Goal: Task Accomplishment & Management: Manage account settings

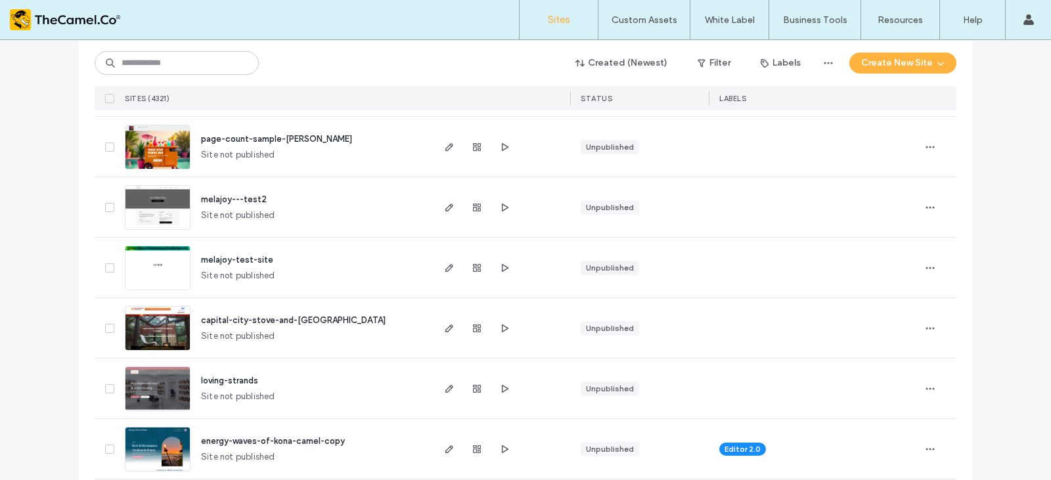
scroll to position [329, 0]
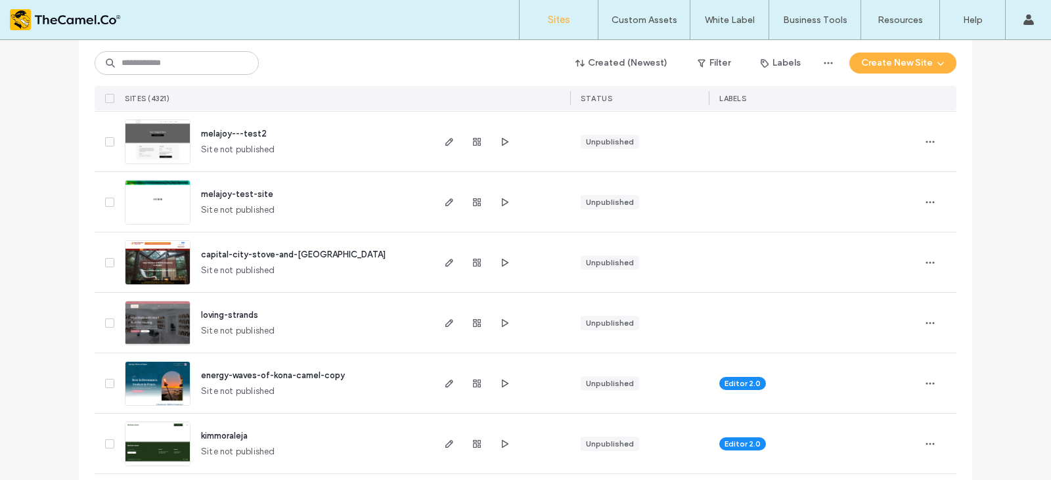
click at [247, 254] on span "capital-city-stove-and-[GEOGRAPHIC_DATA]" at bounding box center [293, 255] width 185 height 10
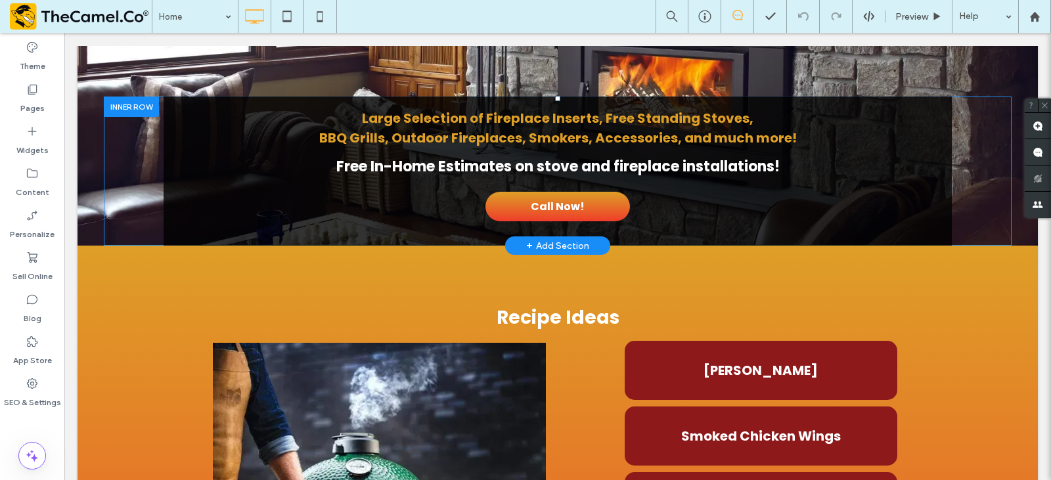
scroll to position [526, 0]
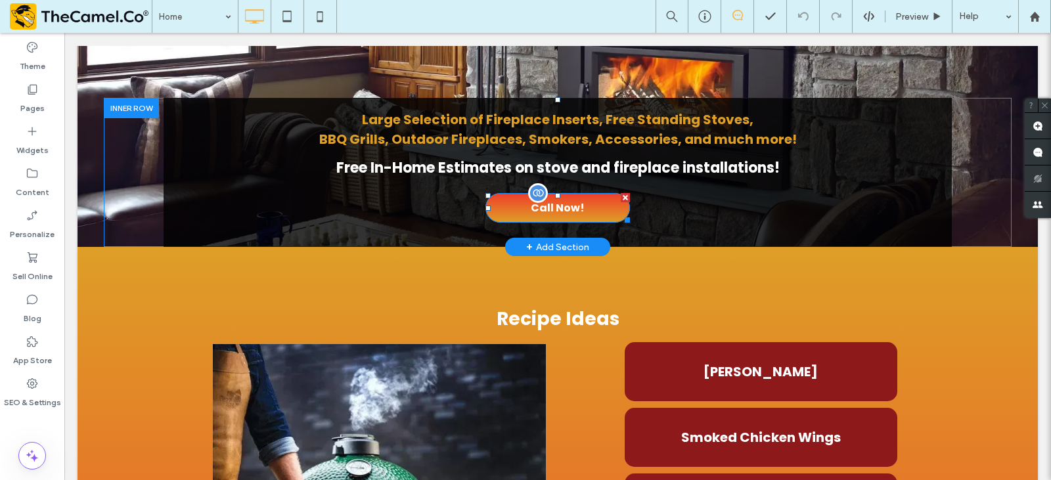
click at [566, 201] on span "Call Now!" at bounding box center [558, 208] width 54 height 16
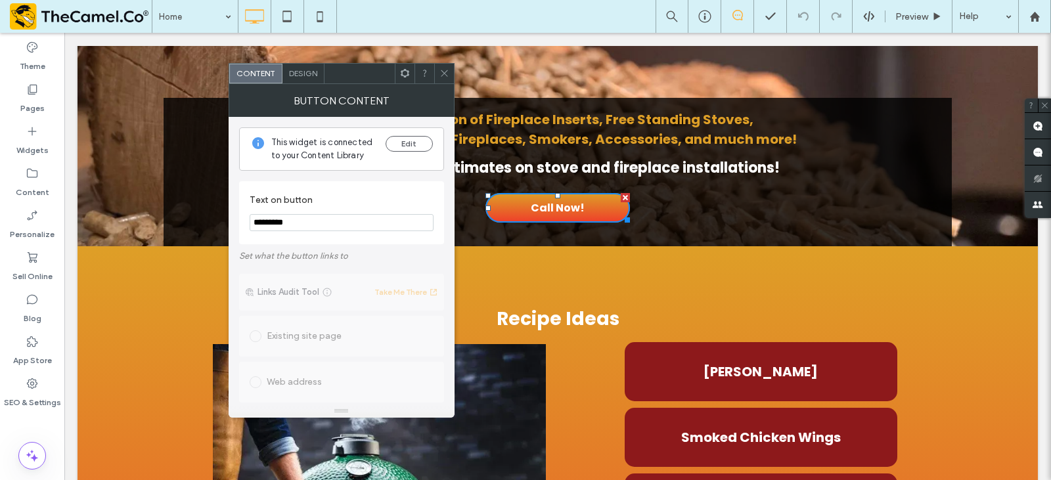
click at [304, 73] on span "Design" at bounding box center [303, 73] width 28 height 10
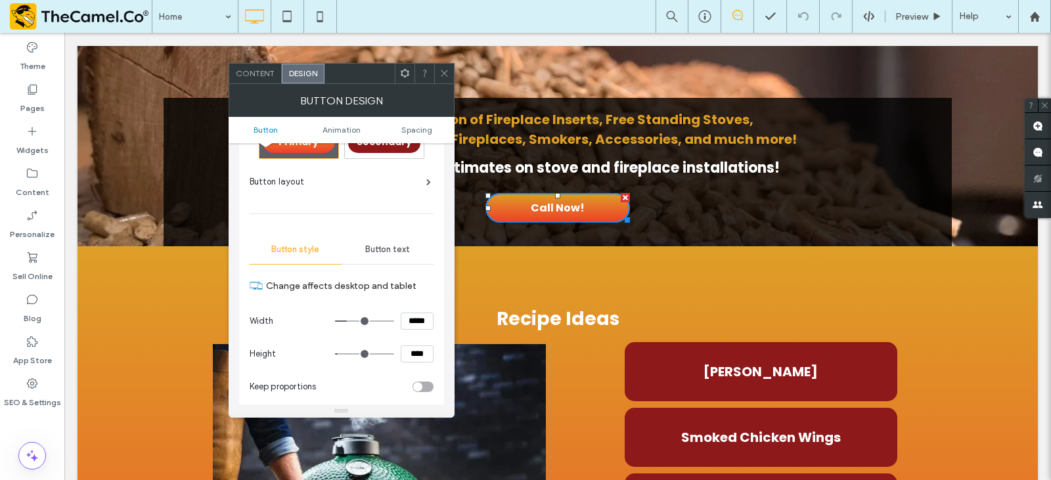
scroll to position [66, 0]
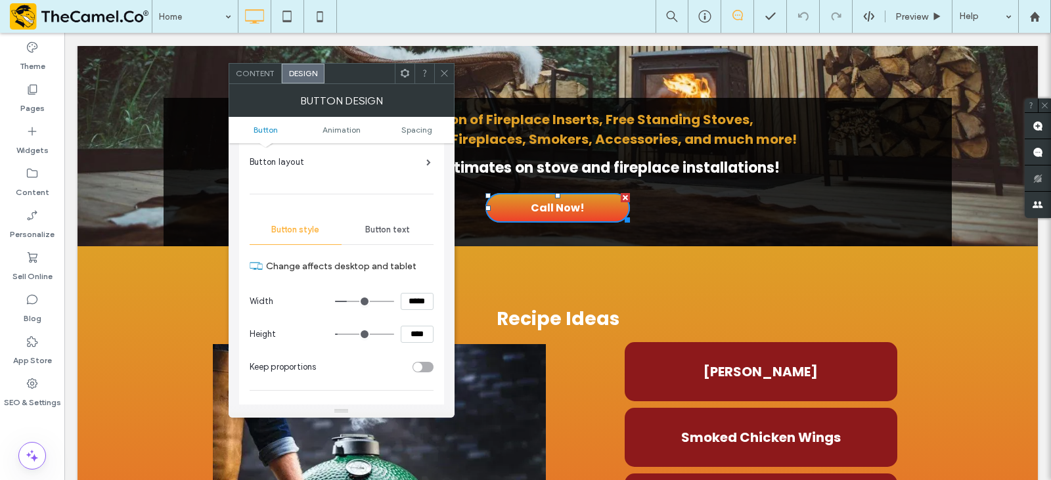
click at [448, 69] on icon at bounding box center [445, 73] width 10 height 10
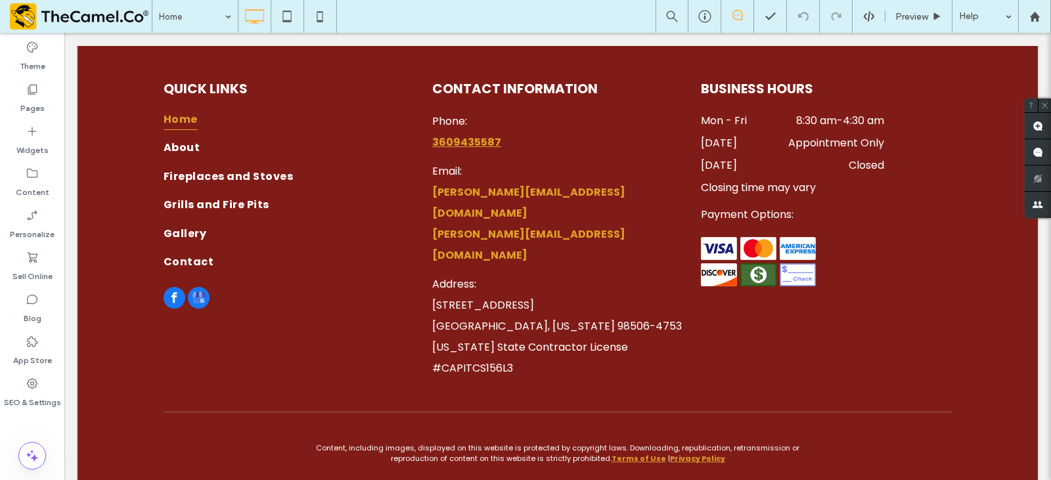
scroll to position [2644, 0]
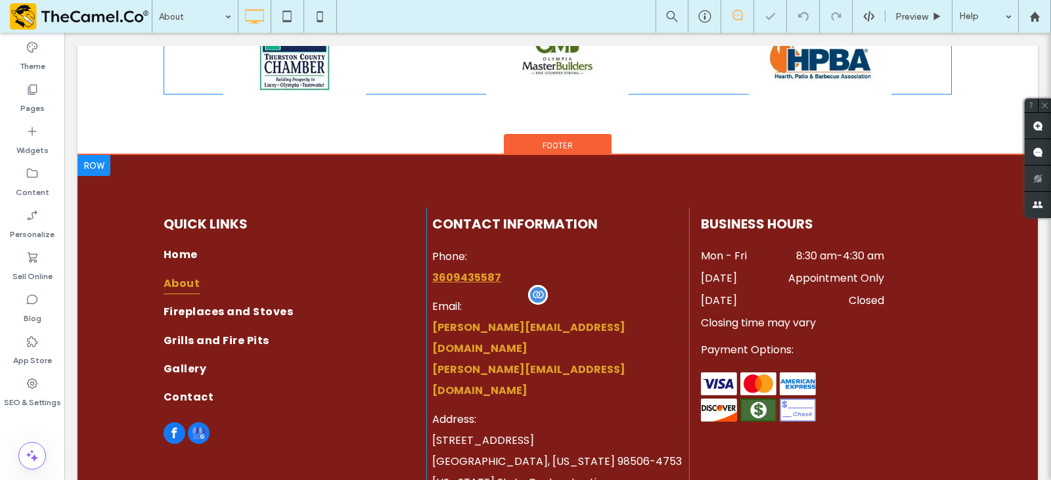
scroll to position [1709, 0]
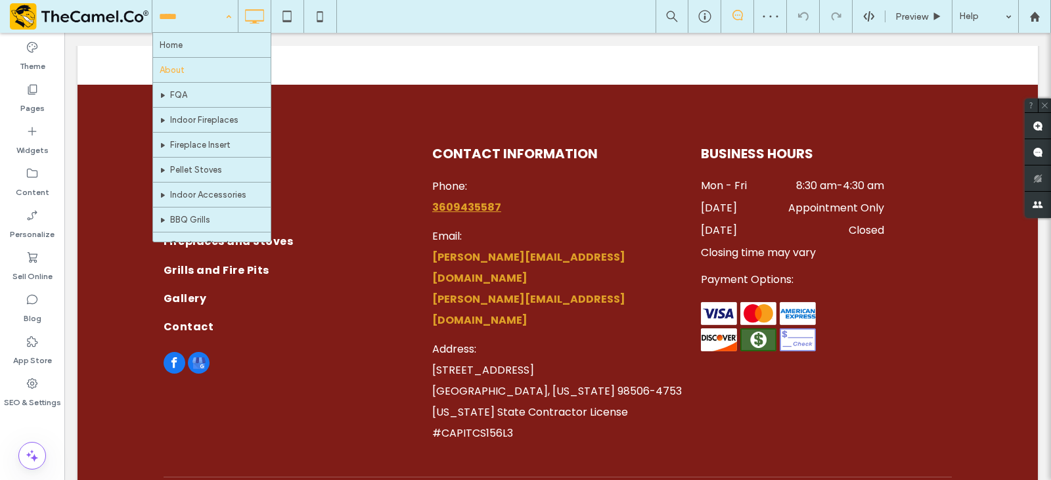
click at [153, 28] on div at bounding box center [194, 16] width 85 height 33
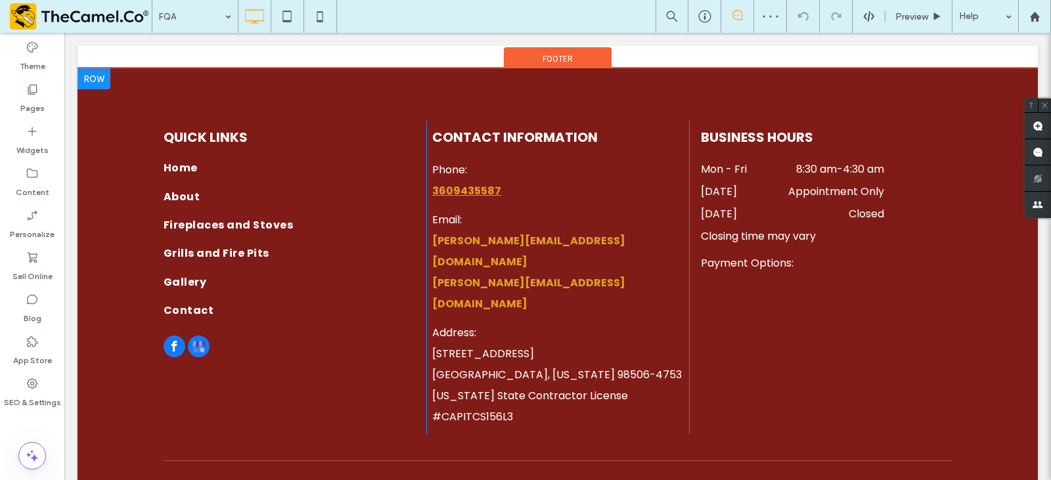
scroll to position [1442, 0]
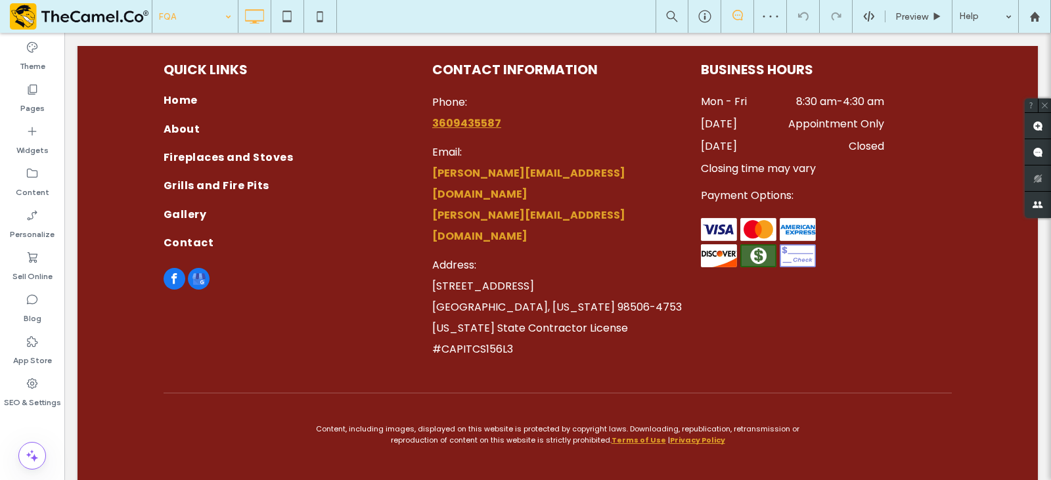
click at [212, 16] on input at bounding box center [192, 16] width 66 height 33
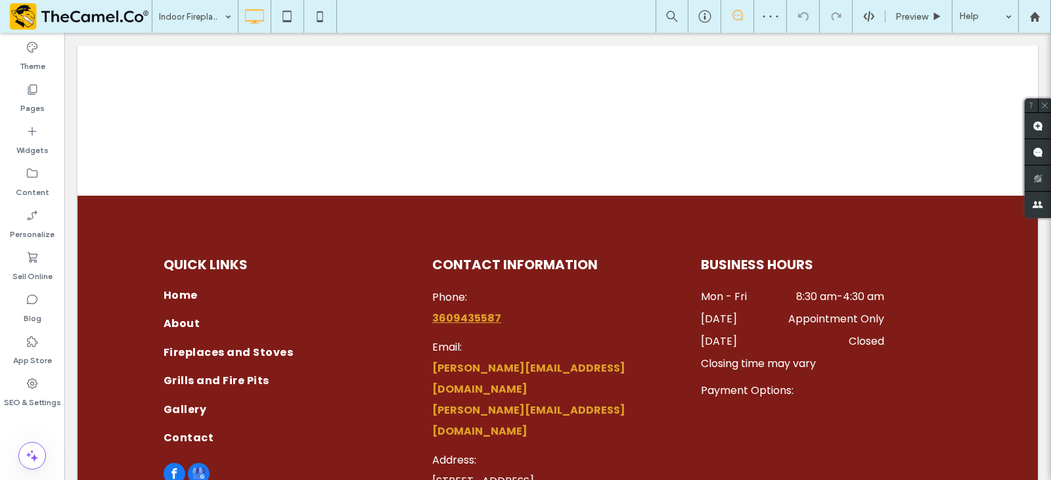
scroll to position [2366, 0]
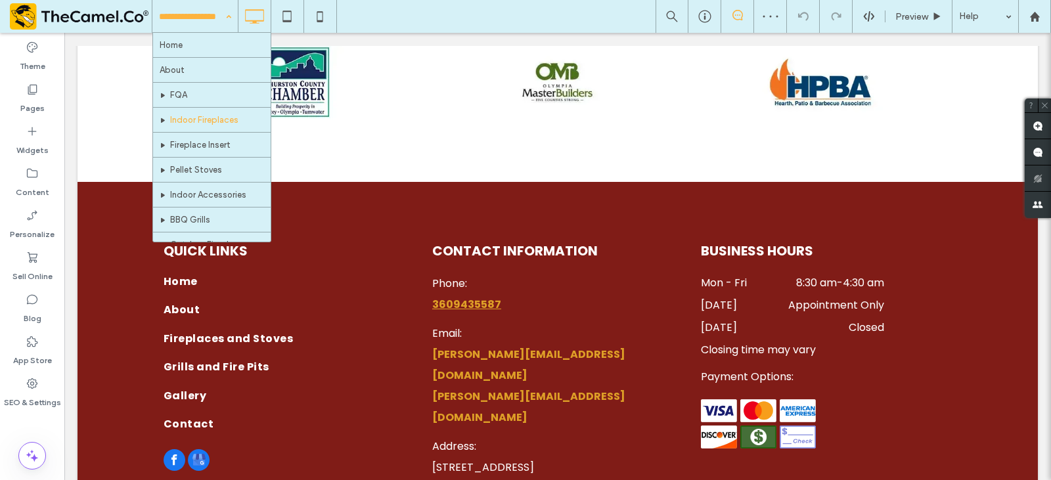
click at [189, 14] on input at bounding box center [192, 16] width 66 height 33
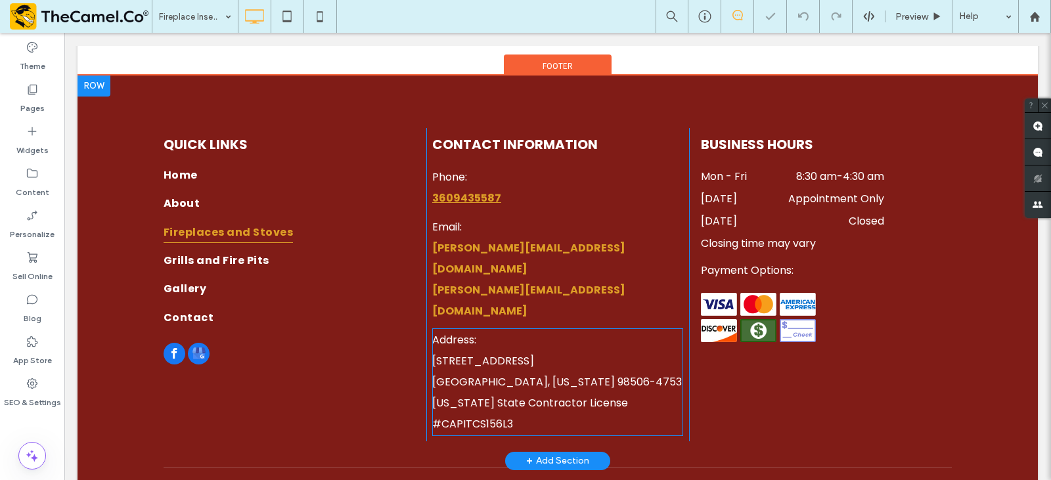
scroll to position [1458, 0]
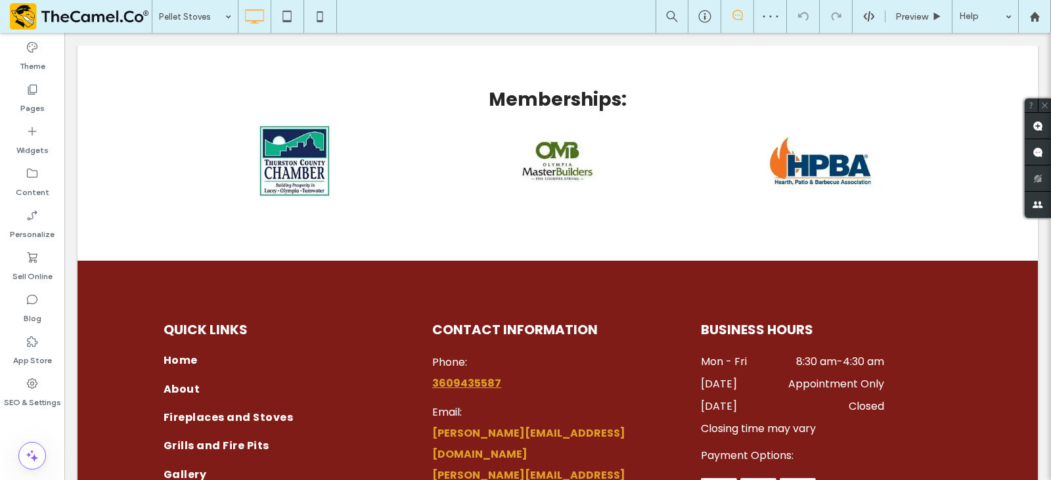
scroll to position [981, 0]
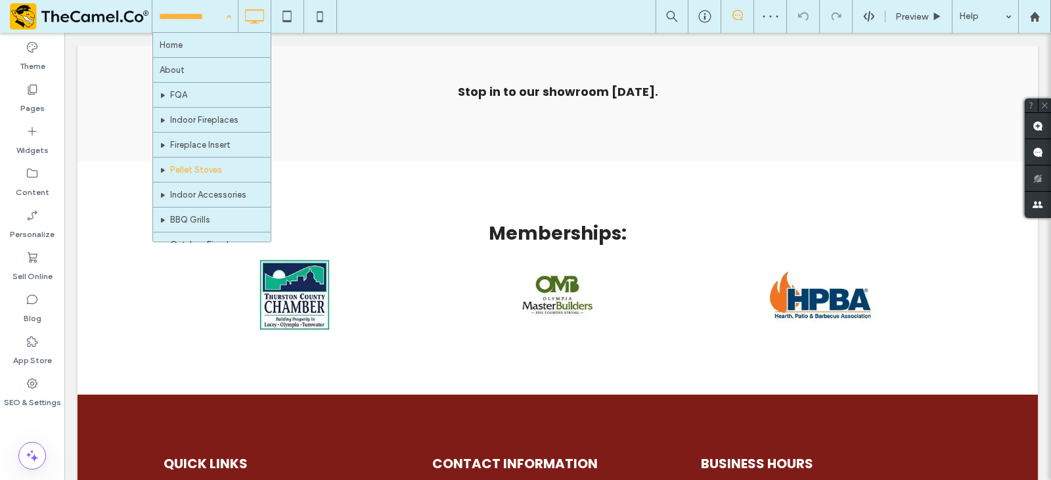
click at [208, 10] on input at bounding box center [192, 16] width 66 height 33
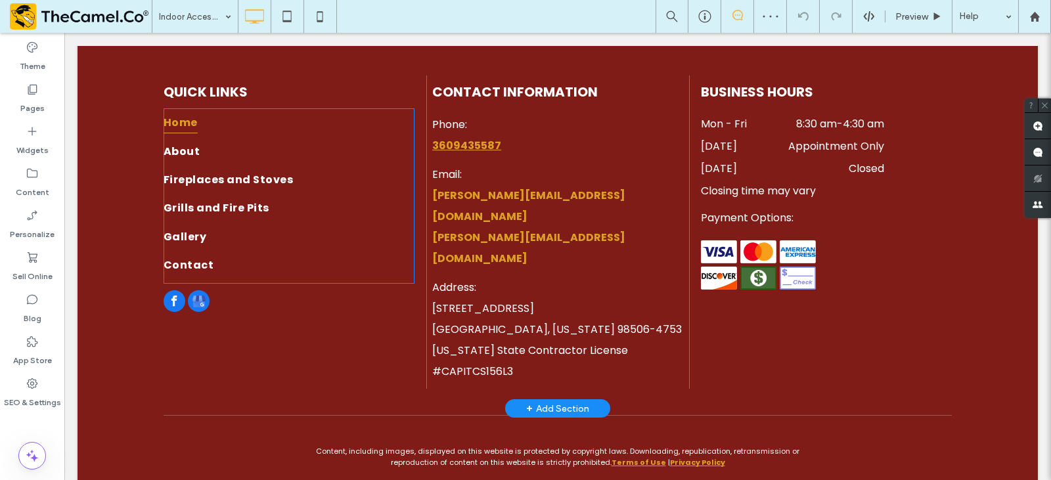
scroll to position [1349, 0]
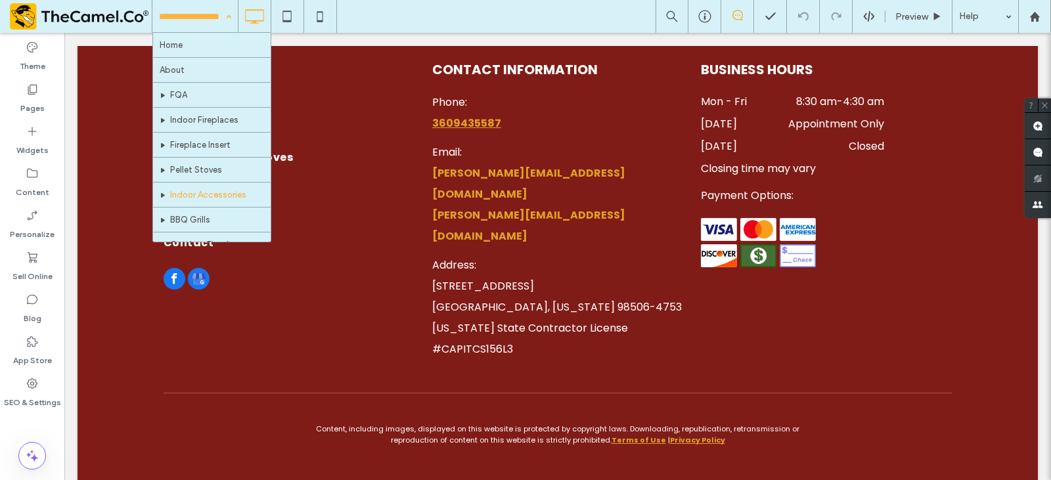
click at [185, 18] on input at bounding box center [192, 16] width 66 height 33
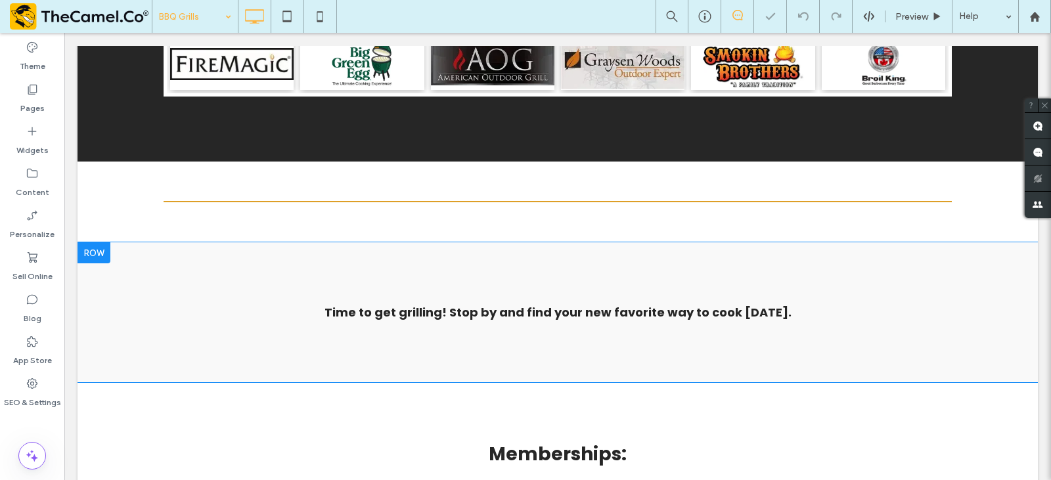
scroll to position [1906, 0]
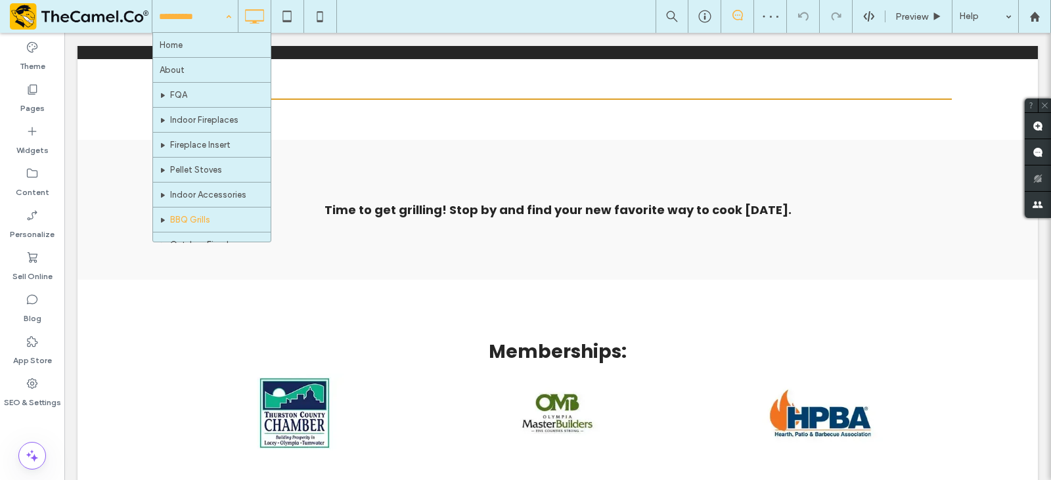
drag, startPoint x: 185, startPoint y: 12, endPoint x: 193, endPoint y: 128, distance: 115.9
click at [186, 12] on input at bounding box center [192, 16] width 66 height 33
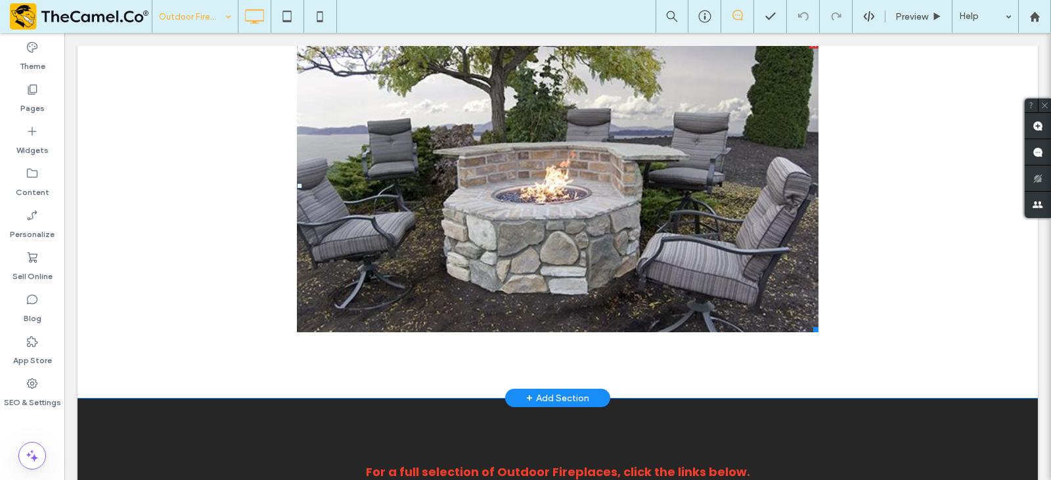
scroll to position [1122, 0]
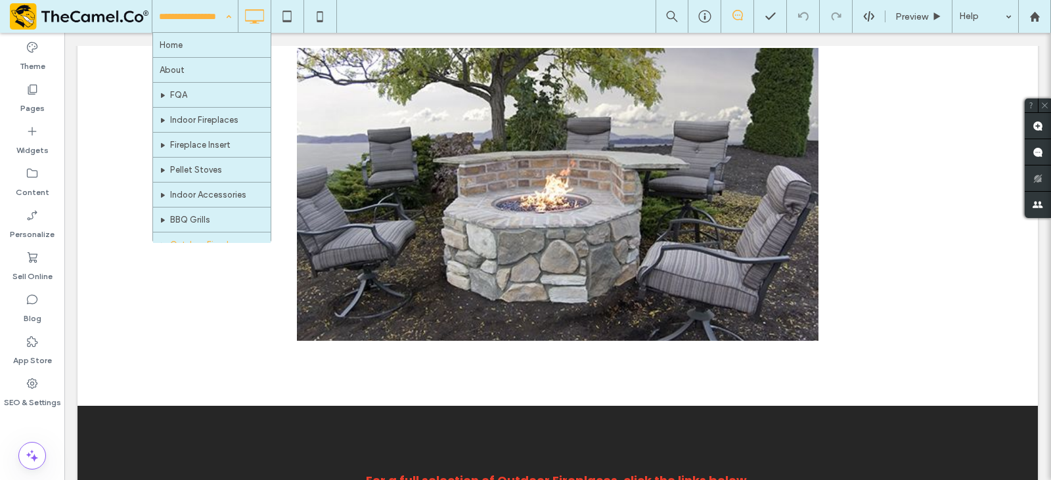
drag, startPoint x: 216, startPoint y: 10, endPoint x: 210, endPoint y: 50, distance: 40.5
click at [216, 11] on input at bounding box center [192, 16] width 66 height 33
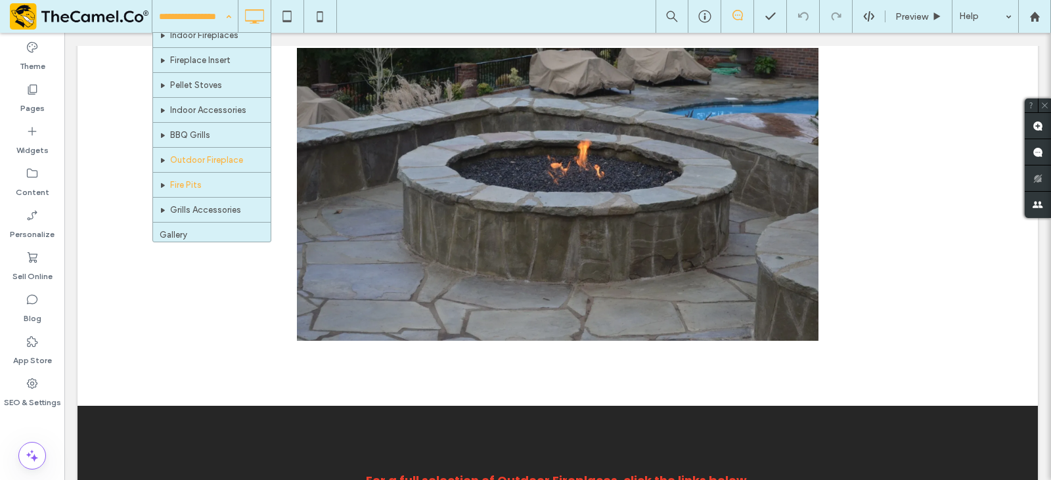
scroll to position [114, 0]
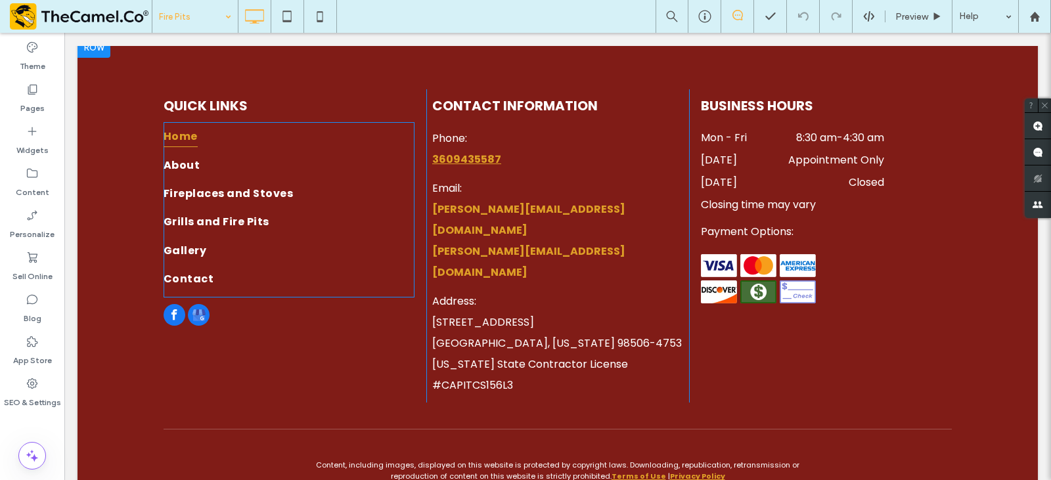
scroll to position [1654, 0]
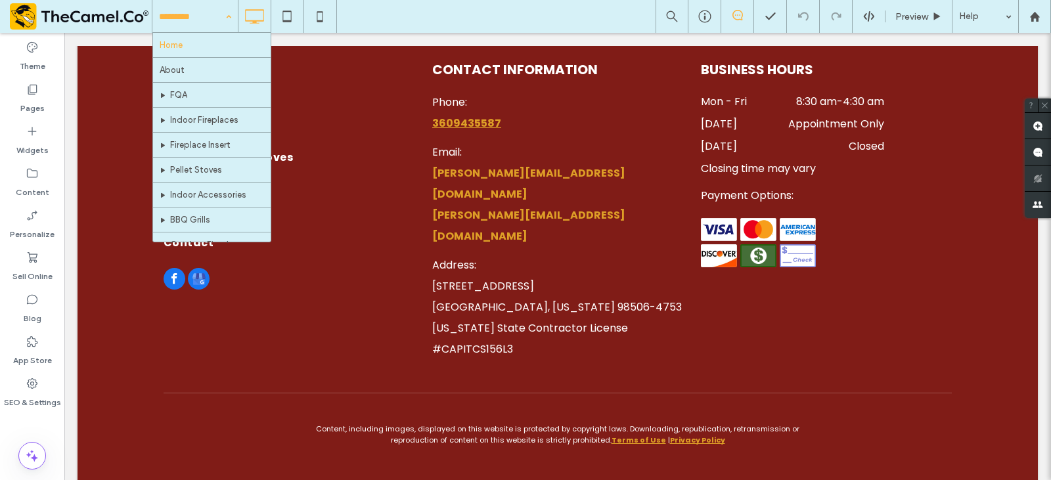
drag, startPoint x: 187, startPoint y: 23, endPoint x: 190, endPoint y: 34, distance: 11.0
click at [187, 24] on input at bounding box center [192, 16] width 66 height 33
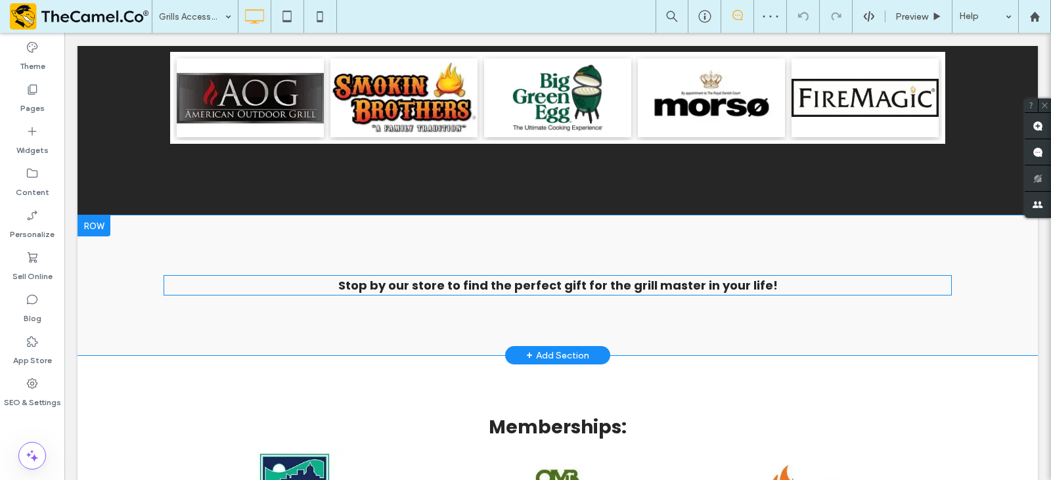
scroll to position [1446, 0]
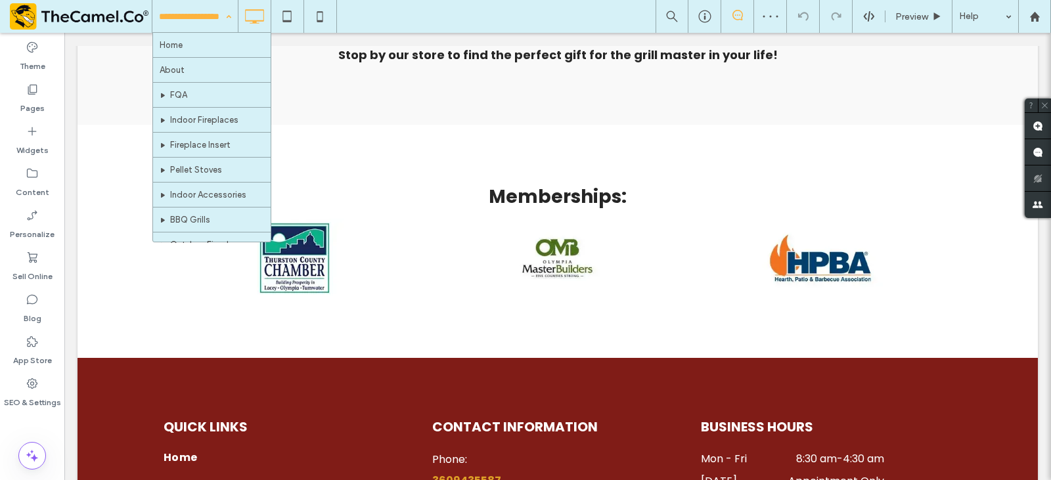
click at [193, 18] on input at bounding box center [192, 16] width 66 height 33
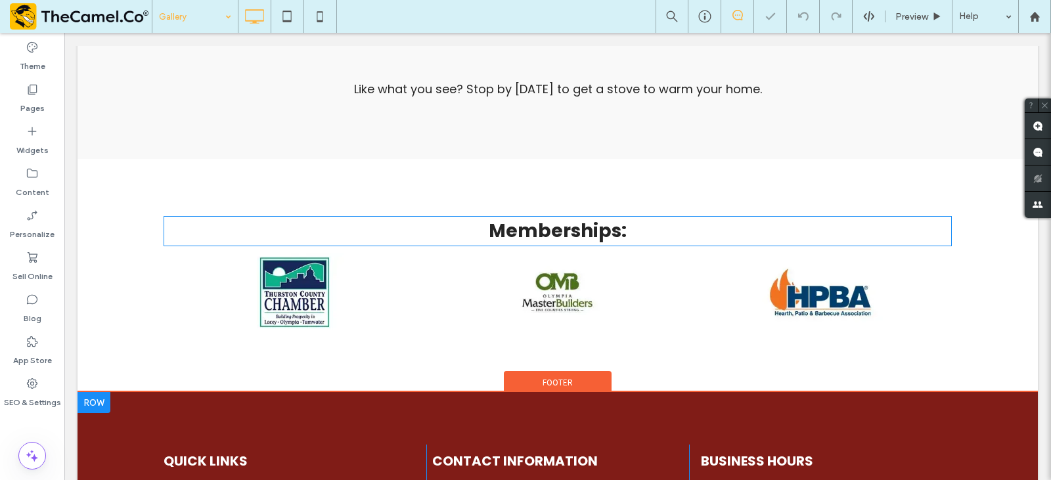
scroll to position [1706, 0]
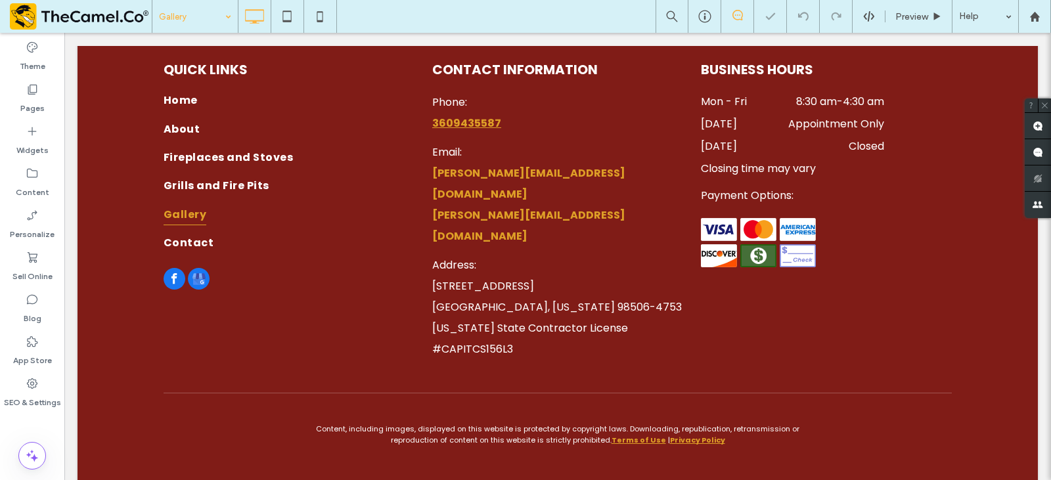
click at [203, 18] on input at bounding box center [192, 16] width 66 height 33
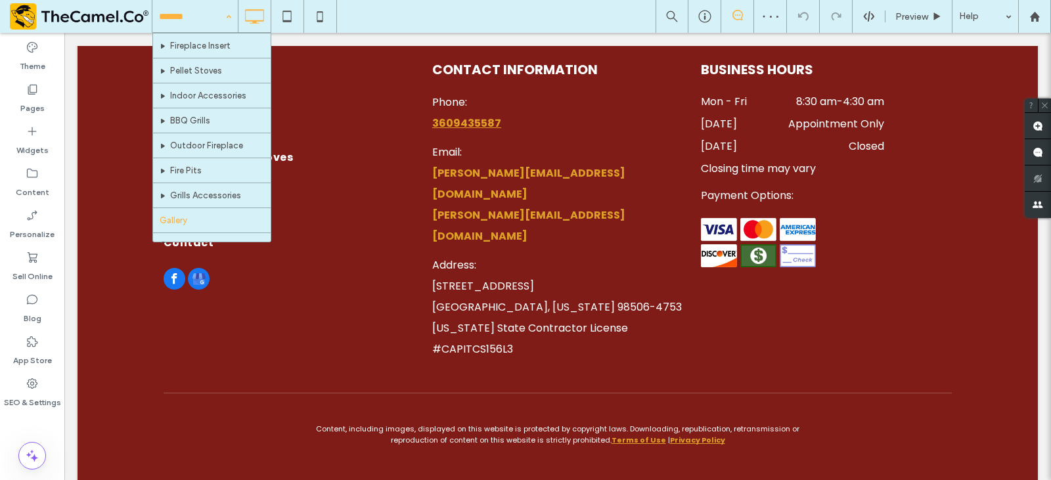
scroll to position [114, 0]
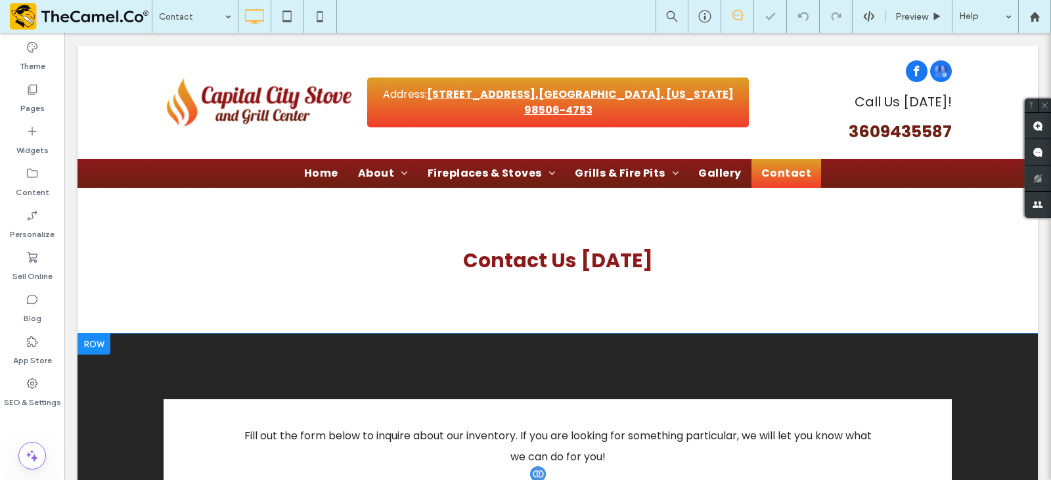
scroll to position [460, 0]
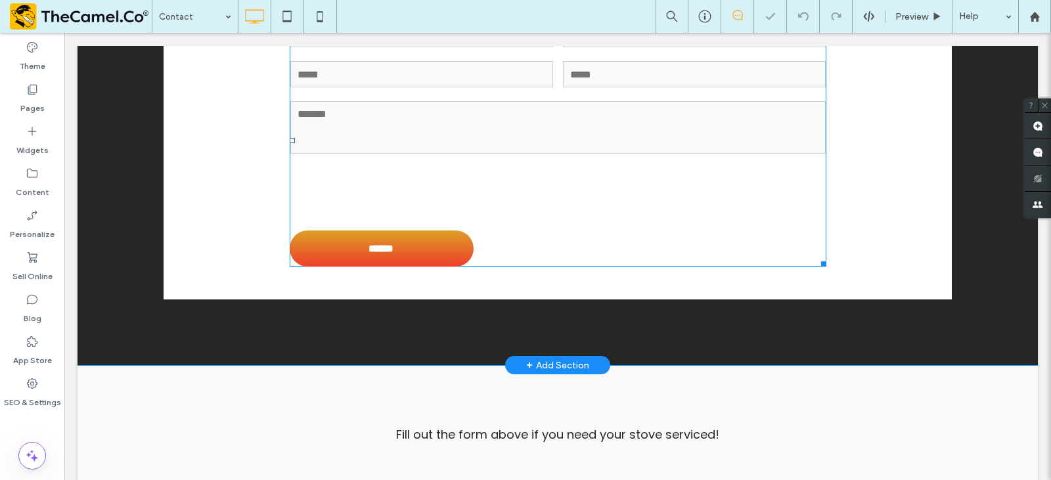
click at [487, 233] on form "First Name First Name Email Phone Message ******" at bounding box center [558, 142] width 537 height 248
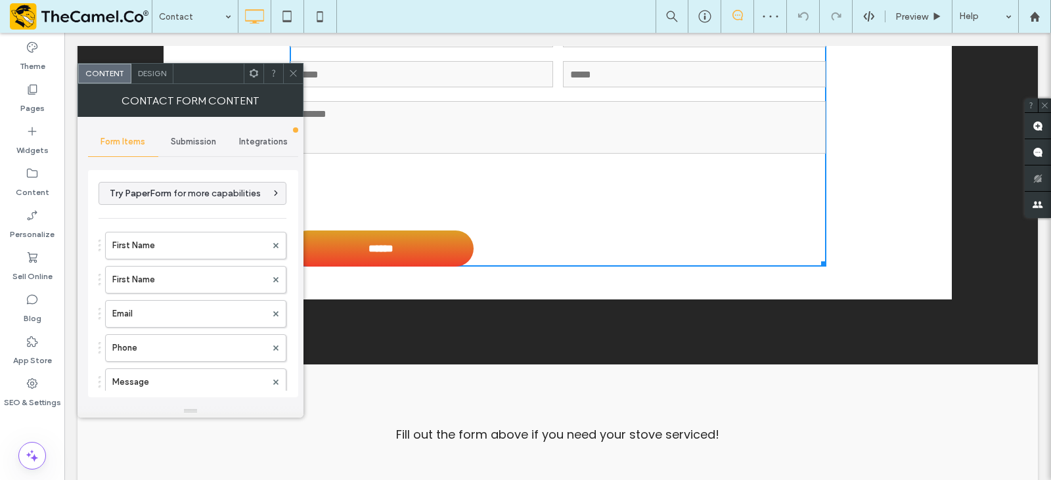
click at [162, 77] on span "Design" at bounding box center [152, 73] width 28 height 10
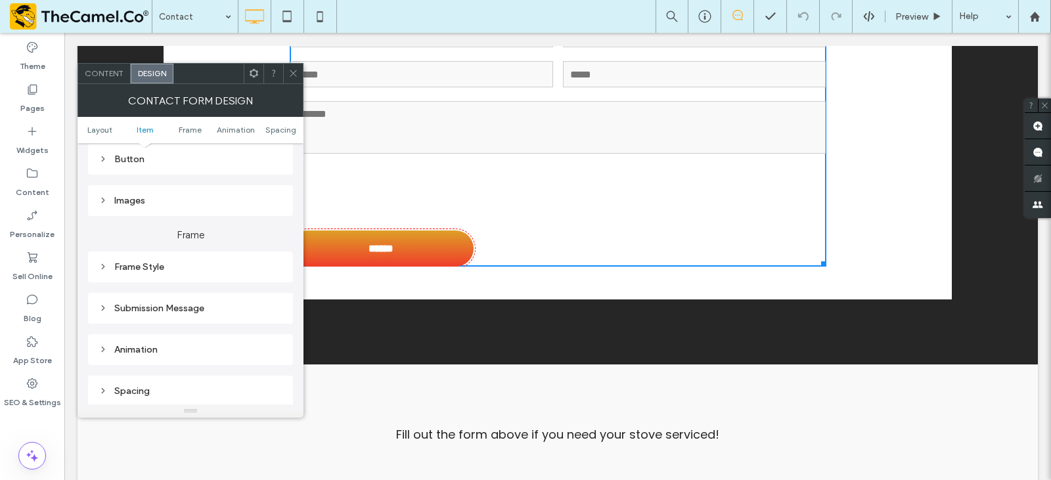
scroll to position [263, 0]
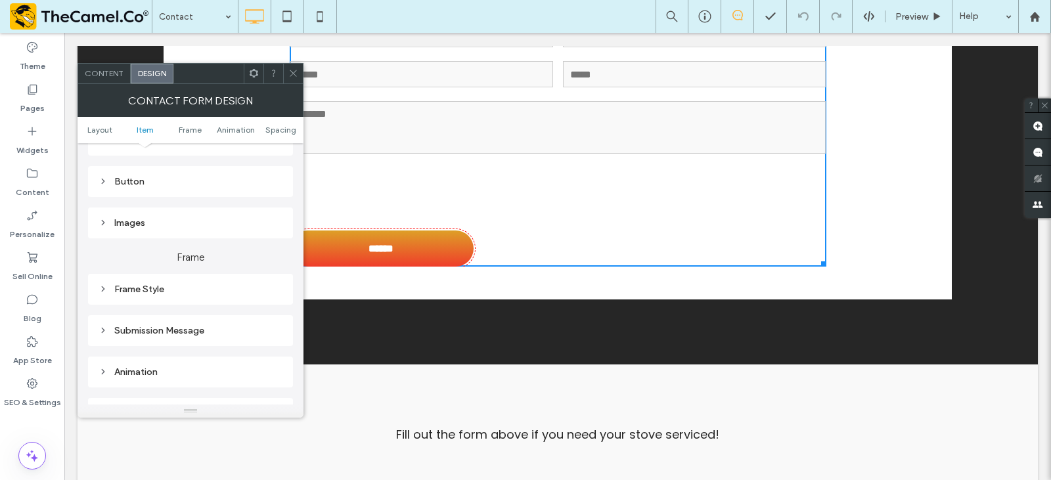
drag, startPoint x: 168, startPoint y: 179, endPoint x: 174, endPoint y: 194, distance: 16.2
click at [168, 180] on div "Button" at bounding box center [191, 181] width 184 height 11
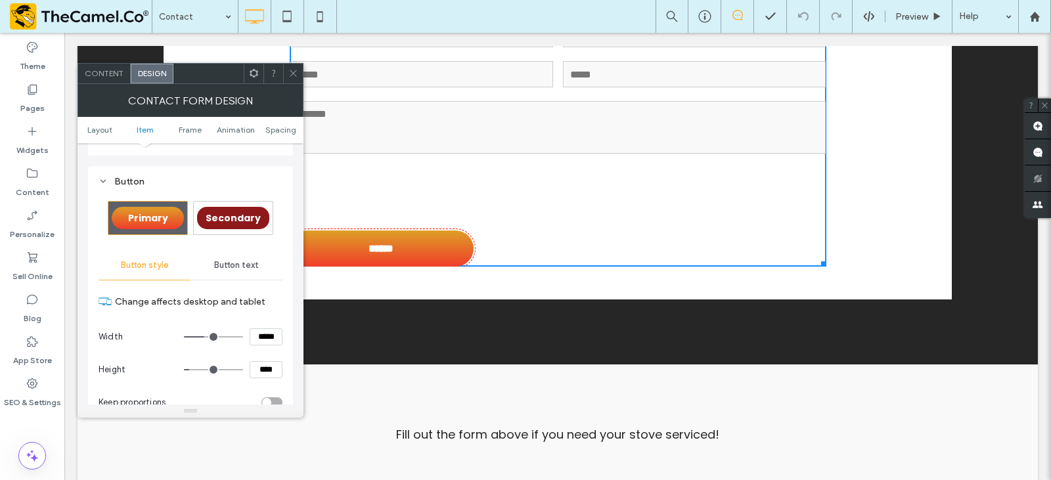
click at [254, 338] on input "*****" at bounding box center [266, 337] width 33 height 17
type input "*****"
type input "***"
drag, startPoint x: 265, startPoint y: 371, endPoint x: 254, endPoint y: 375, distance: 11.0
click at [254, 375] on input "****" at bounding box center [266, 369] width 33 height 17
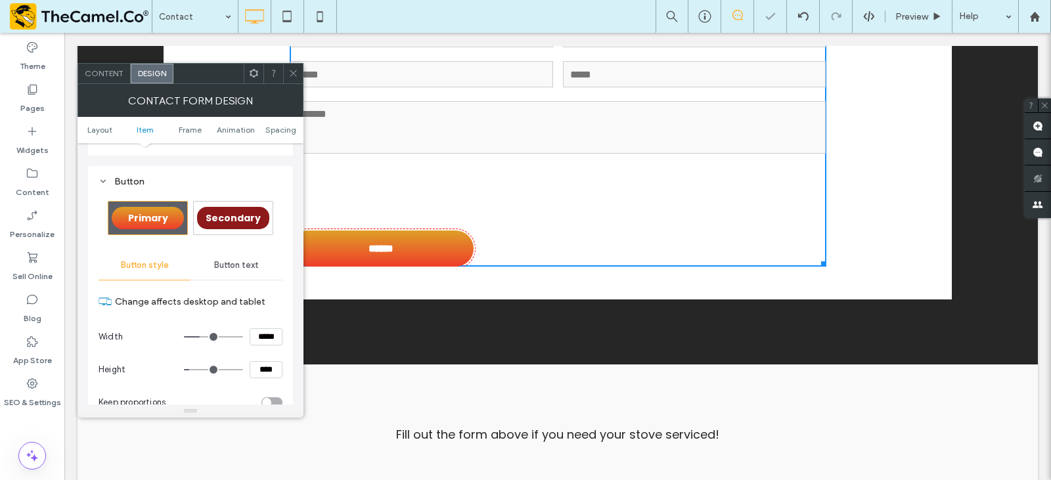
type input "****"
type input "**"
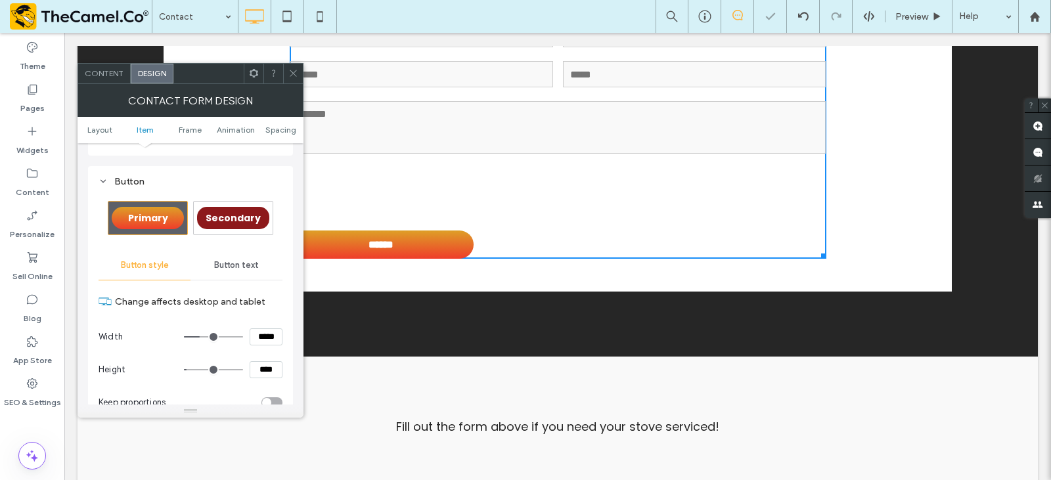
click at [254, 76] on icon at bounding box center [254, 73] width 10 height 10
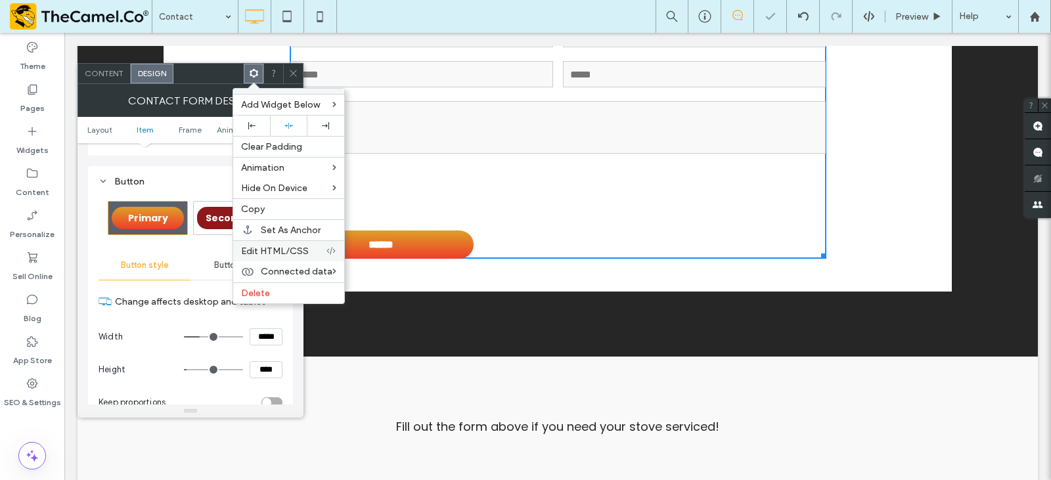
click at [289, 249] on span "Edit HTML/CSS" at bounding box center [275, 251] width 68 height 11
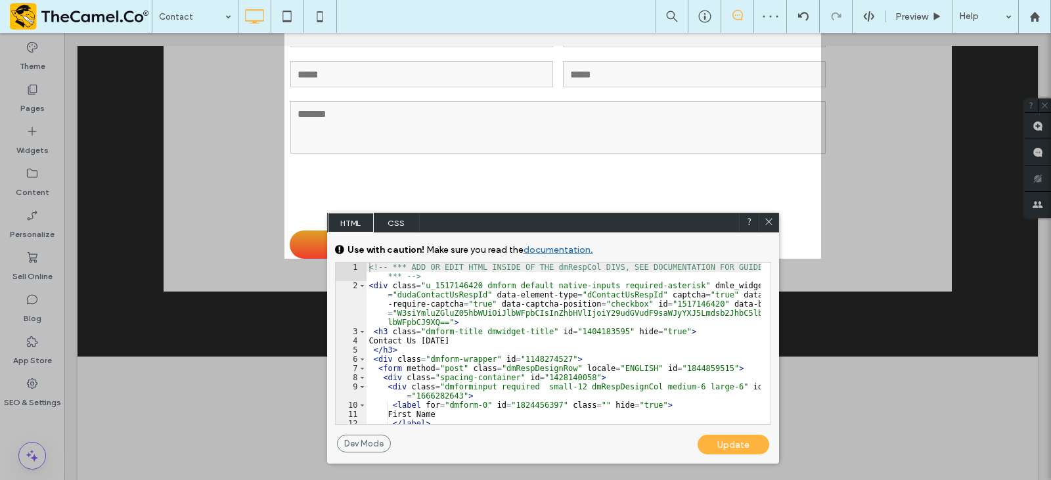
click at [406, 222] on span "CSS" at bounding box center [397, 223] width 46 height 20
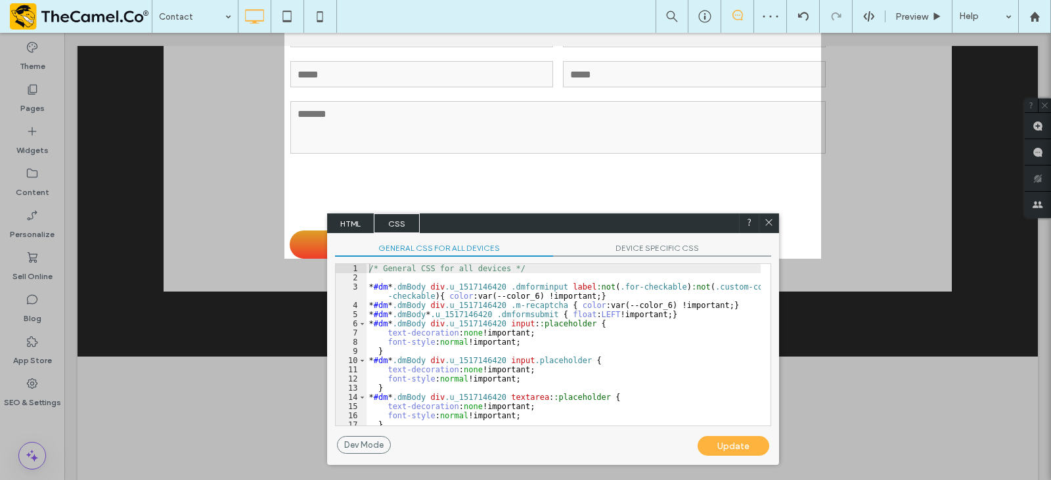
drag, startPoint x: 618, startPoint y: 239, endPoint x: 623, endPoint y: 244, distance: 7.5
click at [618, 239] on div "GENERAL CSS FOR ALL DEVICES DEVICE SPECIFIC CSS Use with caution! Make sure you…" at bounding box center [553, 334] width 452 height 203
click at [626, 246] on span "DEVICE SPECIFIC CSS" at bounding box center [662, 250] width 218 height 14
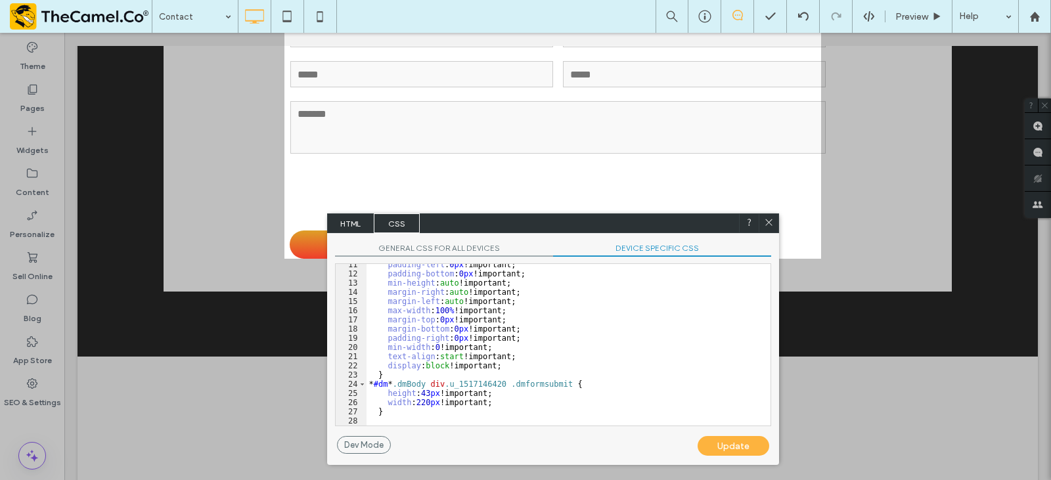
scroll to position [96, 0]
click at [497, 396] on div "padding-left : 0 px !important; padding-bottom : 0 px !important; min-height : …" at bounding box center [564, 350] width 394 height 180
click at [499, 407] on div "padding-left : 0 px !important; padding-bottom : 0 px !important; min-height : …" at bounding box center [564, 350] width 394 height 180
click at [494, 407] on div "padding-left : 0 px !important; padding-bottom : 0 px !important; min-height : …" at bounding box center [564, 350] width 394 height 180
click at [737, 450] on div "Update" at bounding box center [734, 446] width 72 height 20
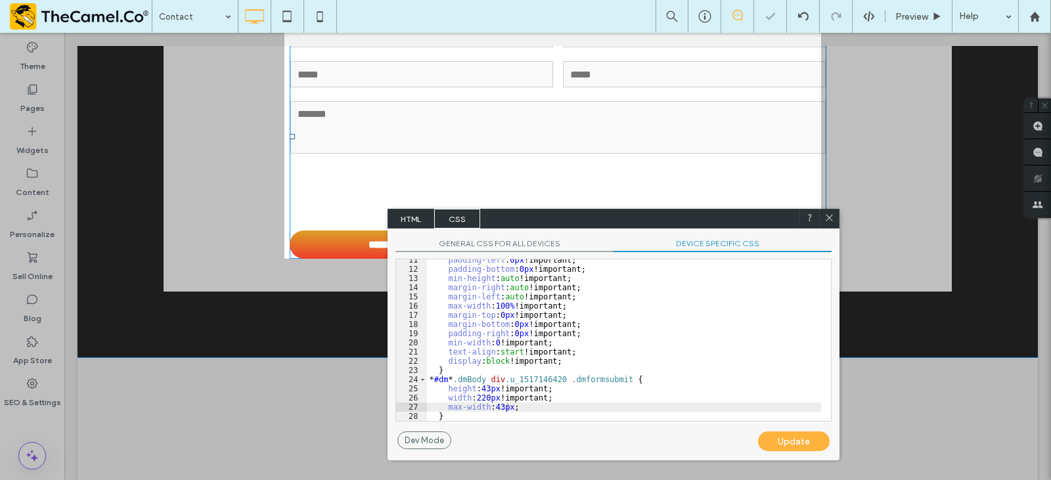
drag, startPoint x: 573, startPoint y: 256, endPoint x: 770, endPoint y: 153, distance: 221.9
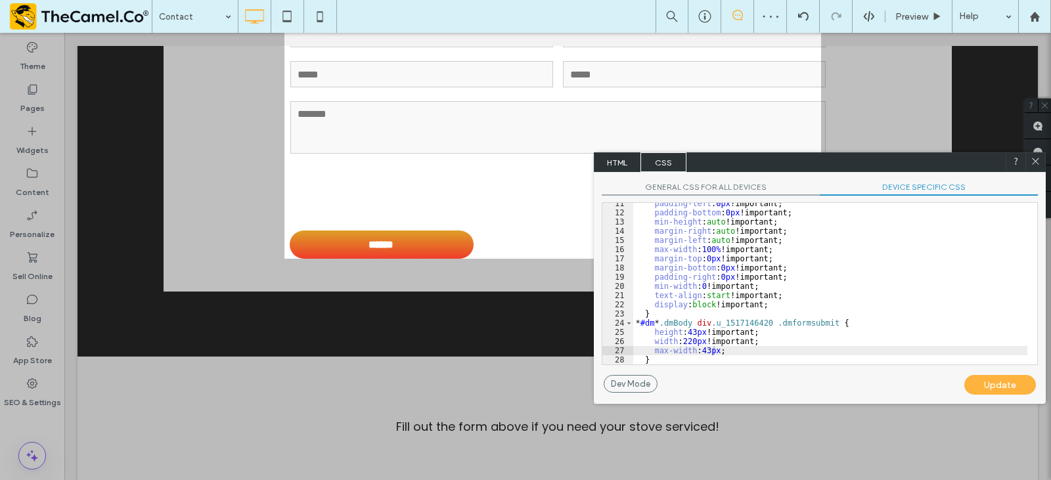
drag, startPoint x: 674, startPoint y: 216, endPoint x: 700, endPoint y: 336, distance: 122.5
click at [880, 160] on div "HTML CSS" at bounding box center [820, 162] width 452 height 20
click at [652, 354] on div "padding-left : 0 px !important; padding-bottom : 0 px !important; min-height : …" at bounding box center [831, 290] width 394 height 180
type textarea "**"
click at [1011, 383] on div "Update" at bounding box center [1001, 386] width 72 height 20
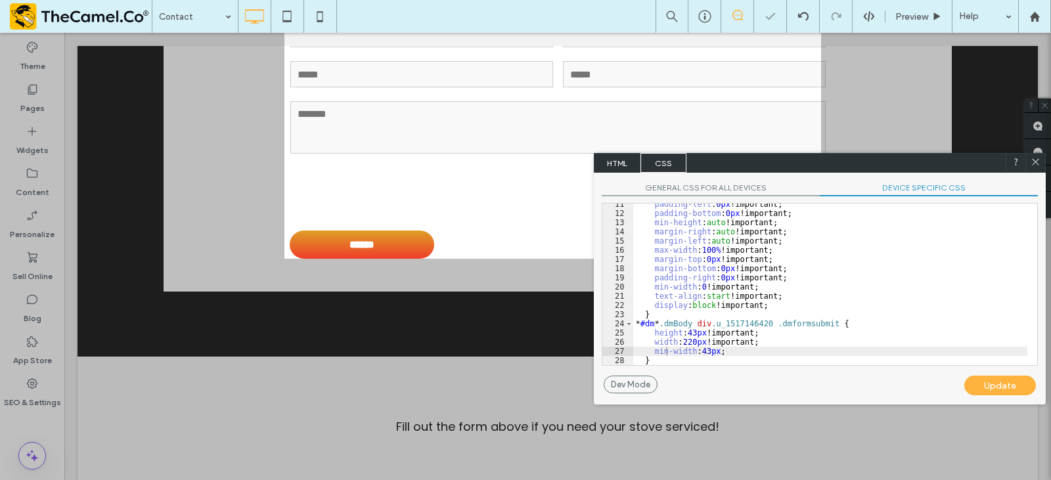
click at [1032, 160] on icon at bounding box center [1036, 162] width 10 height 10
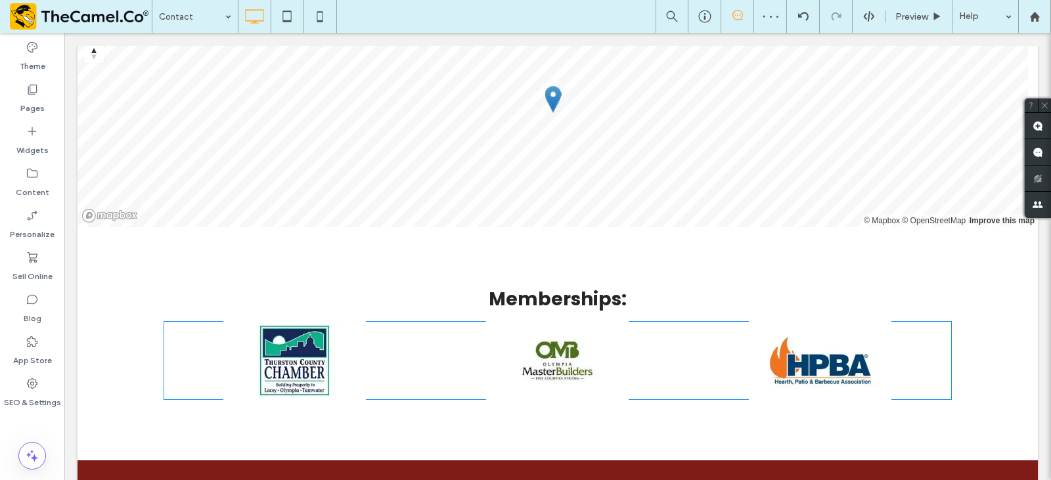
scroll to position [565, 0]
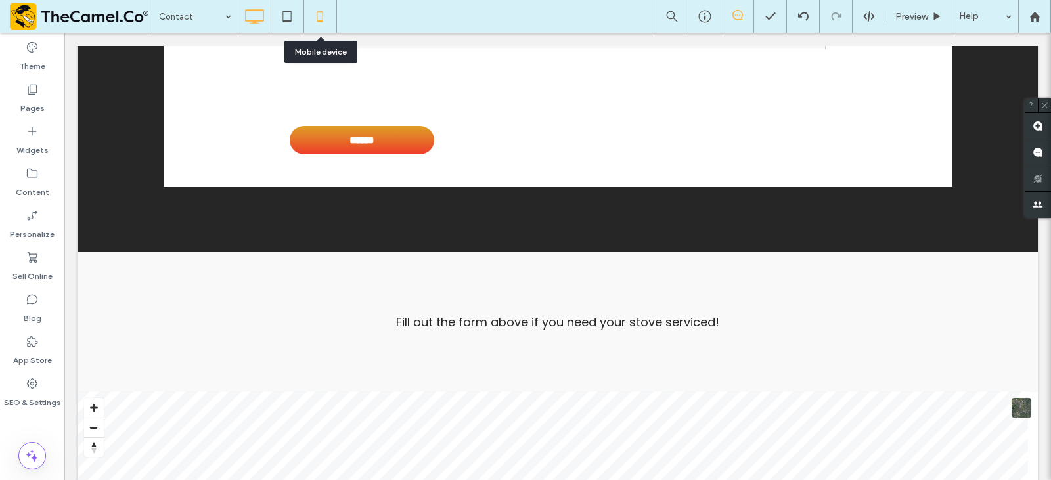
click at [313, 18] on icon at bounding box center [320, 16] width 26 height 26
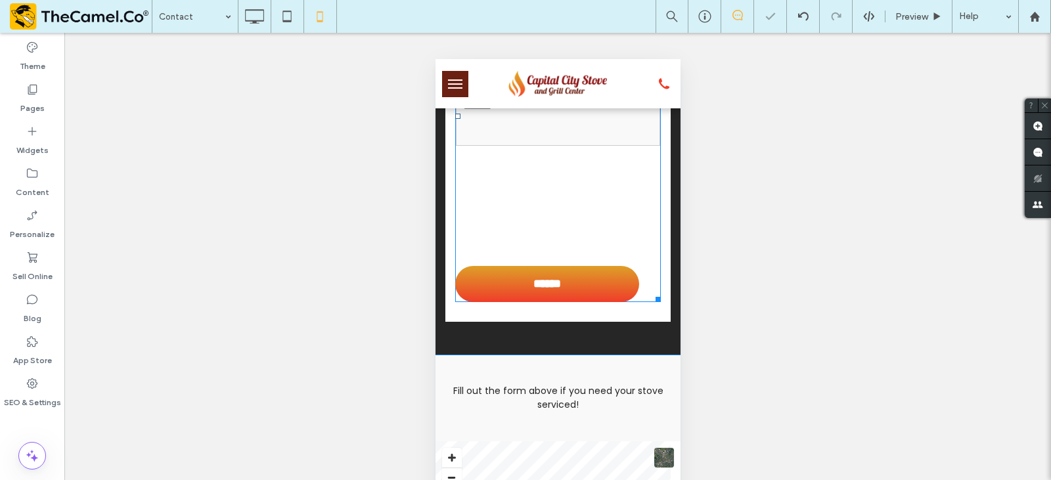
scroll to position [394, 0]
click at [576, 255] on div at bounding box center [558, 205] width 214 height 104
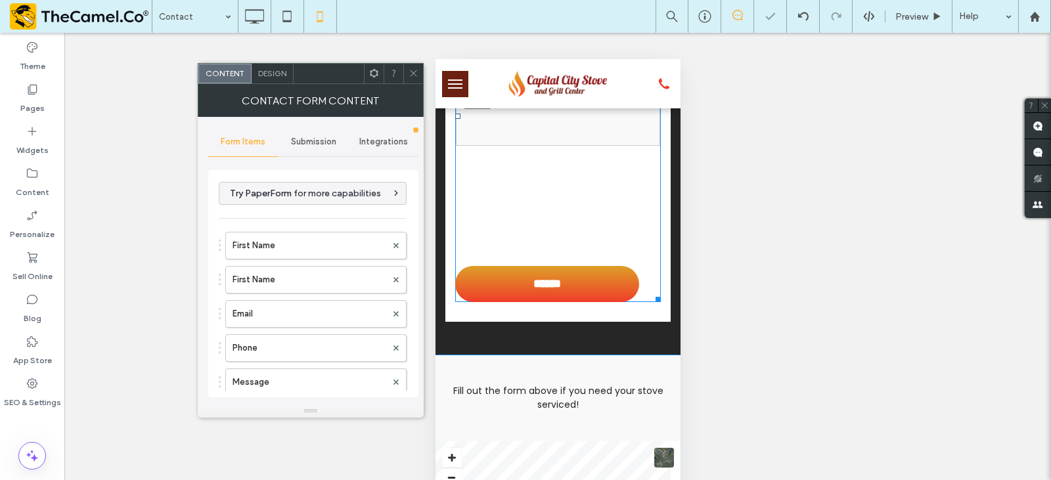
type input "******"
type input "**********"
click at [280, 78] on div "Design" at bounding box center [273, 74] width 42 height 20
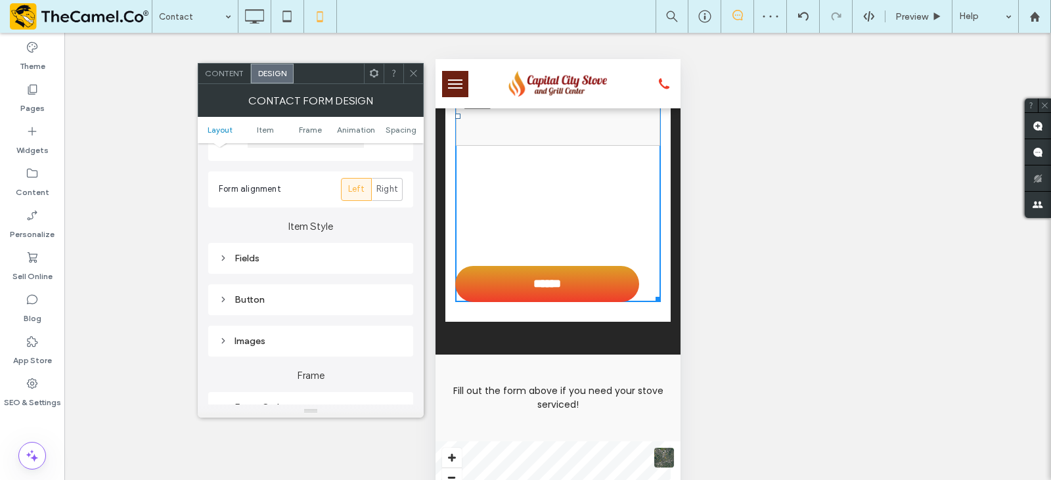
scroll to position [263, 0]
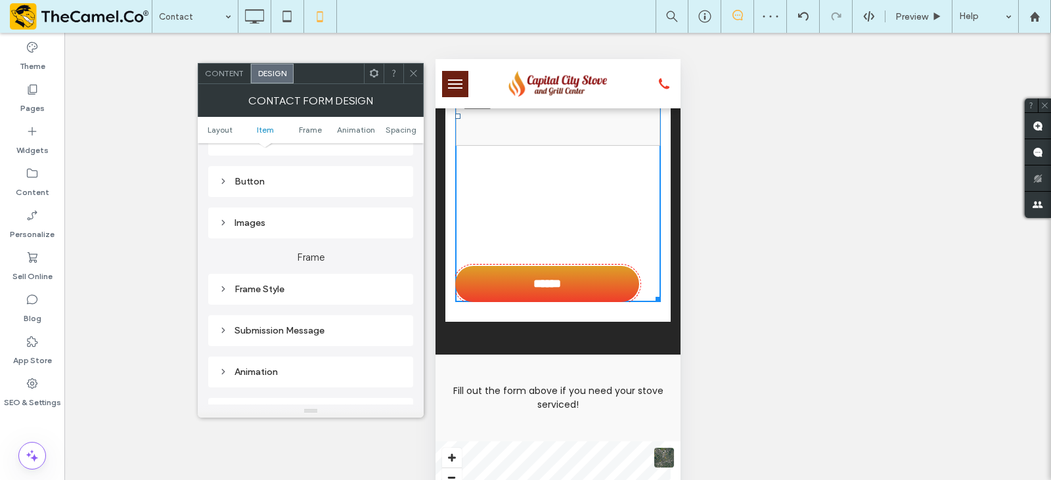
click at [295, 184] on div "Button" at bounding box center [311, 181] width 184 height 11
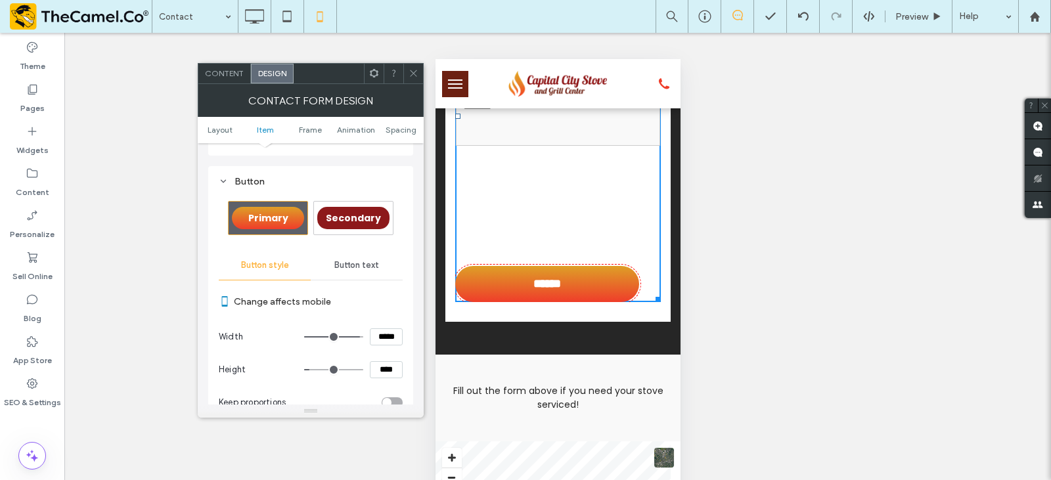
click at [381, 342] on input "*****" at bounding box center [386, 337] width 33 height 17
type input "*****"
type input "***"
drag, startPoint x: 386, startPoint y: 371, endPoint x: 373, endPoint y: 375, distance: 13.7
click at [373, 375] on input "****" at bounding box center [386, 369] width 33 height 17
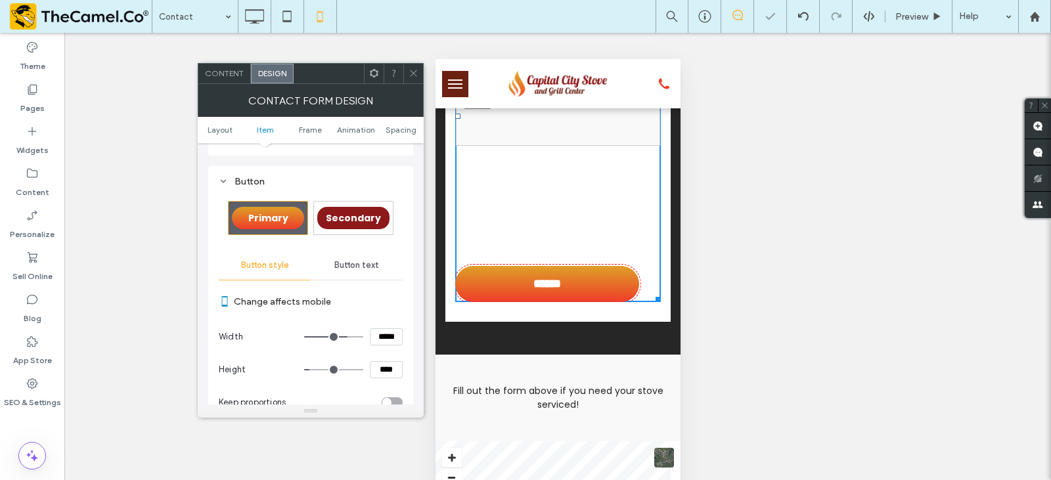
type input "****"
type input "**"
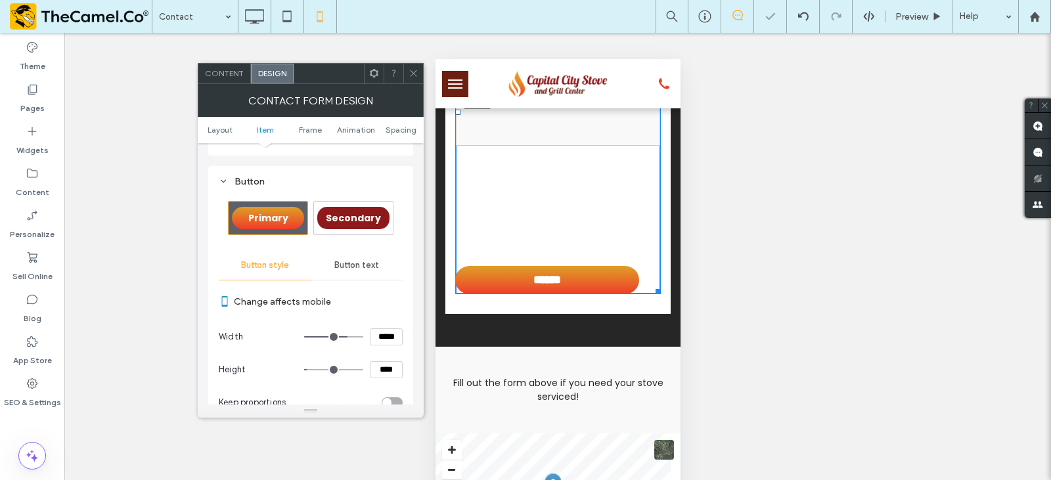
click at [371, 76] on icon at bounding box center [374, 73] width 10 height 10
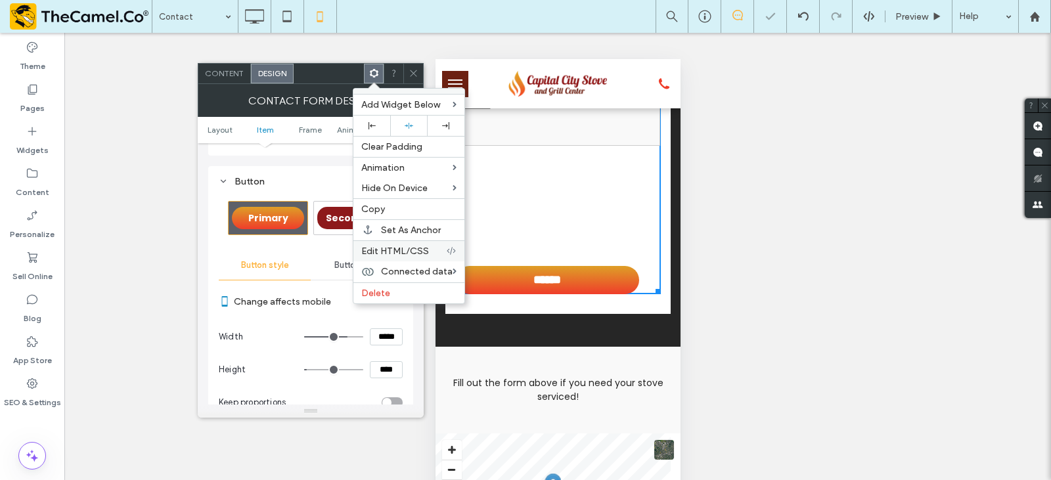
click at [417, 246] on span "Edit HTML/CSS" at bounding box center [395, 251] width 68 height 11
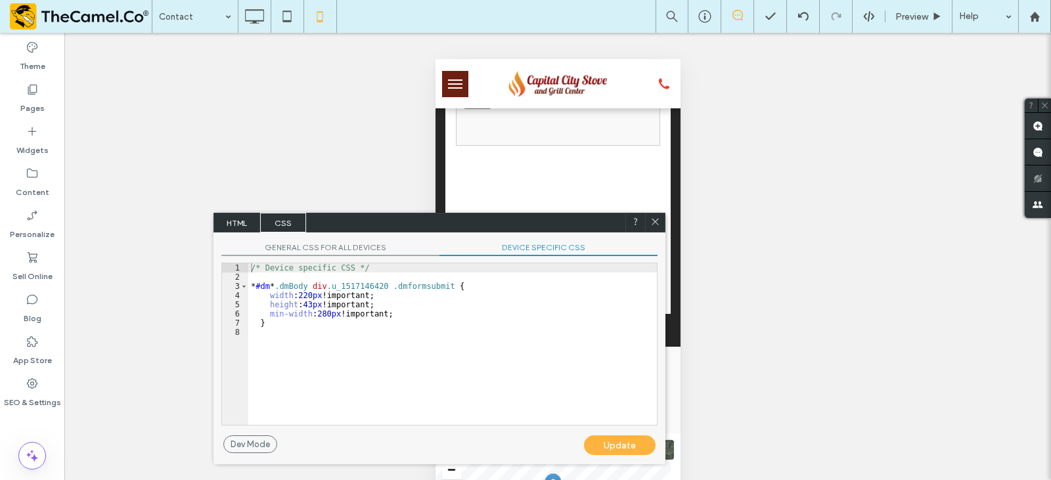
click at [632, 440] on div "Update" at bounding box center [620, 446] width 72 height 20
click at [651, 223] on icon at bounding box center [656, 222] width 10 height 10
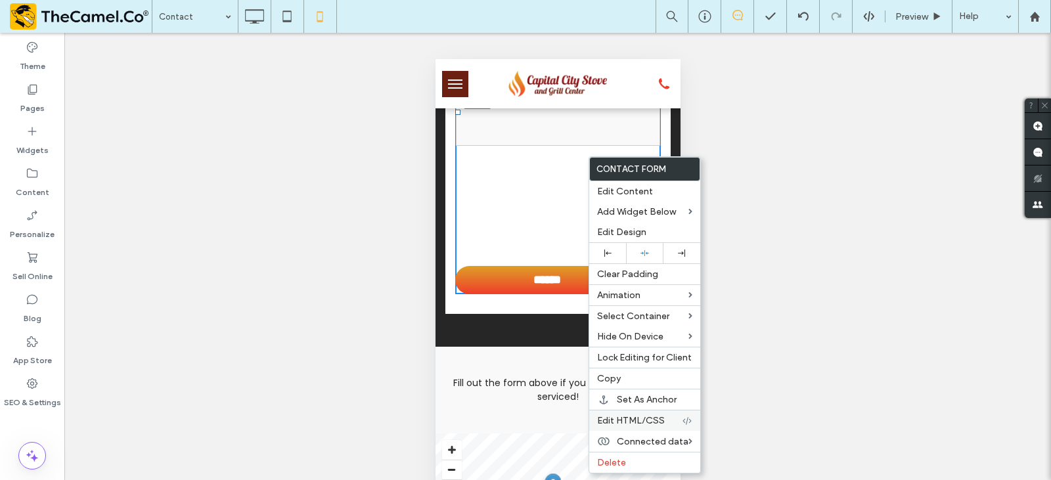
click at [629, 423] on span "Edit HTML/CSS" at bounding box center [631, 420] width 68 height 11
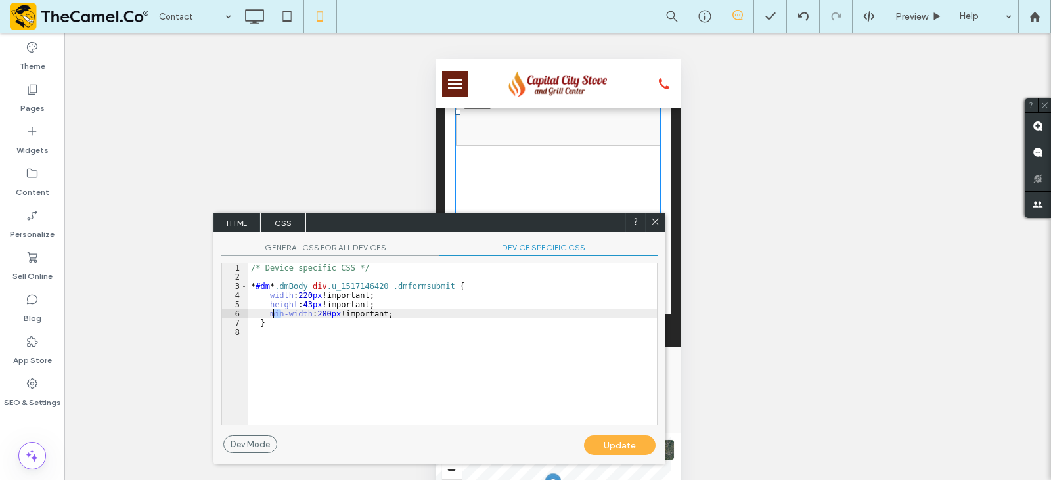
click at [274, 317] on div "/* Device specific CSS */ * #dm * .dmBody div .u_1517146420 .dmformsubmit { wid…" at bounding box center [452, 354] width 409 height 180
click at [627, 450] on div "Update" at bounding box center [620, 446] width 72 height 20
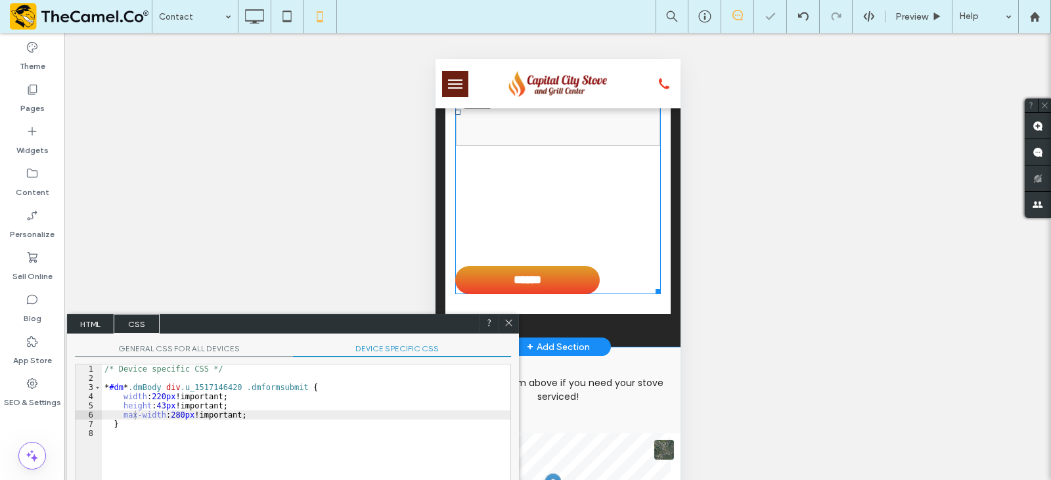
drag, startPoint x: 990, startPoint y: 282, endPoint x: 567, endPoint y: 229, distance: 426.5
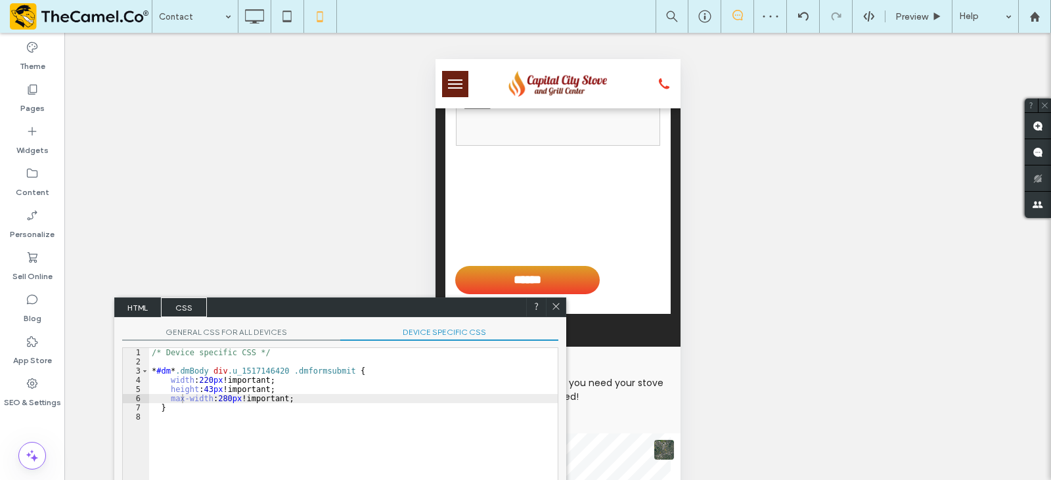
drag, startPoint x: 422, startPoint y: 323, endPoint x: 471, endPoint y: 306, distance: 51.5
click at [471, 306] on div "HTML CSS" at bounding box center [340, 308] width 452 height 20
click at [221, 400] on div "/* Device specific CSS */ * #dm * .dmBody div .u_1517146420 .dmformsubmit { wid…" at bounding box center [354, 438] width 409 height 180
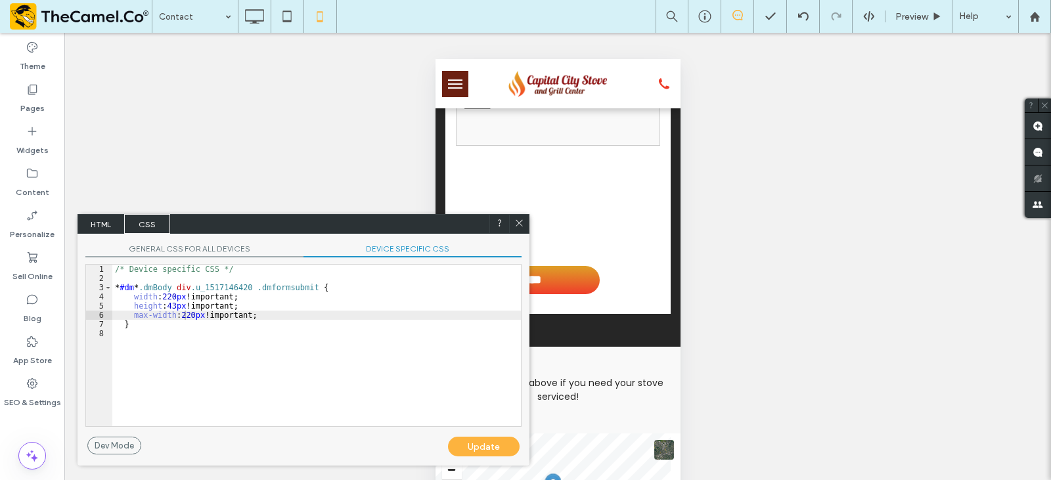
drag, startPoint x: 352, startPoint y: 281, endPoint x: 380, endPoint y: 300, distance: 34.1
click at [334, 219] on div "HTML CSS" at bounding box center [304, 224] width 452 height 20
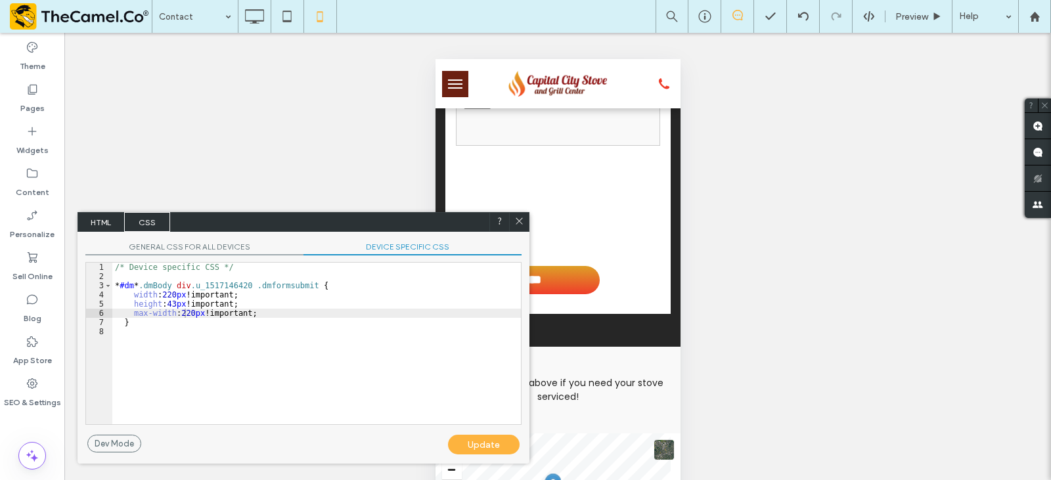
click at [485, 444] on div "Update" at bounding box center [484, 445] width 72 height 20
drag, startPoint x: 145, startPoint y: 312, endPoint x: 137, endPoint y: 312, distance: 7.9
click at [137, 312] on div "/* Device specific CSS */ * #dm * .dmBody div .u_1517146420 .dmformsubmit { wid…" at bounding box center [316, 353] width 409 height 180
type textarea "**"
click at [490, 441] on div "Update" at bounding box center [484, 445] width 72 height 20
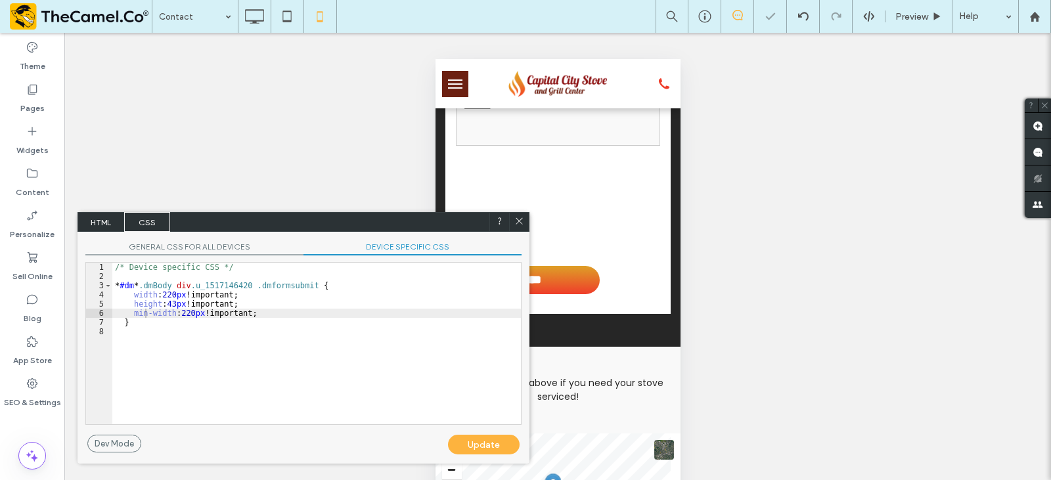
click at [517, 218] on use at bounding box center [519, 221] width 7 height 7
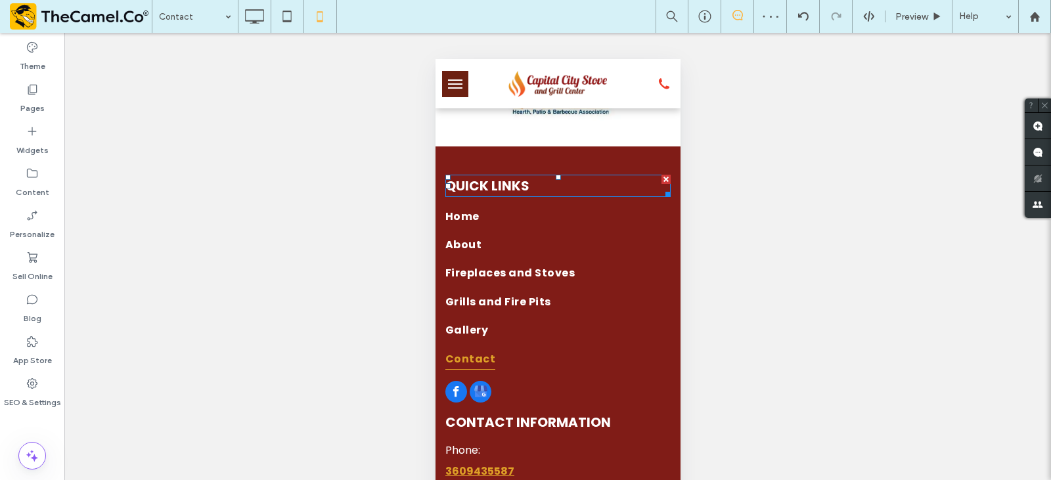
scroll to position [657, 0]
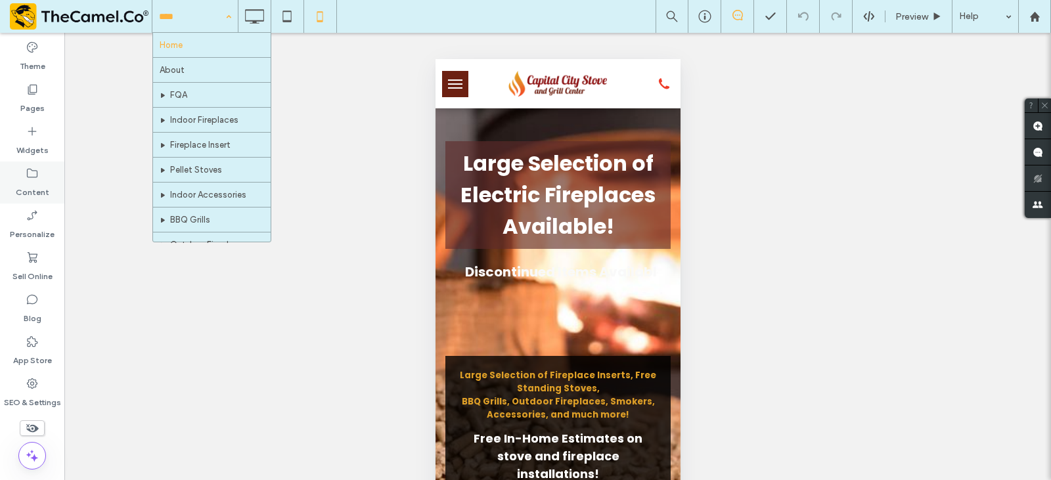
click at [16, 183] on div "Content" at bounding box center [32, 183] width 64 height 42
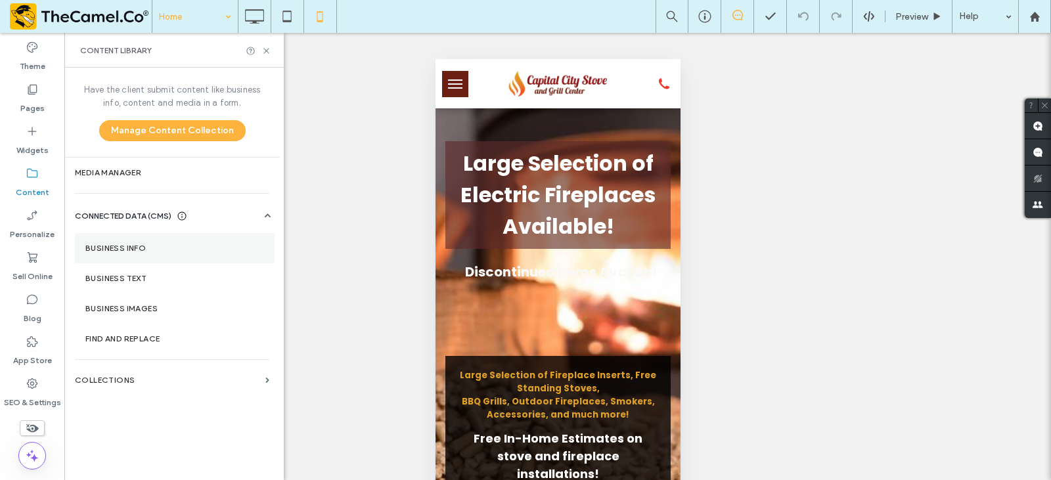
click at [147, 248] on label "Business Info" at bounding box center [174, 248] width 179 height 9
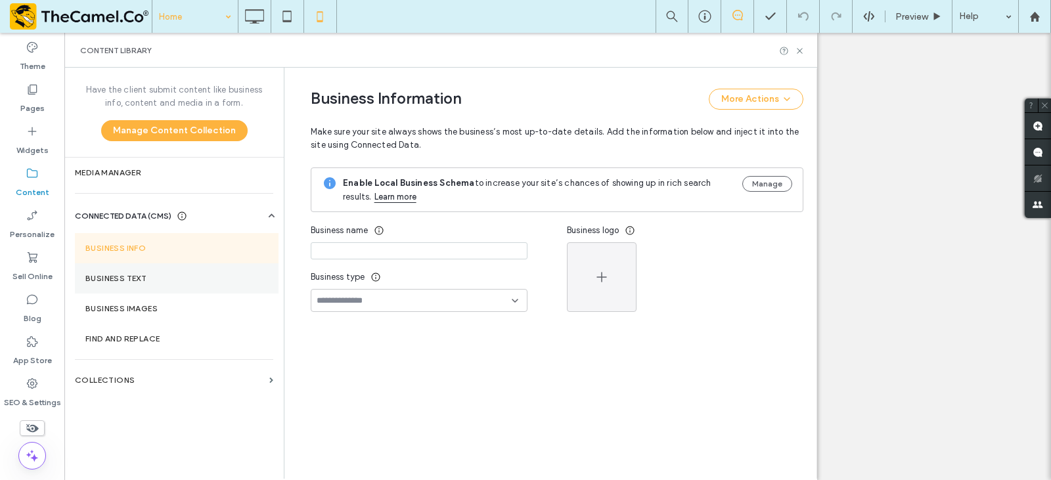
type input "**********"
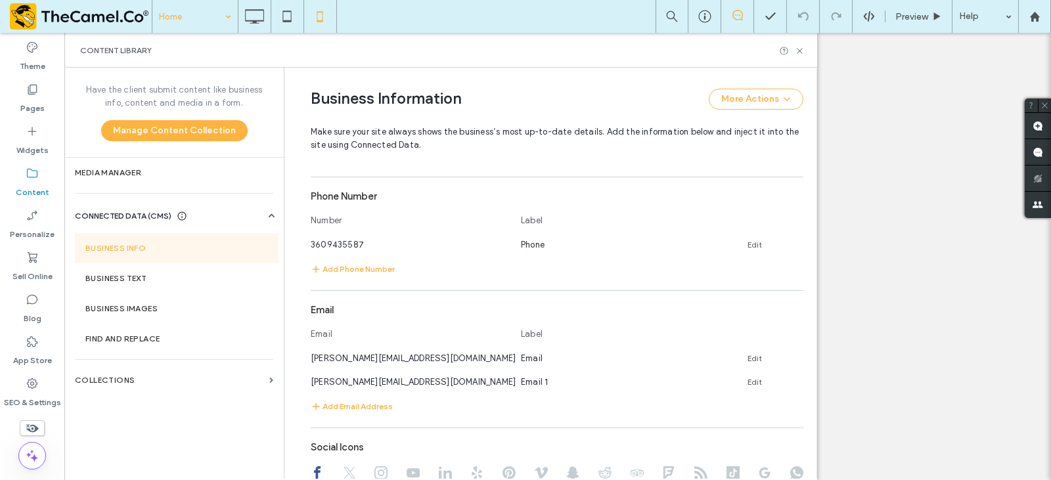
scroll to position [522, 0]
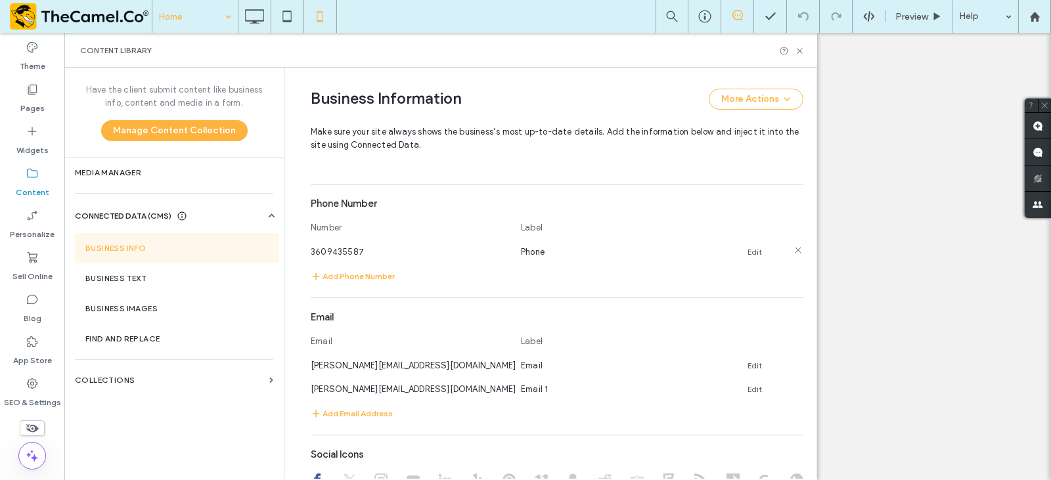
click at [756, 250] on div "3609435587 Phone Edit" at bounding box center [545, 252] width 469 height 14
click at [754, 249] on link "Edit" at bounding box center [755, 252] width 14 height 11
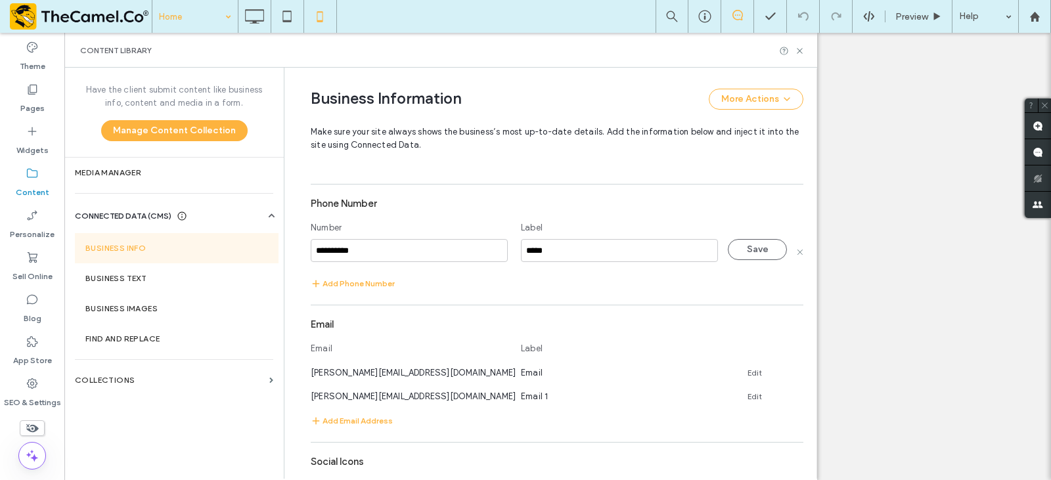
click at [323, 253] on input "**********" at bounding box center [409, 250] width 197 height 23
click at [311, 251] on input "**********" at bounding box center [409, 250] width 197 height 23
type input "**********"
click at [752, 250] on button "Save" at bounding box center [757, 249] width 59 height 21
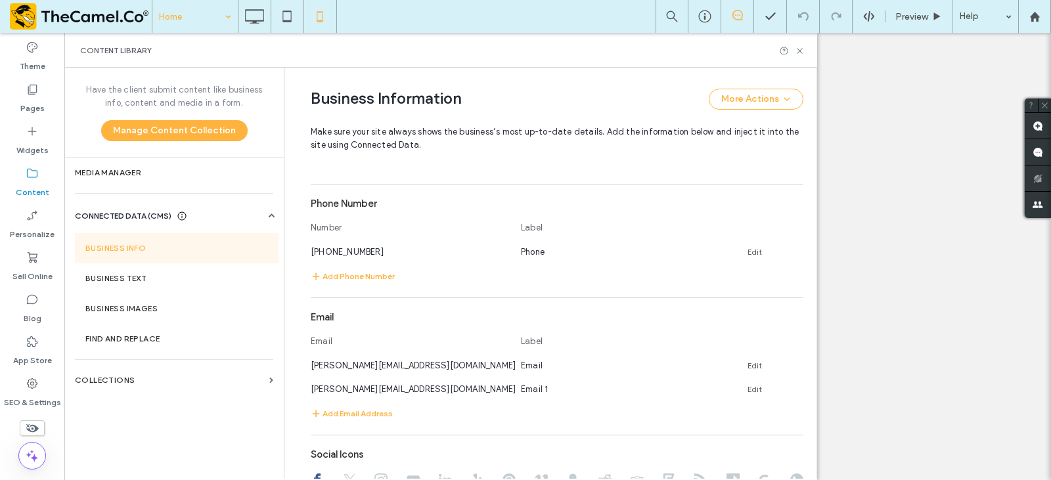
click at [797, 56] on div "Content Library" at bounding box center [440, 50] width 753 height 35
click at [801, 55] on icon at bounding box center [800, 51] width 10 height 10
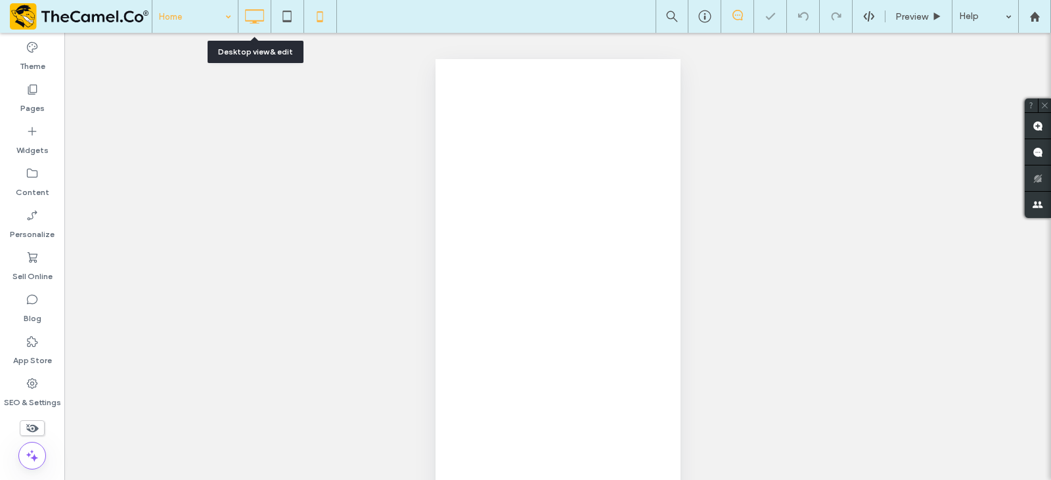
click at [250, 10] on icon at bounding box center [254, 16] width 26 height 26
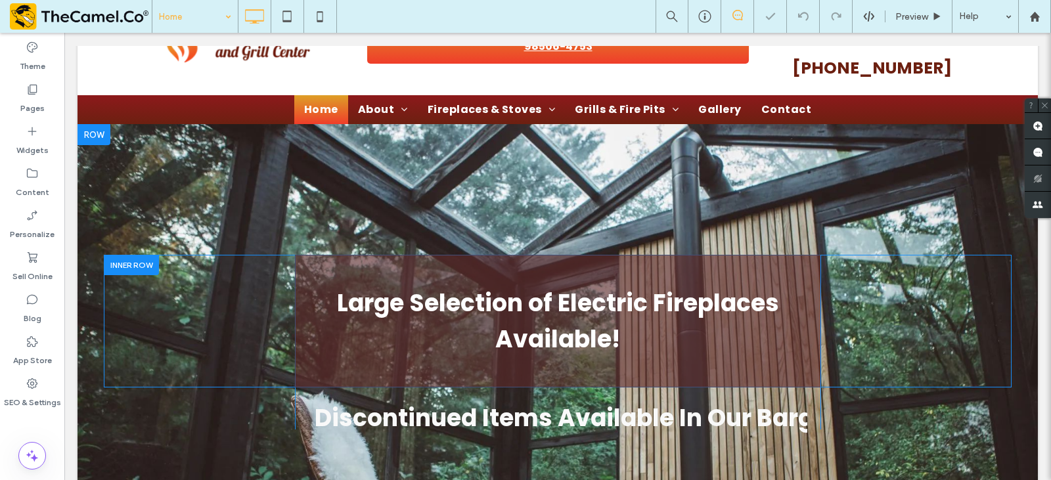
scroll to position [197, 0]
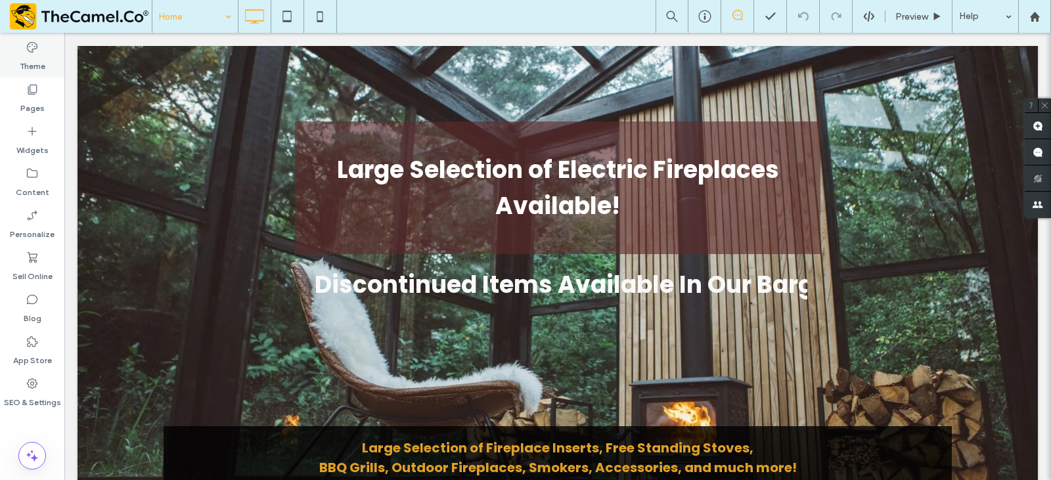
click at [38, 76] on div "Theme" at bounding box center [32, 56] width 64 height 42
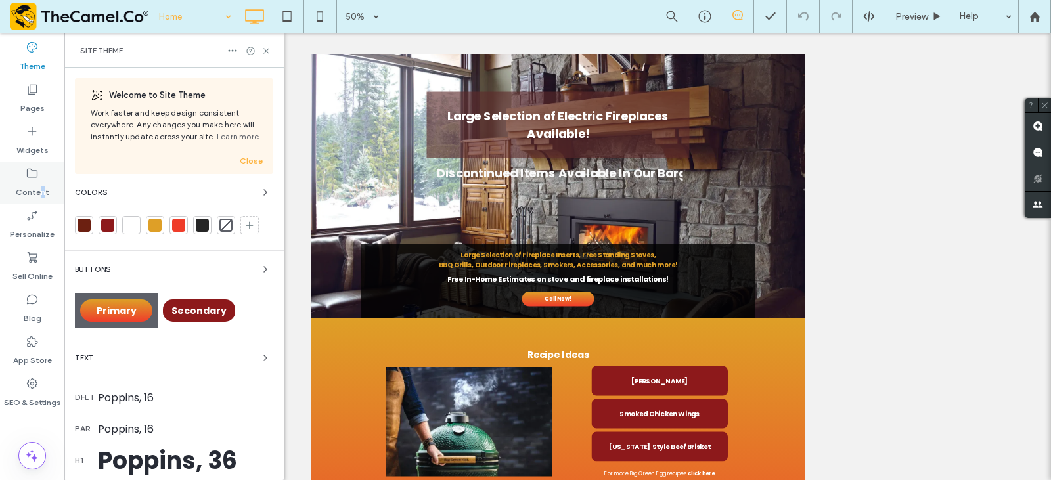
click at [43, 177] on div "Content" at bounding box center [32, 183] width 64 height 42
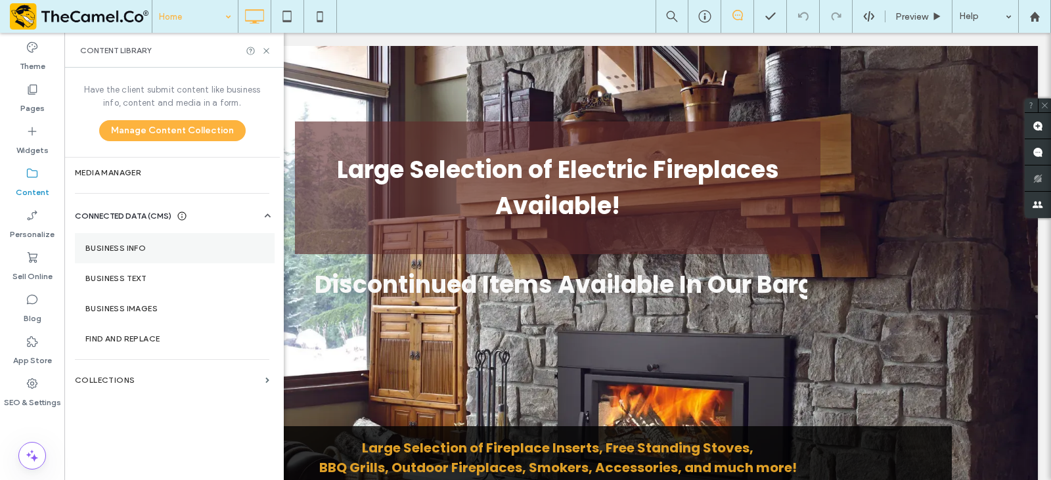
click at [128, 246] on label "Business Info" at bounding box center [174, 248] width 179 height 9
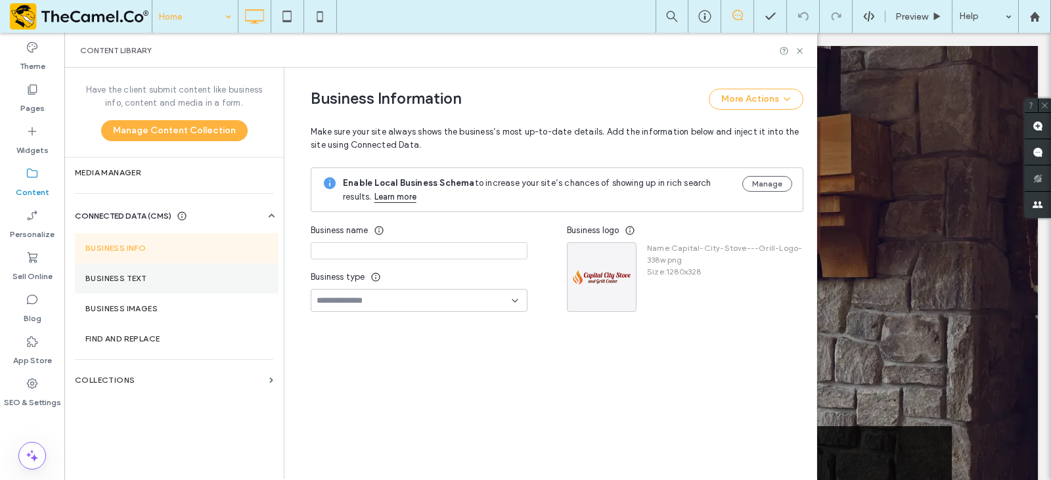
type input "**********"
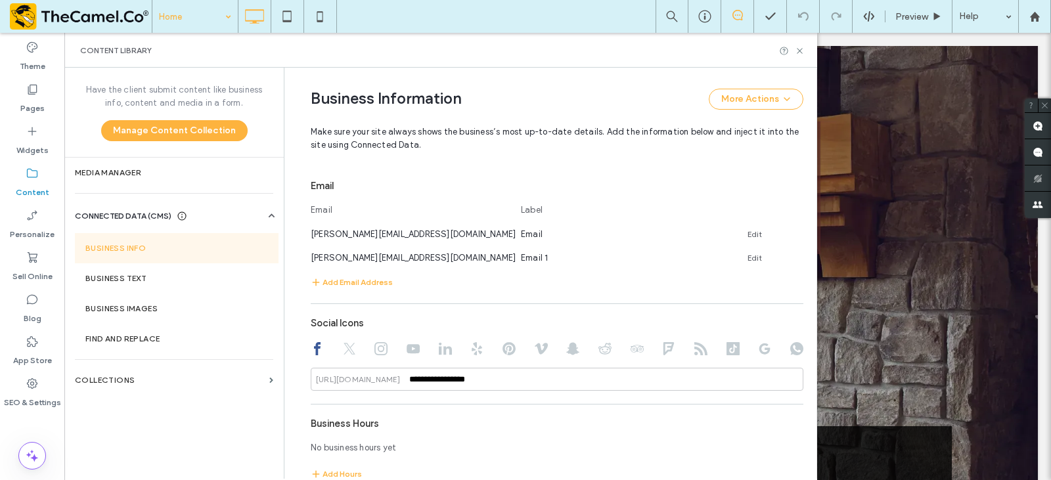
scroll to position [522, 0]
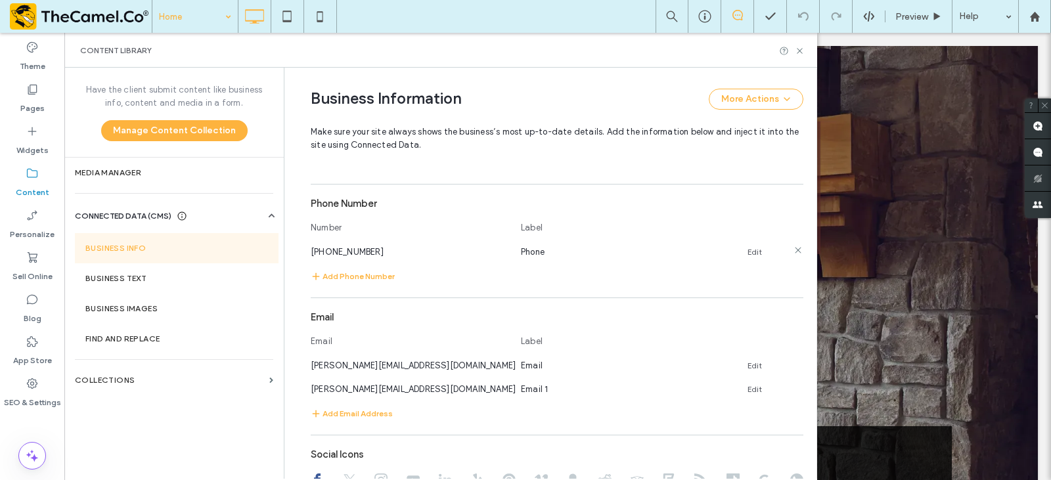
click at [748, 250] on link "Edit" at bounding box center [755, 252] width 14 height 11
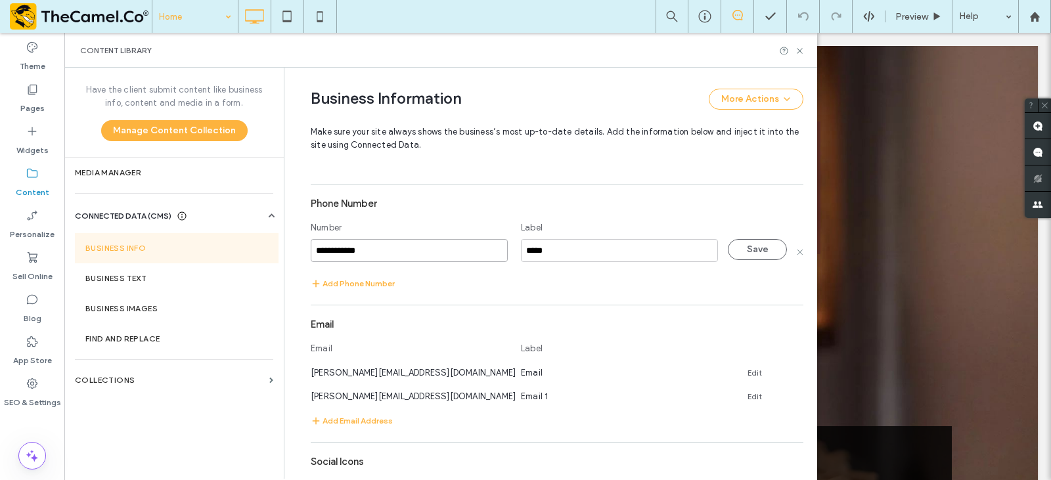
click at [345, 248] on input "**********" at bounding box center [409, 250] width 197 height 23
type input "**********"
click at [733, 257] on button "Save" at bounding box center [757, 249] width 59 height 21
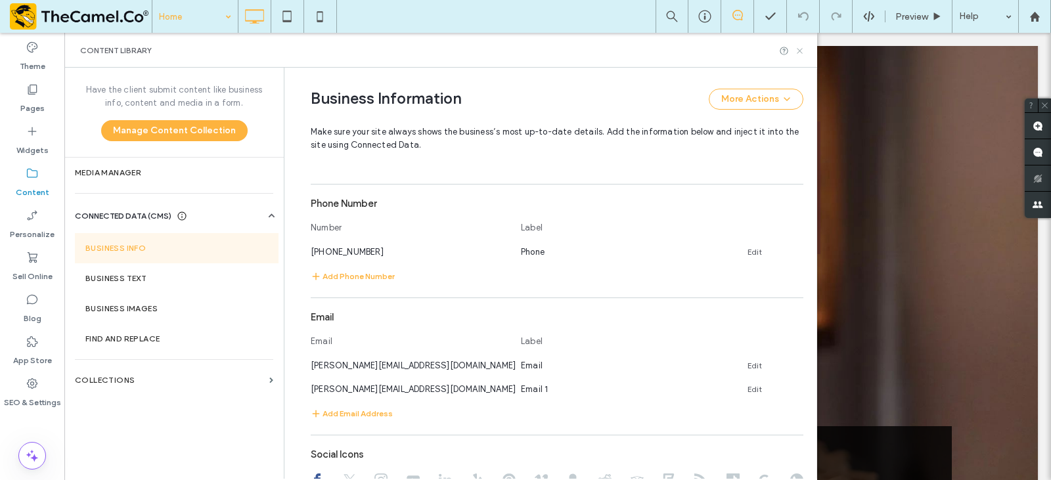
click at [797, 49] on icon at bounding box center [800, 51] width 10 height 10
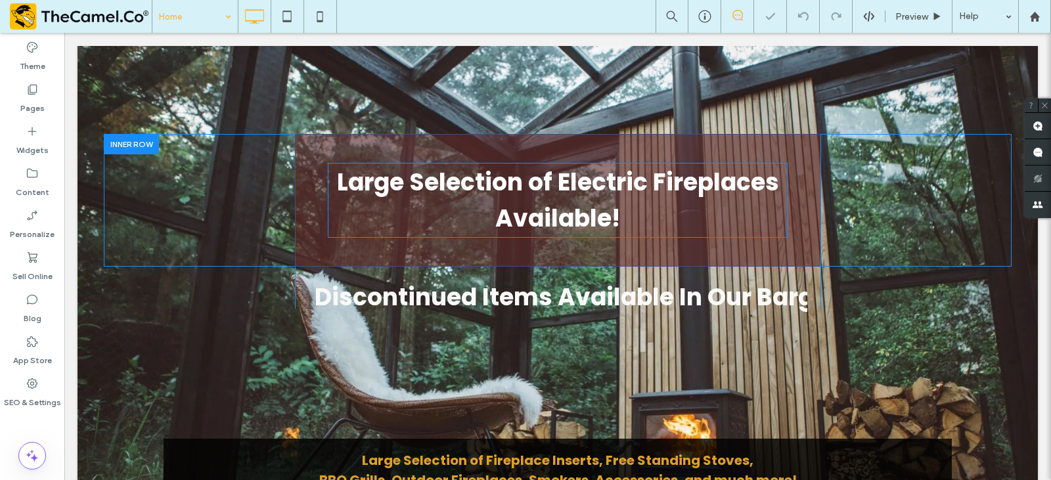
scroll to position [197, 0]
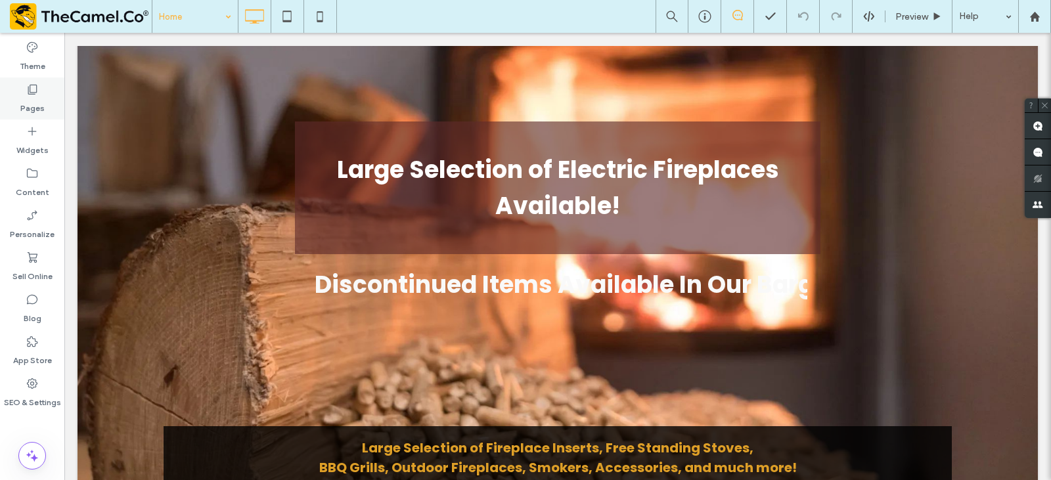
click at [32, 110] on label "Pages" at bounding box center [32, 105] width 24 height 18
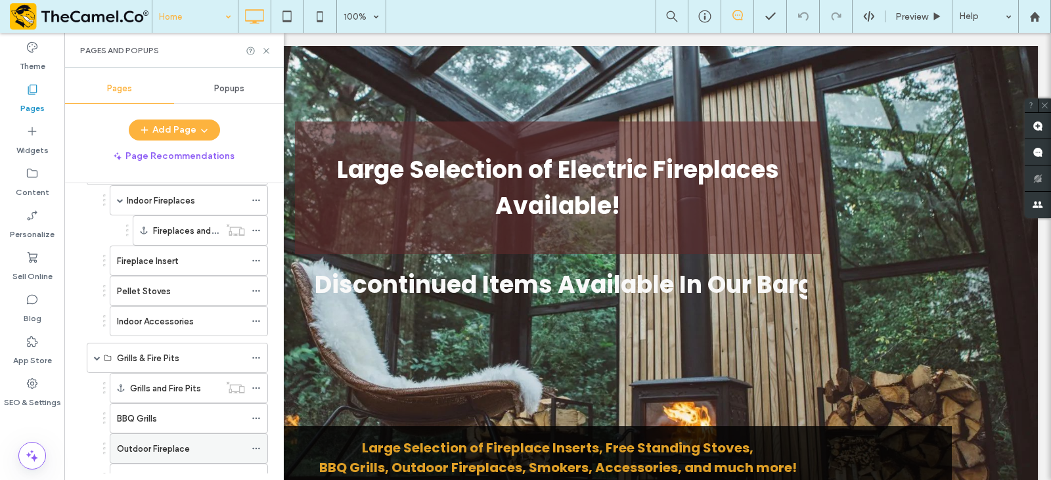
scroll to position [131, 0]
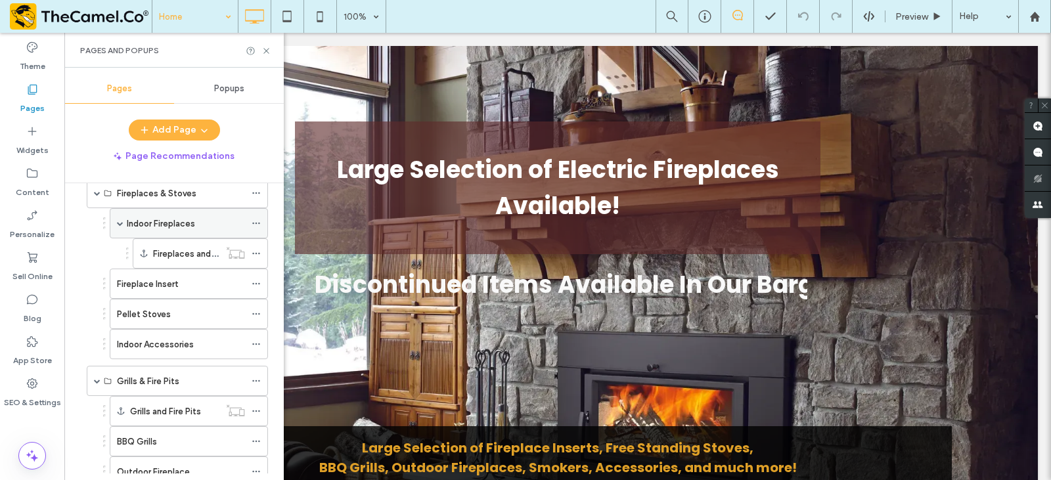
click at [253, 225] on icon at bounding box center [256, 223] width 9 height 9
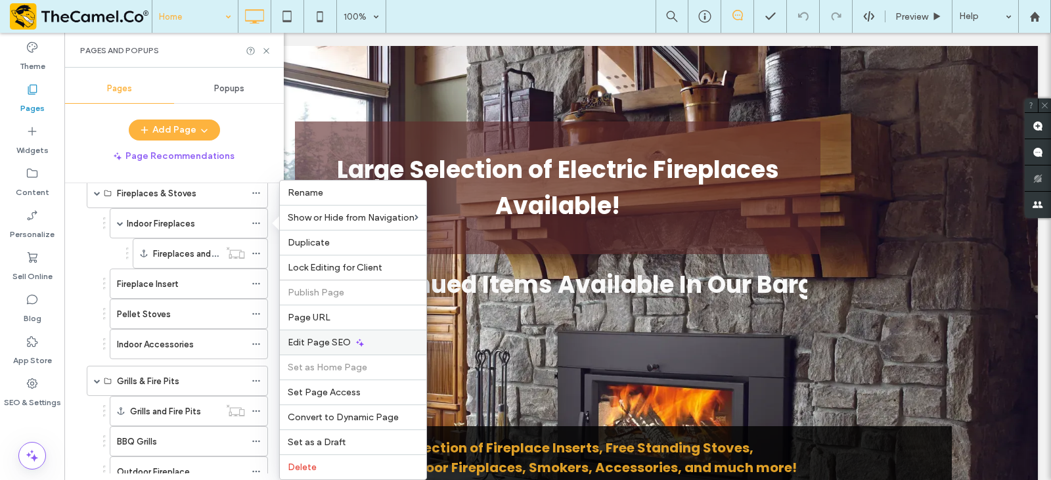
click at [335, 340] on span "Edit Page SEO" at bounding box center [319, 342] width 63 height 11
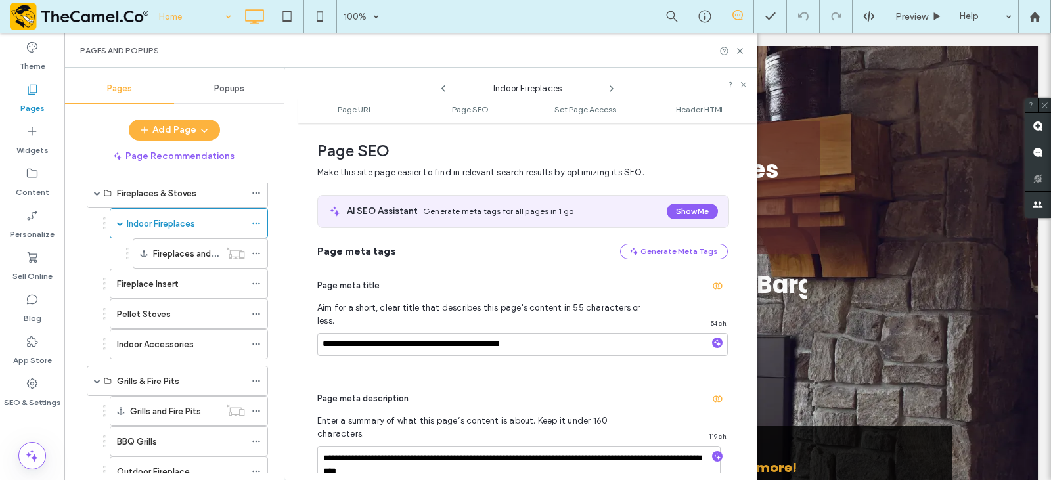
scroll to position [180, 0]
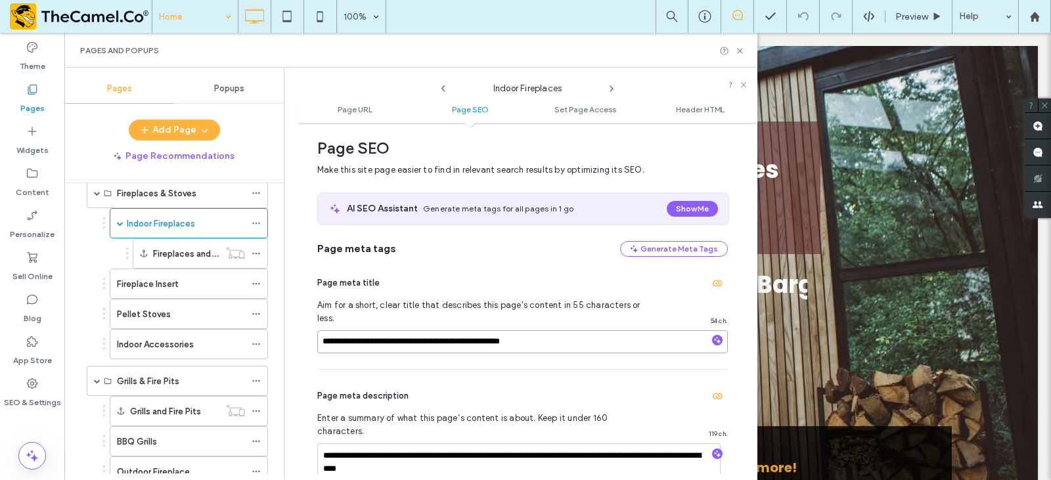
click at [450, 331] on input "**********" at bounding box center [522, 342] width 411 height 23
paste input
type input "**********"
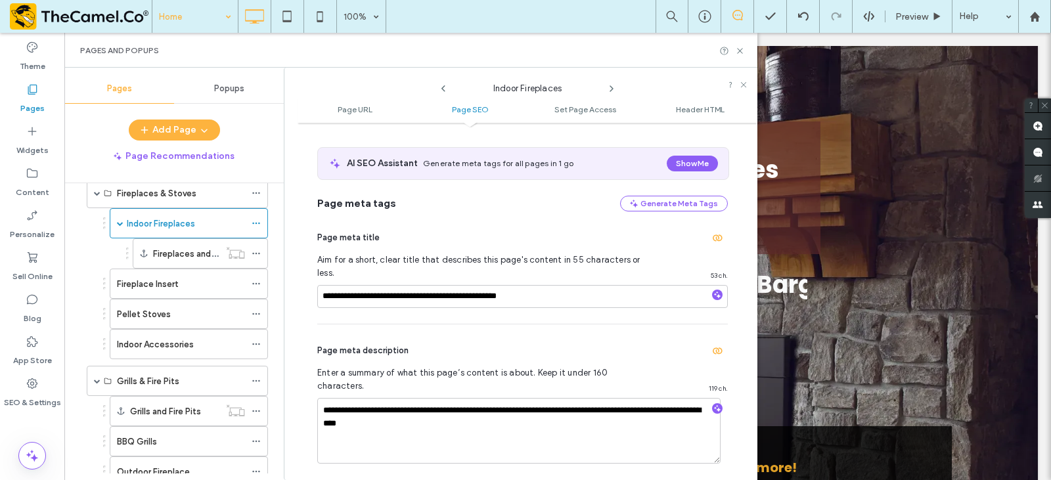
scroll to position [246, 0]
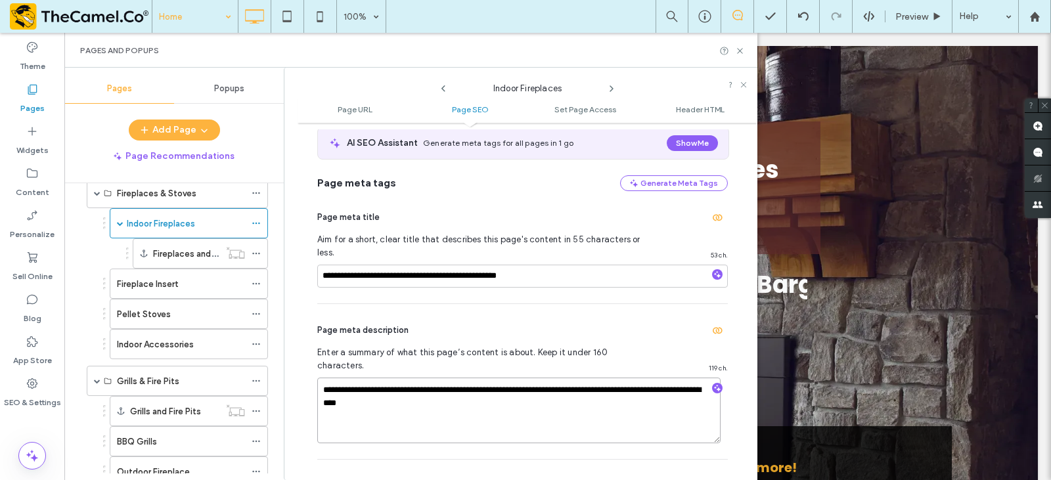
click at [437, 380] on textarea "**********" at bounding box center [519, 411] width 404 height 66
paste textarea
type textarea "**********"
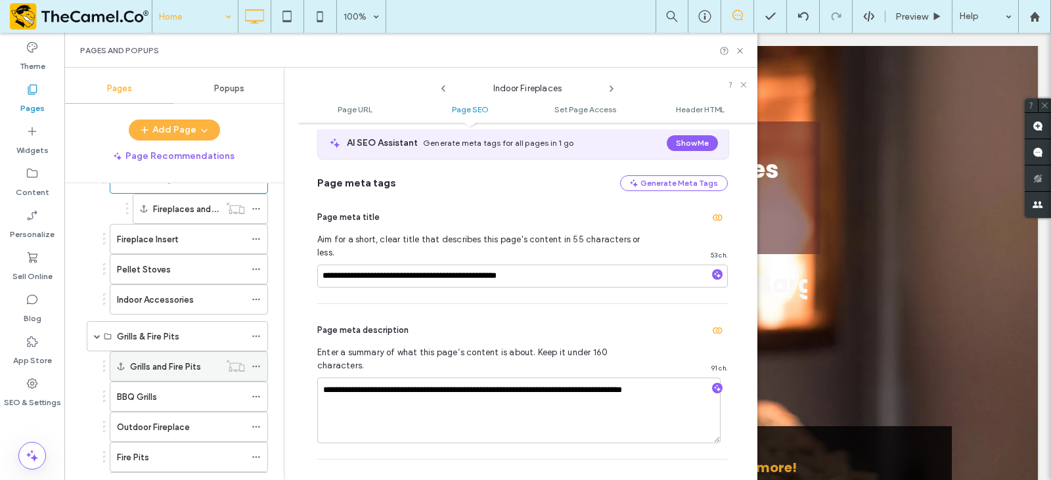
scroll to position [197, 0]
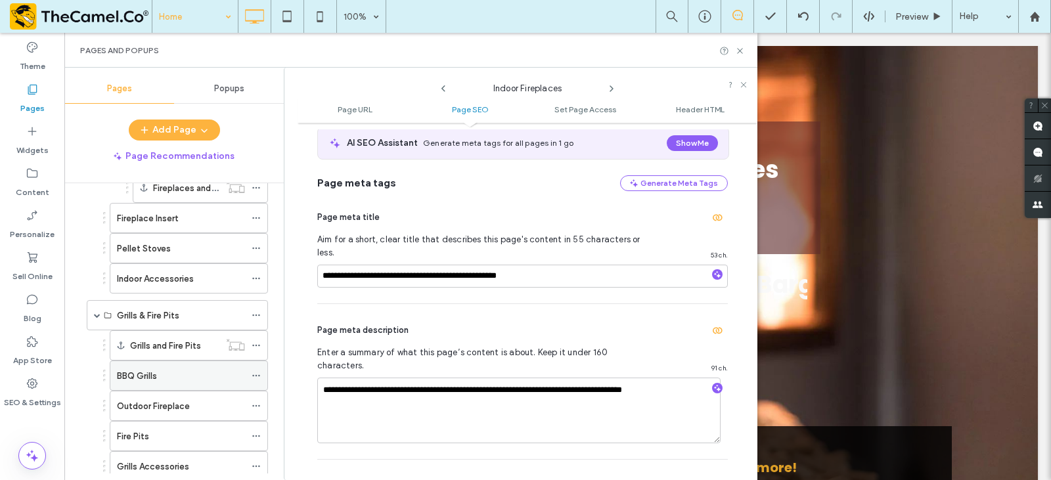
click at [257, 372] on icon at bounding box center [256, 375] width 9 height 9
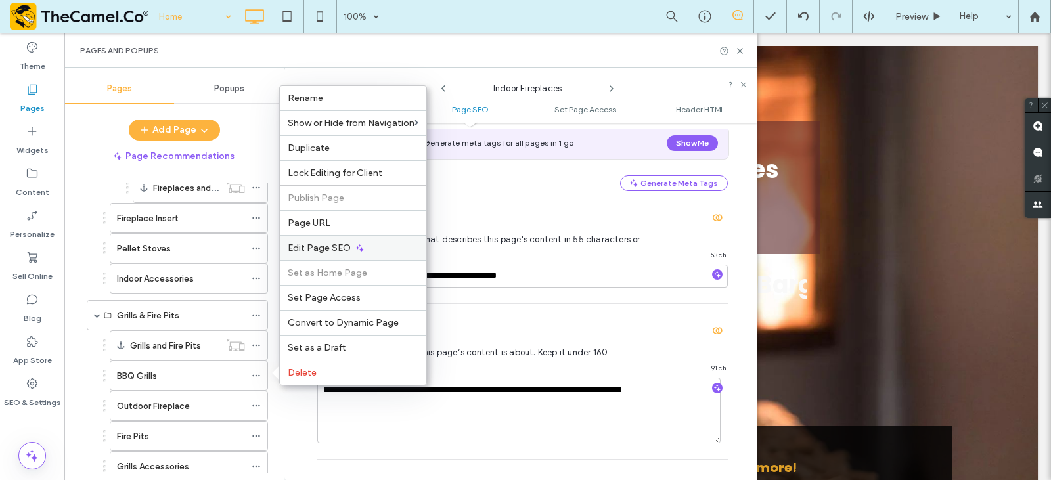
click at [342, 246] on span "Edit Page SEO" at bounding box center [319, 247] width 63 height 11
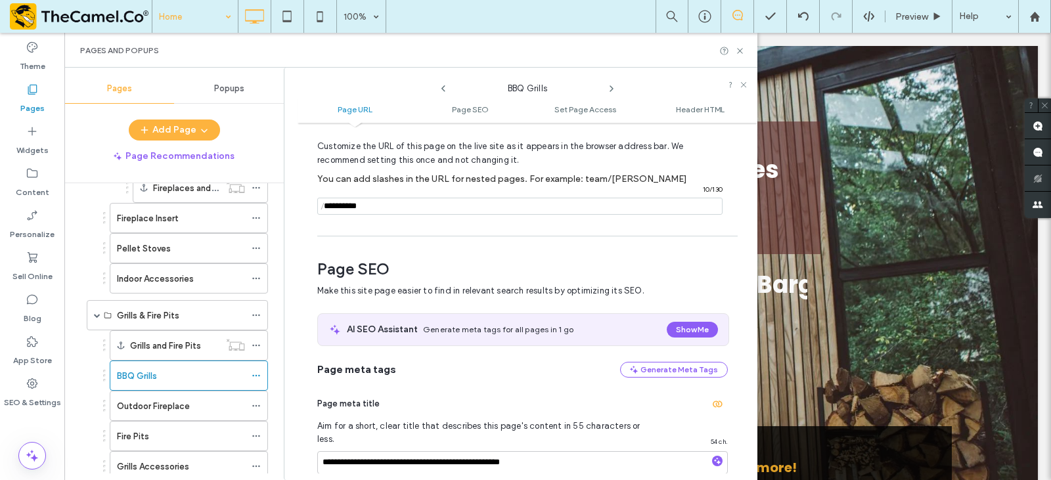
scroll to position [180, 0]
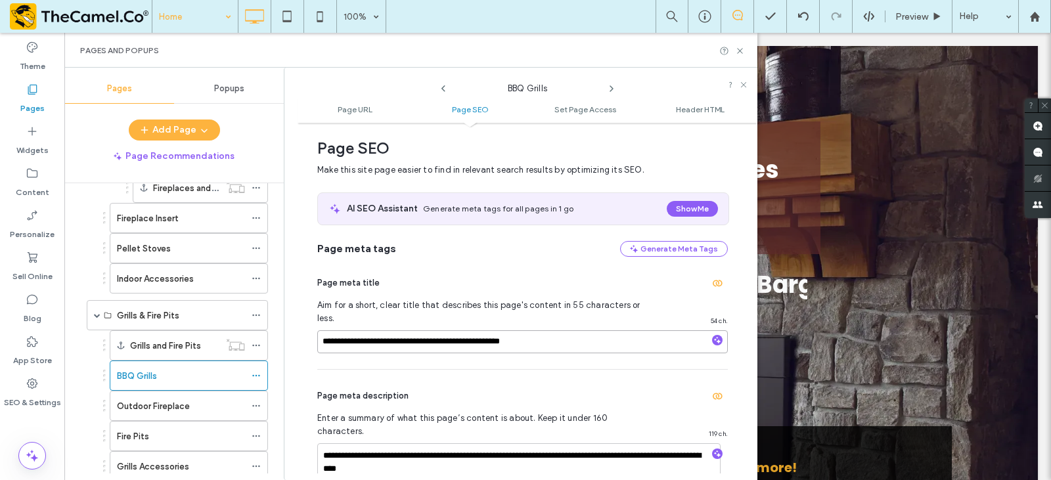
click at [428, 331] on input "**********" at bounding box center [522, 342] width 411 height 23
paste input
type input "**********"
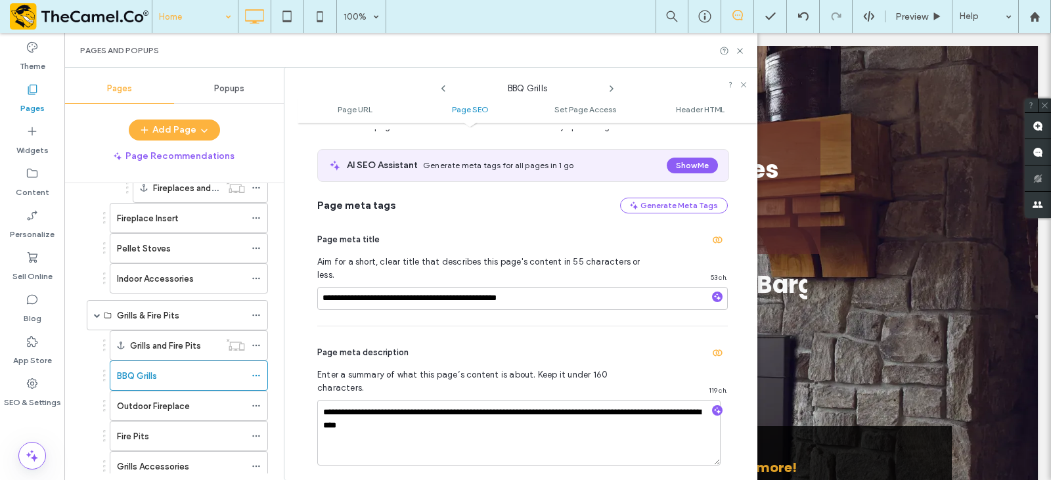
scroll to position [246, 0]
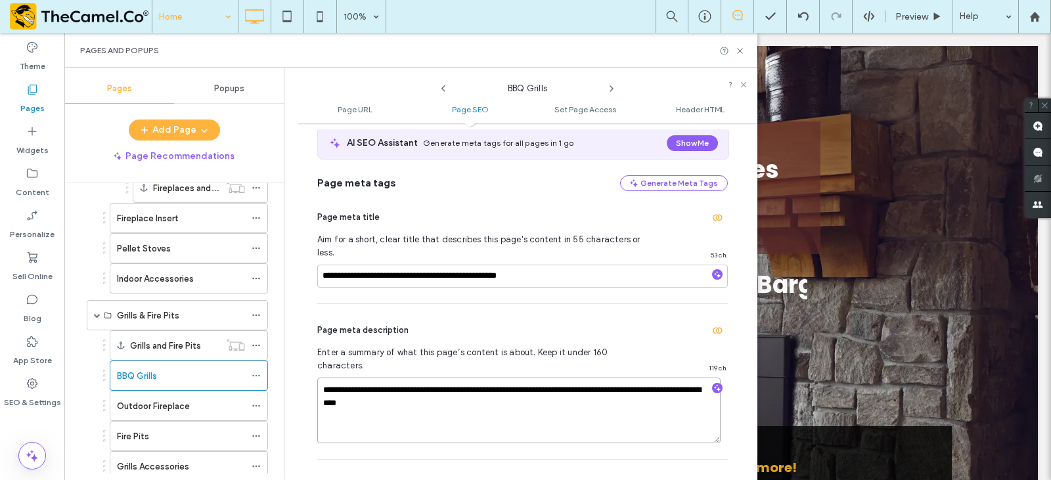
click at [442, 395] on textarea "**********" at bounding box center [519, 411] width 404 height 66
paste textarea "**********"
type textarea "**********"
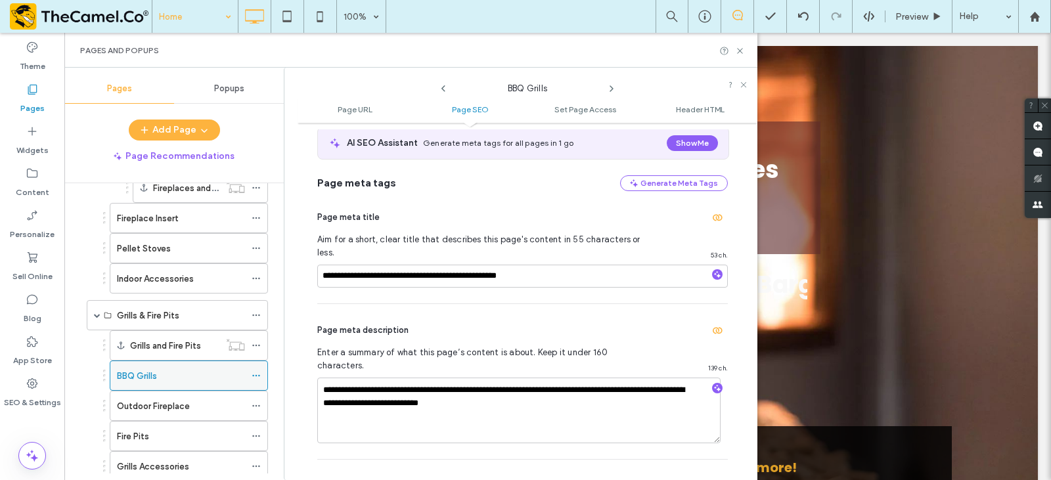
scroll to position [263, 0]
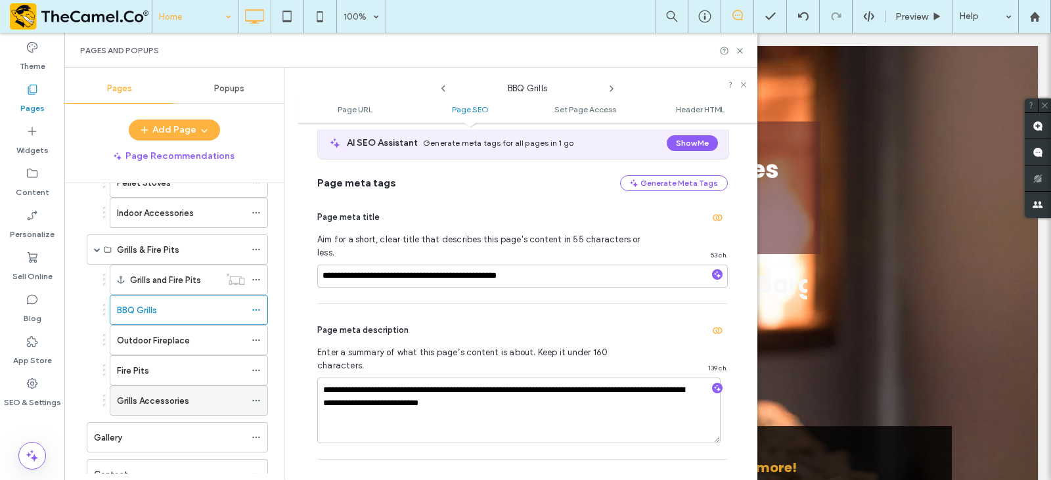
click at [254, 401] on icon at bounding box center [256, 400] width 9 height 9
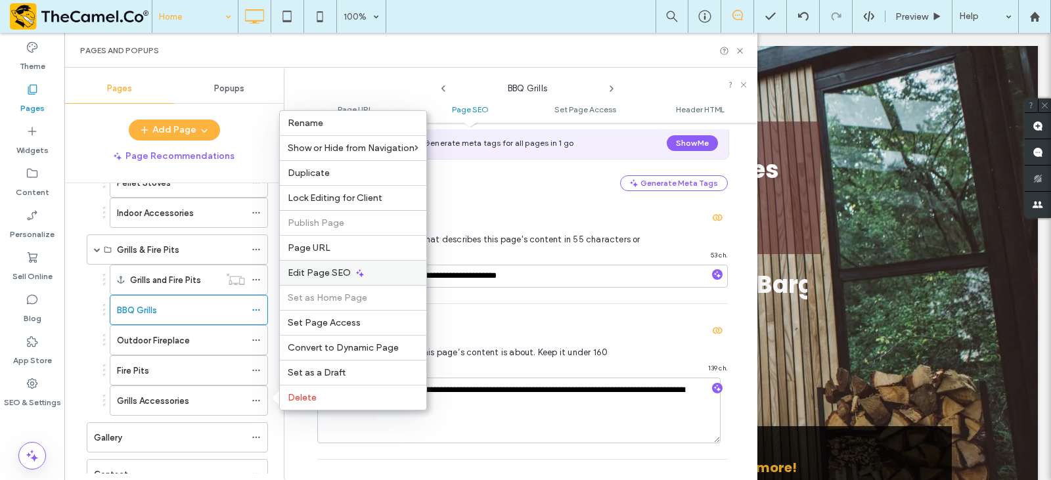
click at [325, 273] on span "Edit Page SEO" at bounding box center [319, 272] width 63 height 11
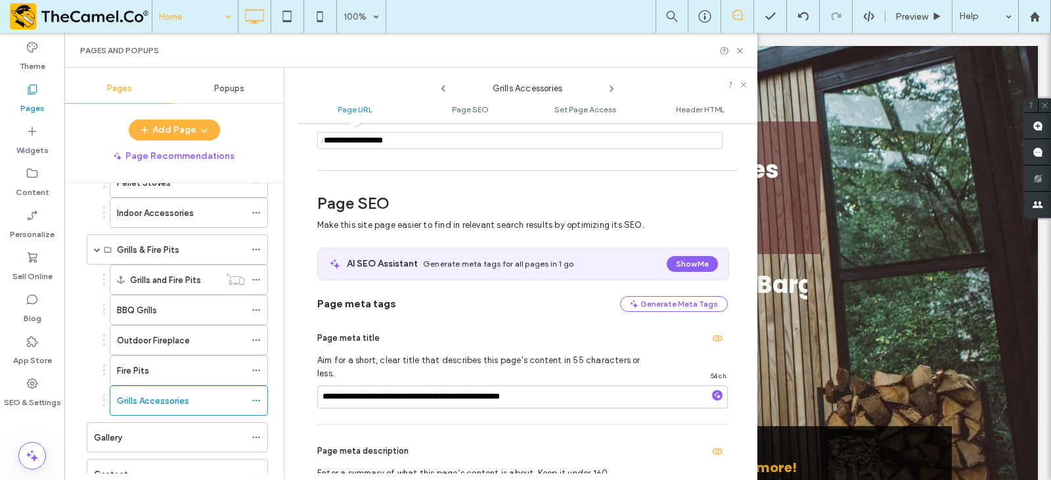
scroll to position [180, 0]
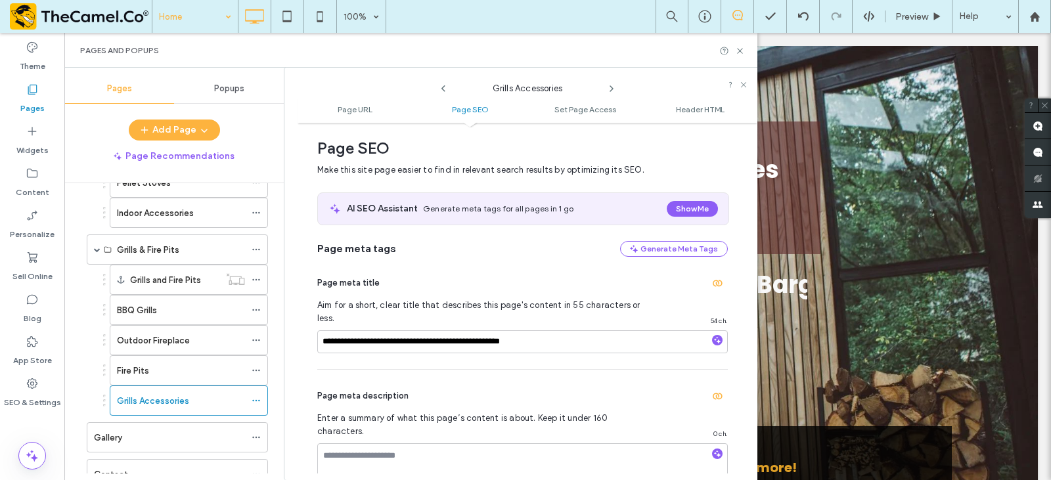
click at [490, 342] on div "**********" at bounding box center [522, 313] width 411 height 112
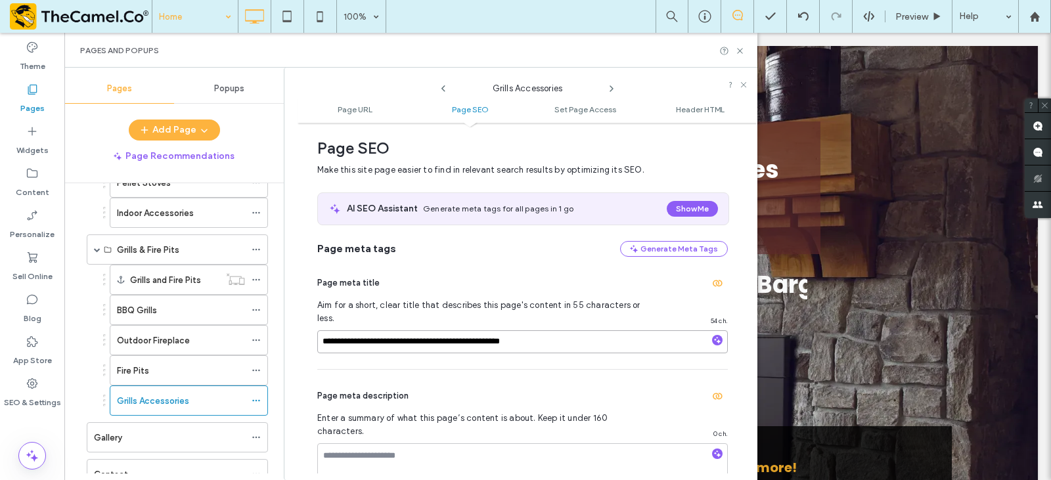
click at [497, 331] on input "**********" at bounding box center [522, 342] width 411 height 23
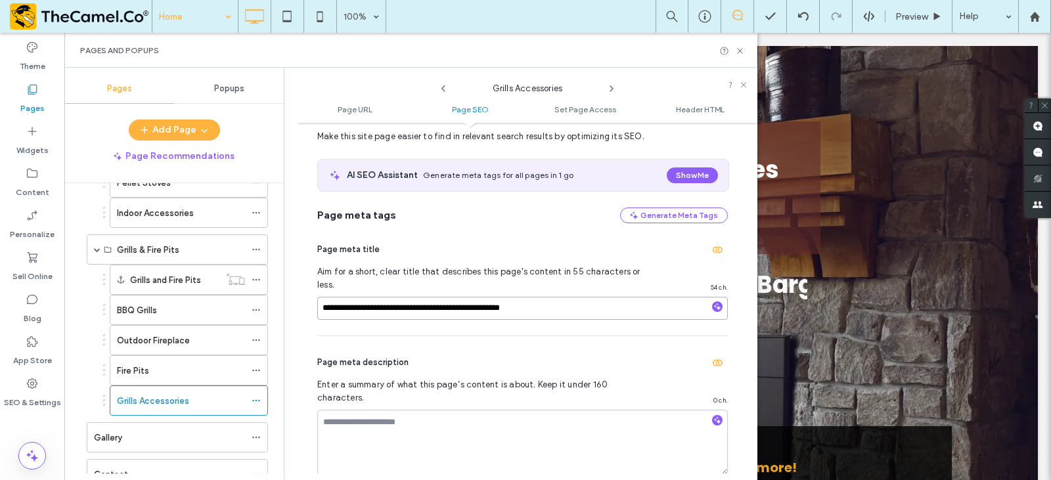
scroll to position [246, 0]
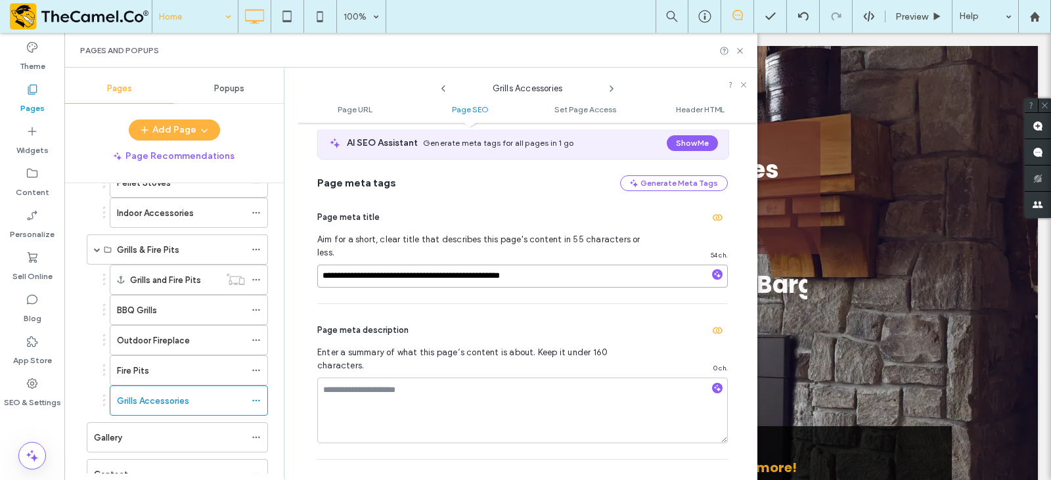
paste input "***"
type input "**********"
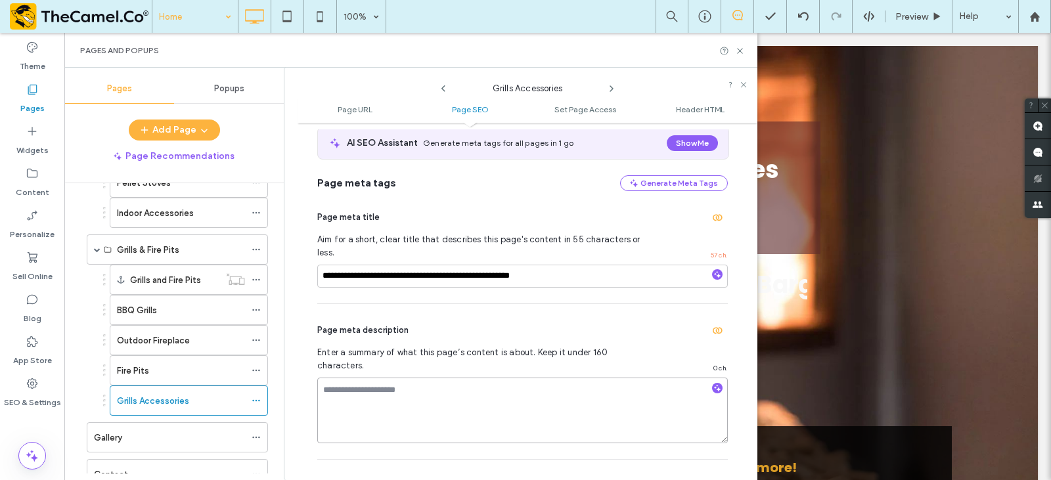
click at [463, 378] on textarea at bounding box center [522, 411] width 411 height 66
paste textarea "**********"
type textarea "**********"
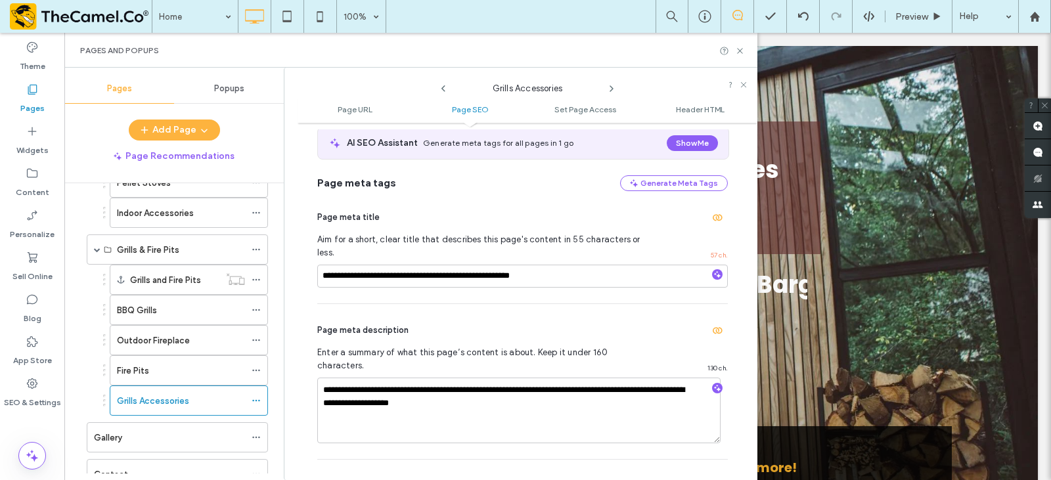
click at [735, 56] on div "Pages and Popups" at bounding box center [410, 50] width 693 height 35
click at [741, 55] on icon at bounding box center [740, 51] width 10 height 10
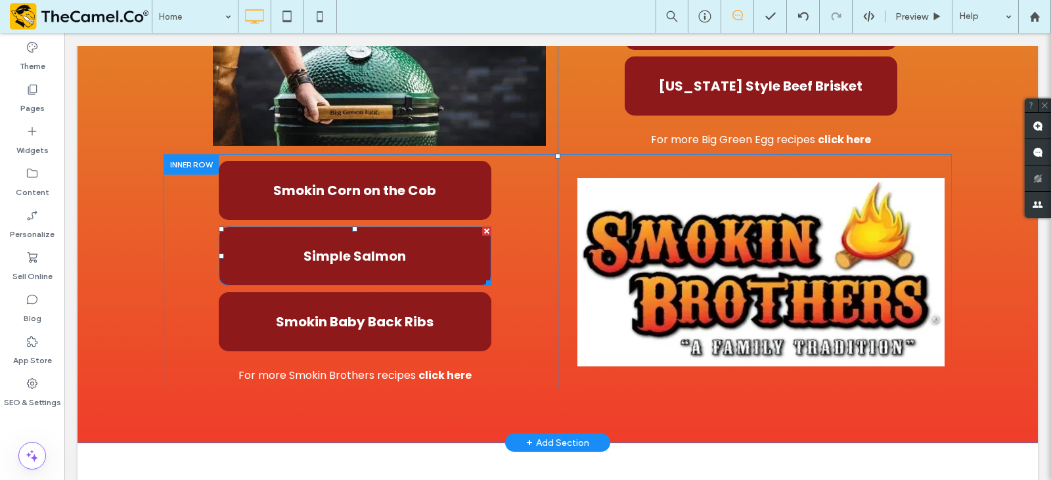
scroll to position [920, 0]
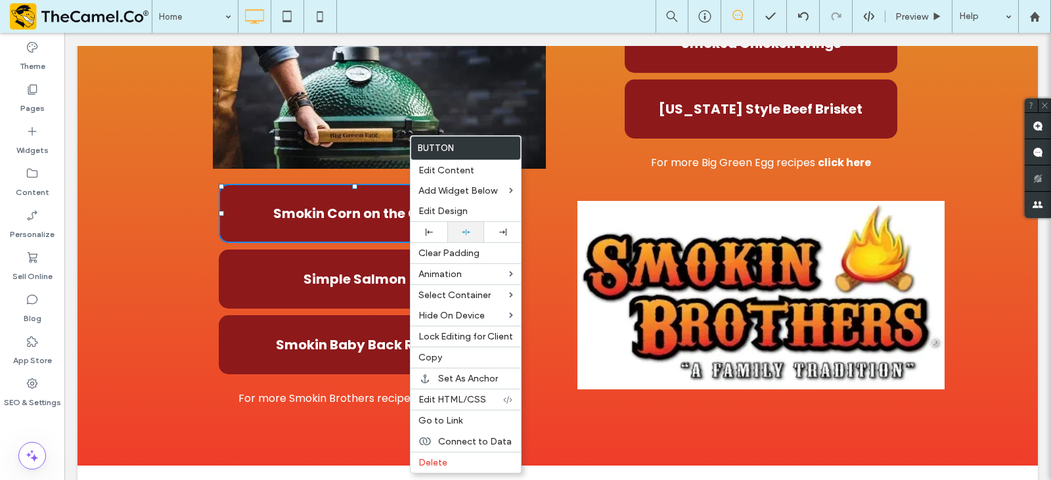
click at [467, 233] on icon at bounding box center [466, 232] width 9 height 9
click at [396, 267] on link "Simple Salmon" at bounding box center [355, 279] width 273 height 59
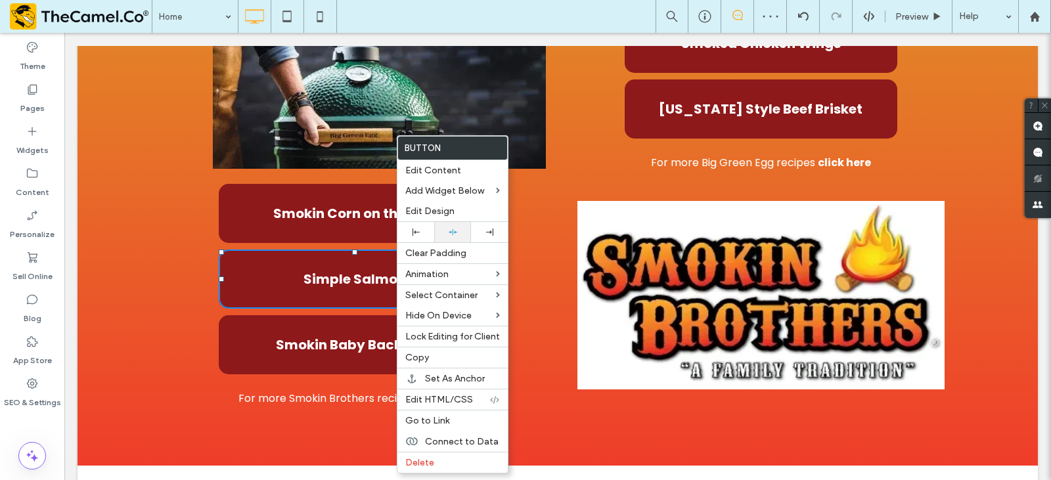
click at [446, 234] on div at bounding box center [453, 232] width 24 height 9
click at [340, 274] on span "Simple Salmon" at bounding box center [355, 279] width 103 height 20
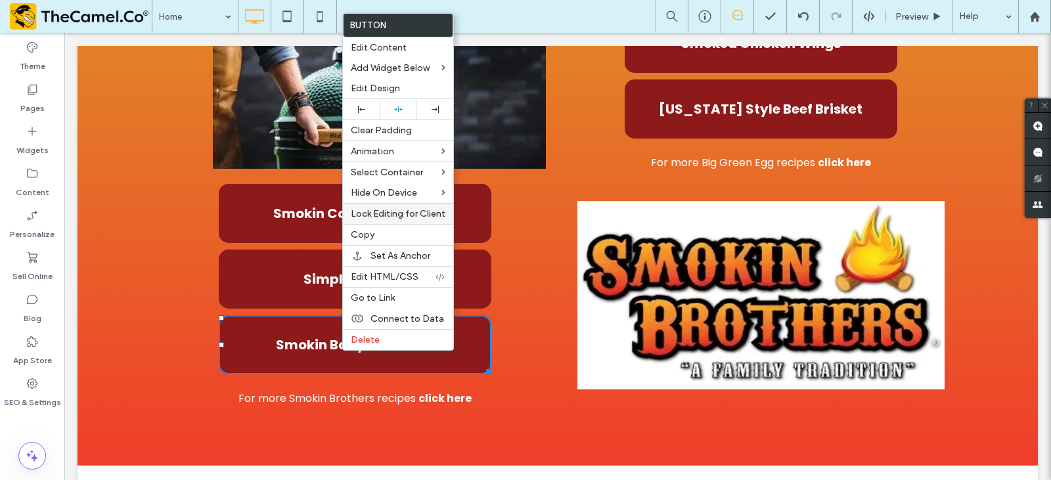
drag, startPoint x: 392, startPoint y: 108, endPoint x: 352, endPoint y: 203, distance: 103.4
click at [392, 108] on div at bounding box center [398, 109] width 24 height 9
click at [280, 401] on span "For more Smokin Brothers recipes" at bounding box center [327, 398] width 177 height 15
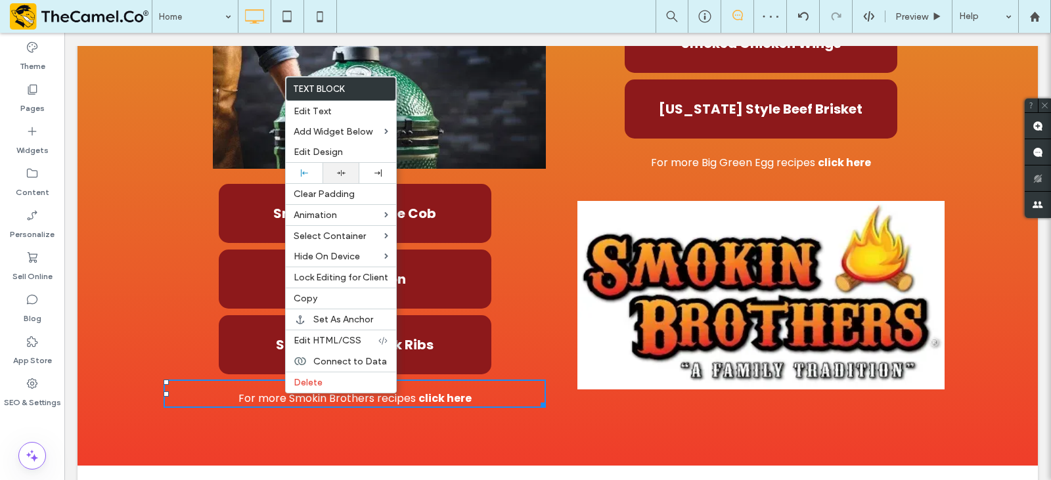
click at [342, 171] on icon at bounding box center [341, 173] width 9 height 9
click at [189, 324] on div "Smokin Corn on the Cob Simple Salmon Smokin Baby Back Ribs For more Smokin Brot…" at bounding box center [361, 295] width 394 height 236
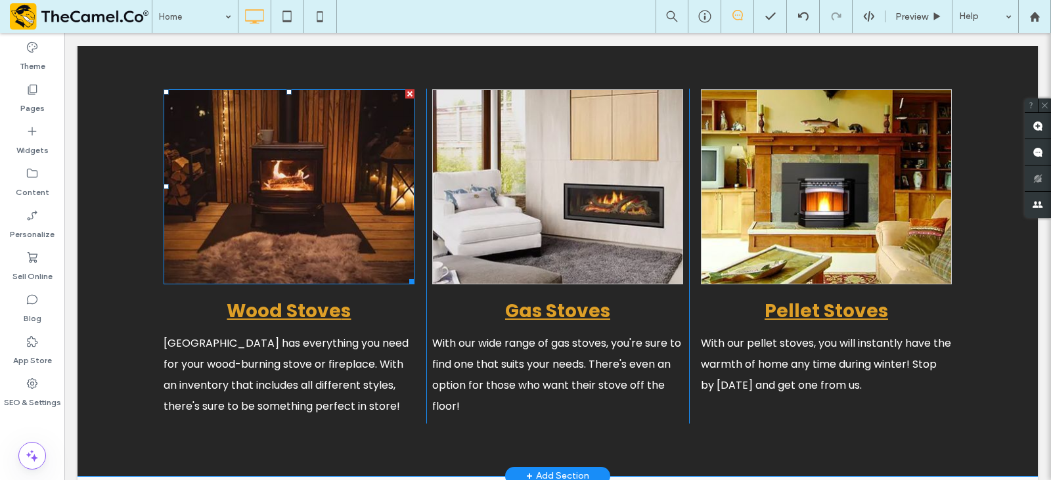
scroll to position [1840, 0]
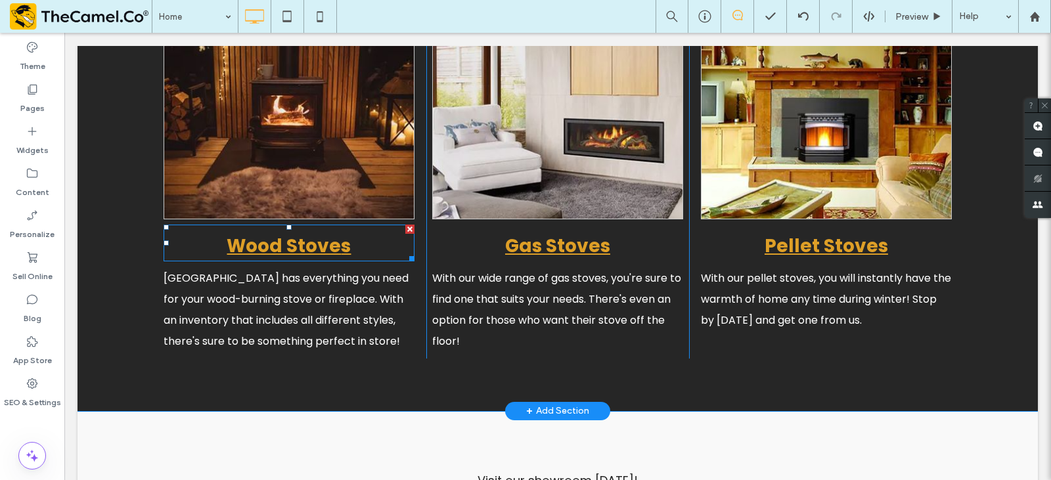
click at [290, 244] on link "Wood Stove" at bounding box center [284, 246] width 114 height 26
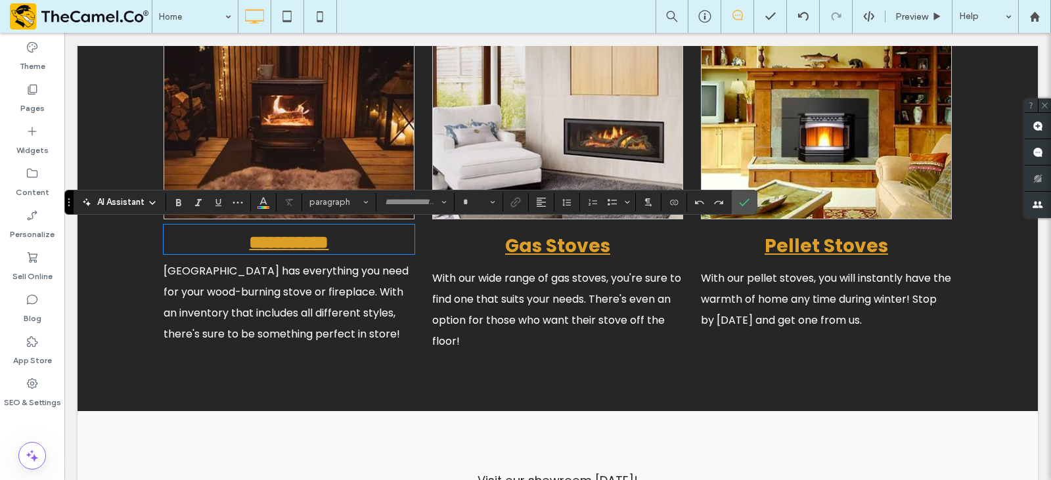
type input "*******"
type input "**"
click at [521, 198] on label "Link" at bounding box center [516, 202] width 20 height 18
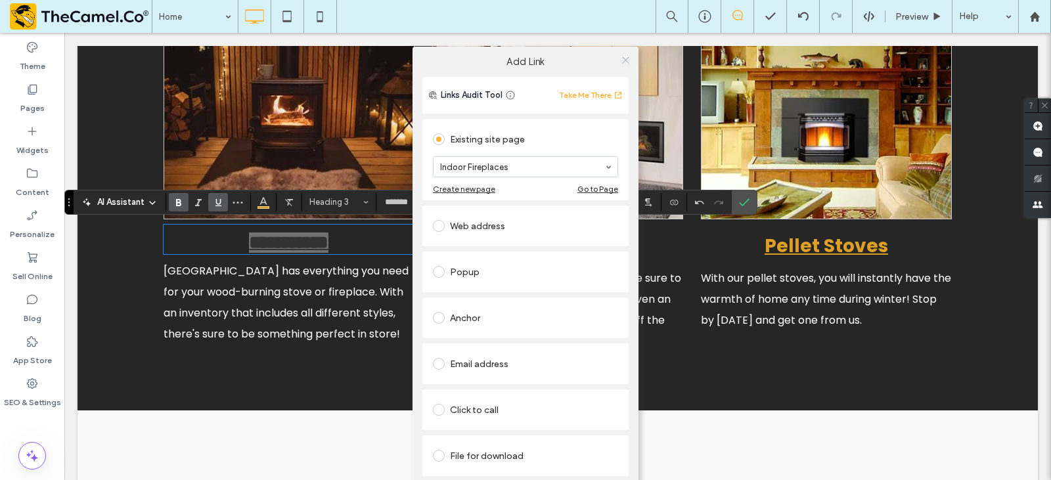
click at [624, 59] on icon at bounding box center [626, 60] width 10 height 10
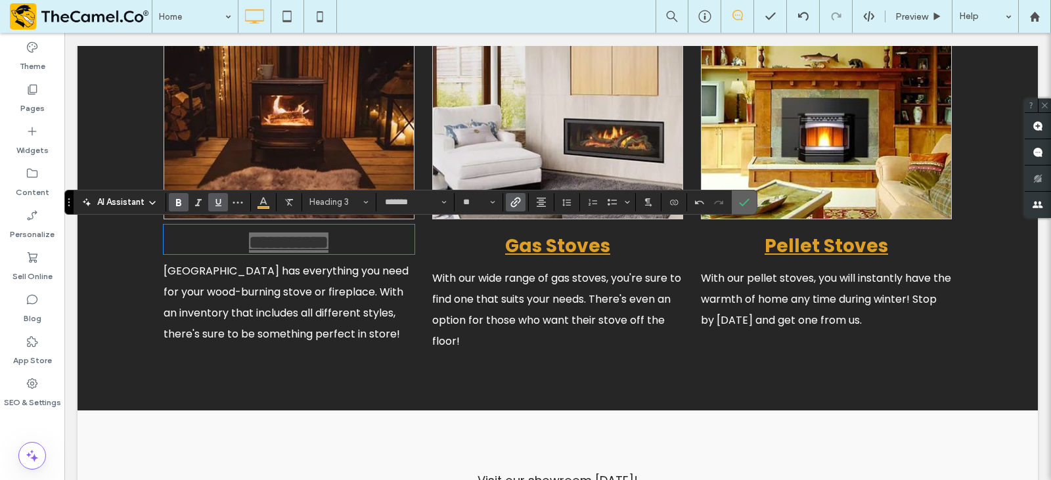
click at [744, 200] on icon "Confirm" at bounding box center [744, 202] width 11 height 11
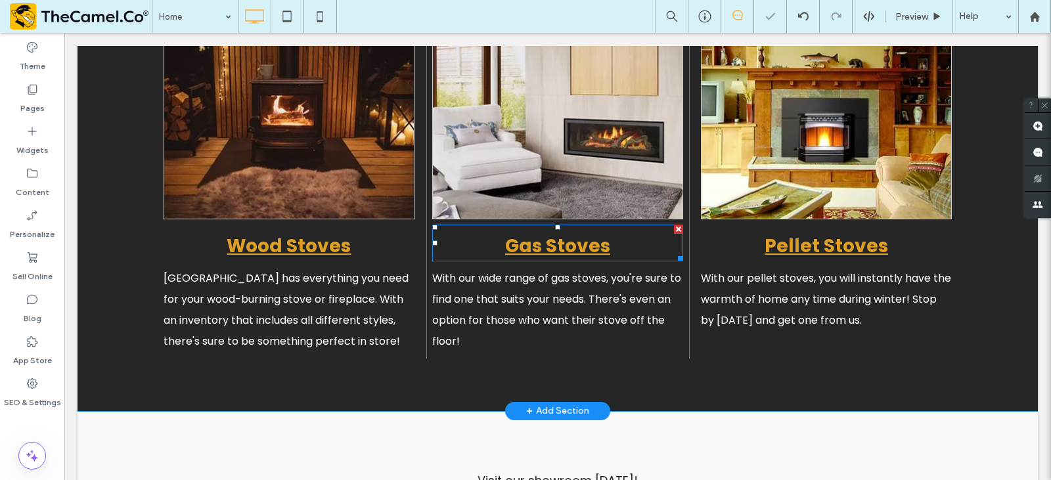
click at [532, 244] on link "Gas Stoves" at bounding box center [557, 246] width 105 height 26
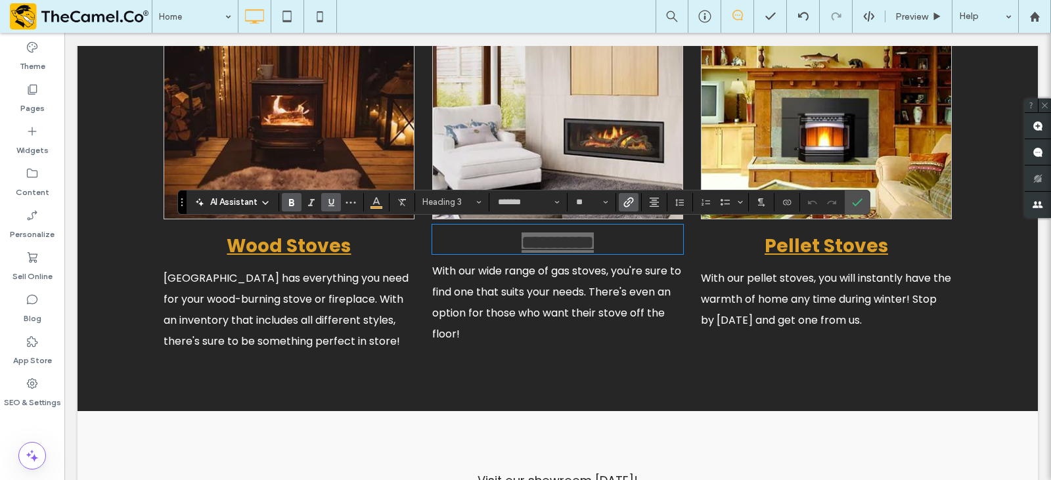
click at [634, 207] on label "Link" at bounding box center [629, 202] width 20 height 18
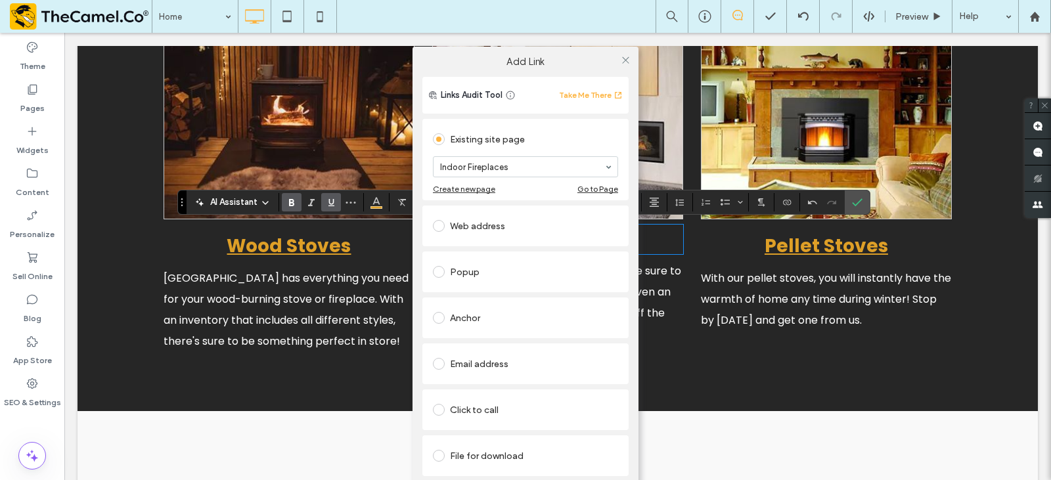
drag, startPoint x: 621, startPoint y: 57, endPoint x: 628, endPoint y: 93, distance: 36.1
click at [621, 58] on icon at bounding box center [626, 60] width 10 height 10
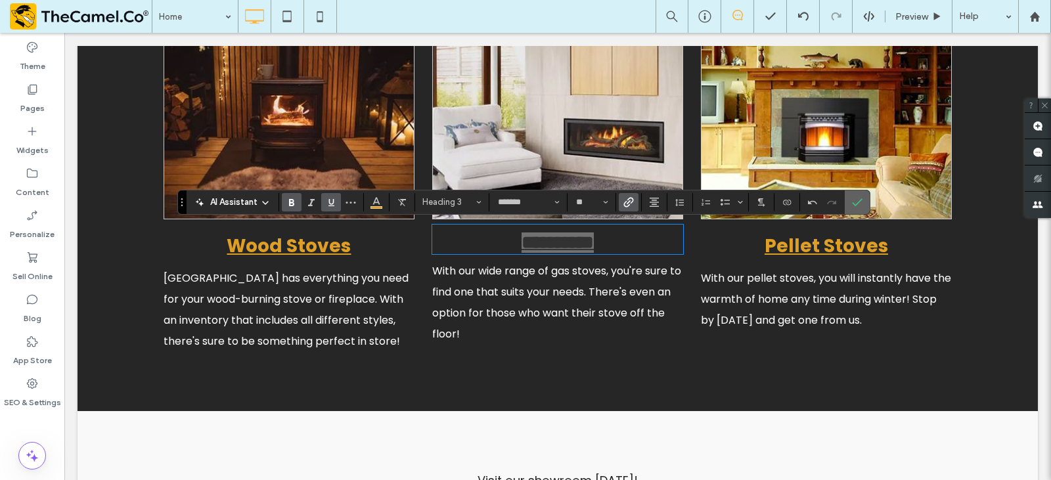
drag, startPoint x: 860, startPoint y: 201, endPoint x: 777, endPoint y: 191, distance: 83.5
click at [860, 201] on use "Confirm" at bounding box center [857, 202] width 11 height 8
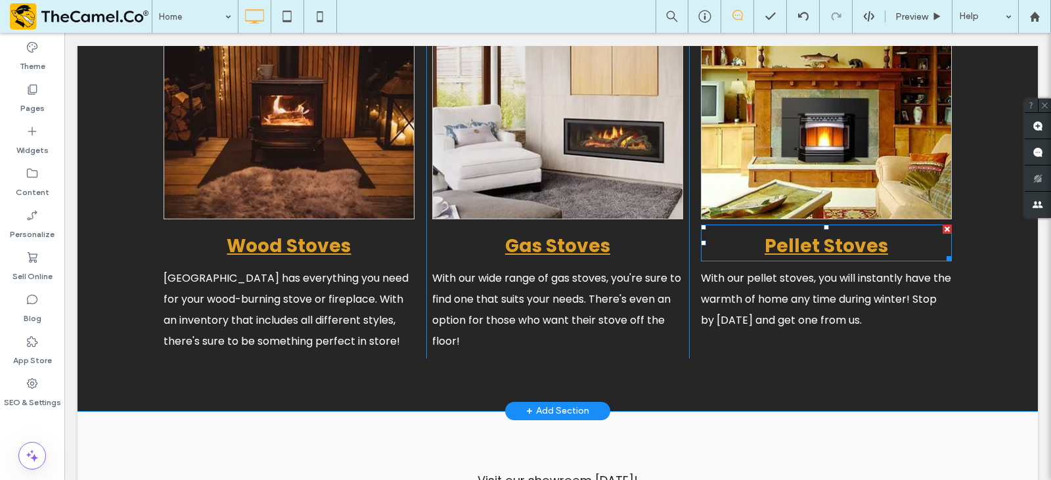
click at [783, 246] on link "Pellet Stoves" at bounding box center [827, 246] width 124 height 26
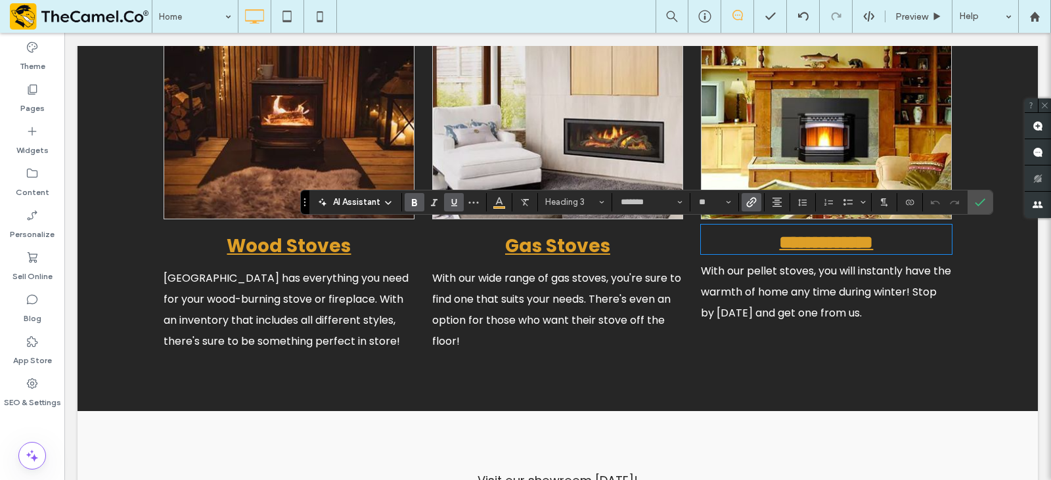
click at [755, 200] on icon "Link" at bounding box center [752, 202] width 11 height 11
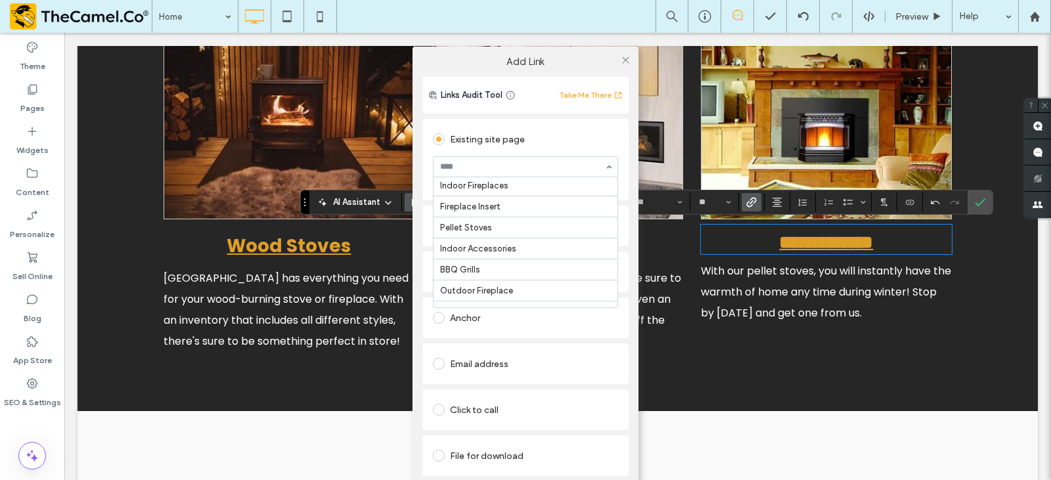
scroll to position [66, 0]
click at [977, 201] on div "Add Link Links Audit Tool Take Me There Existing site page Pellet Stoves Create…" at bounding box center [525, 280] width 1051 height 480
click at [979, 196] on div "Add Link Links Audit Tool Take Me There Existing site page Pellet Stoves Create…" at bounding box center [525, 280] width 1051 height 480
click at [985, 204] on div "Add Link Links Audit Tool Take Me There Existing site page Pellet Stoves Create…" at bounding box center [525, 280] width 1051 height 480
click at [630, 59] on icon at bounding box center [626, 60] width 10 height 10
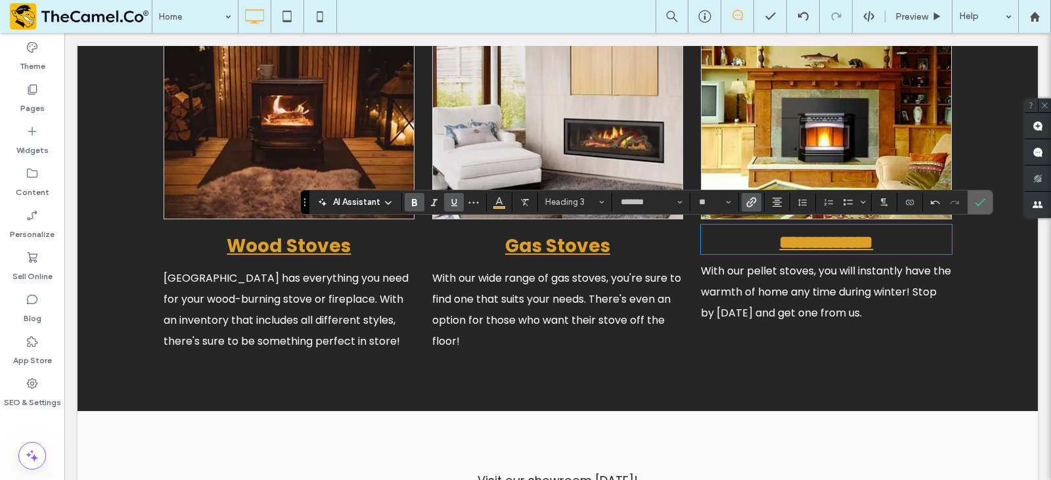
click at [983, 199] on icon "Confirm" at bounding box center [980, 202] width 11 height 11
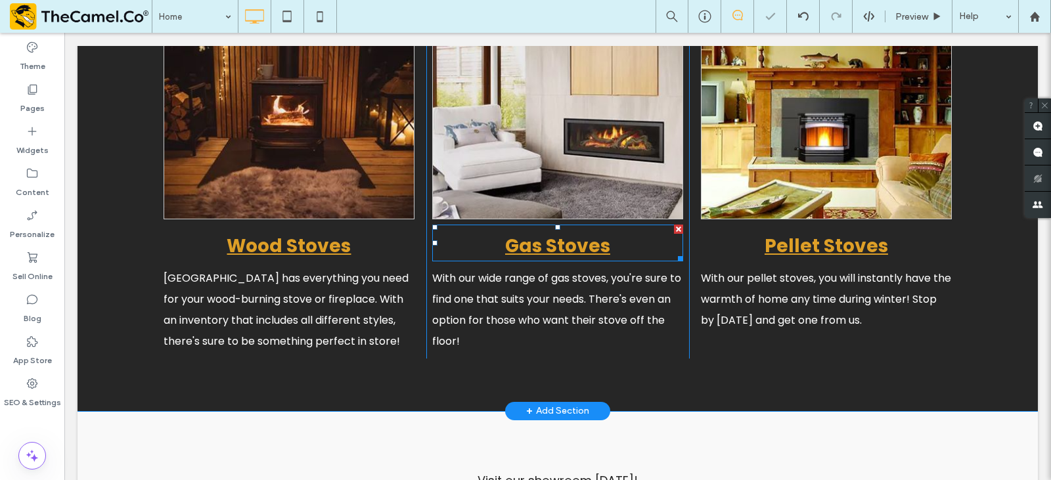
click at [549, 242] on link "Gas Stoves" at bounding box center [557, 246] width 105 height 26
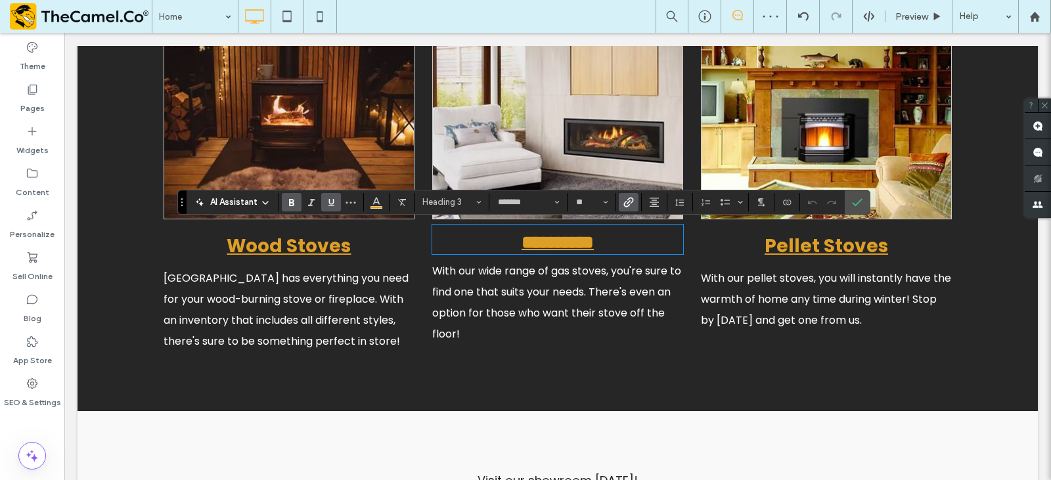
click at [625, 199] on icon "Link" at bounding box center [629, 202] width 11 height 11
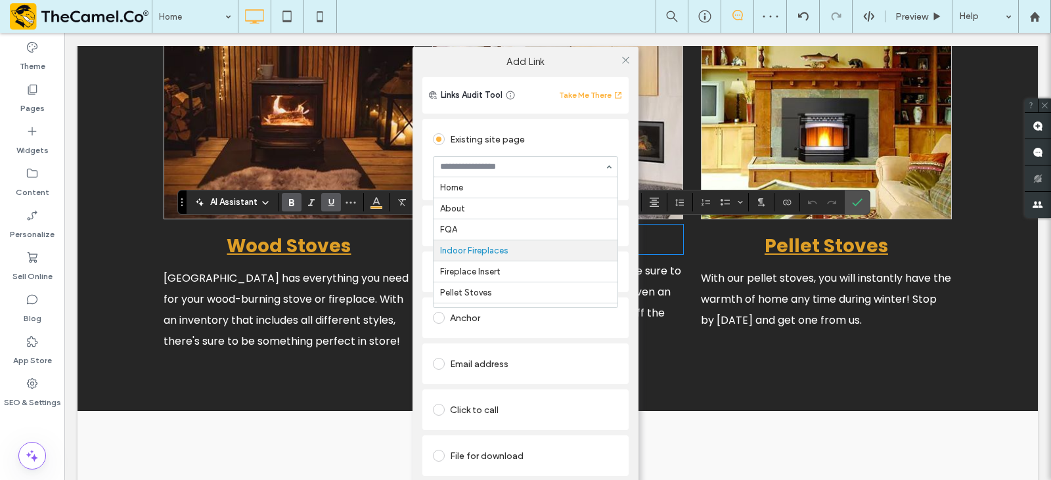
scroll to position [63, 0]
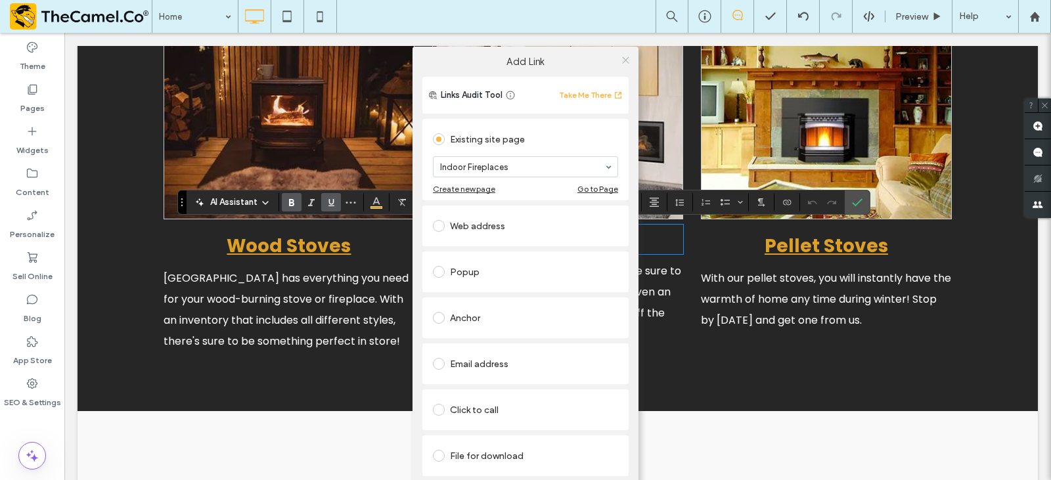
click at [624, 58] on use at bounding box center [625, 60] width 7 height 7
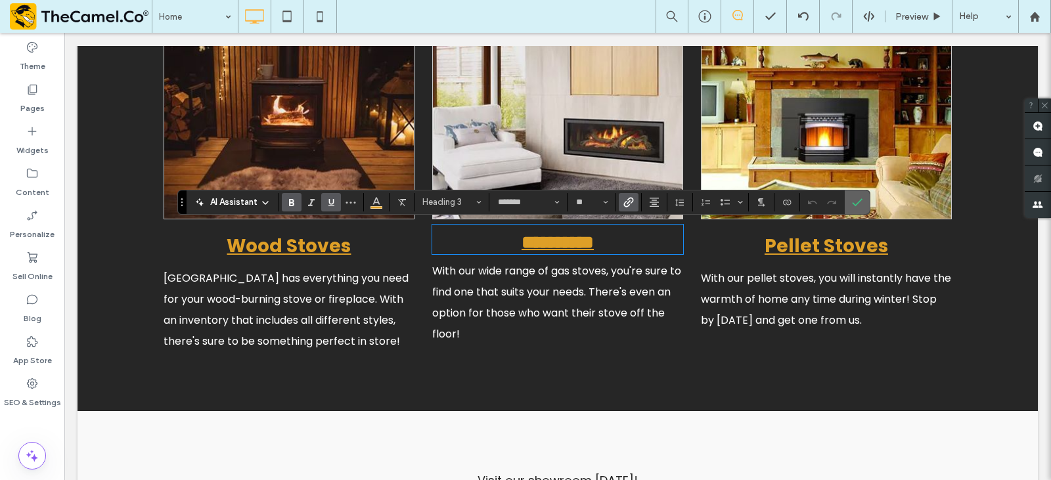
drag, startPoint x: 790, startPoint y: 164, endPoint x: 855, endPoint y: 196, distance: 72.9
click at [855, 197] on icon "Confirm" at bounding box center [857, 202] width 11 height 11
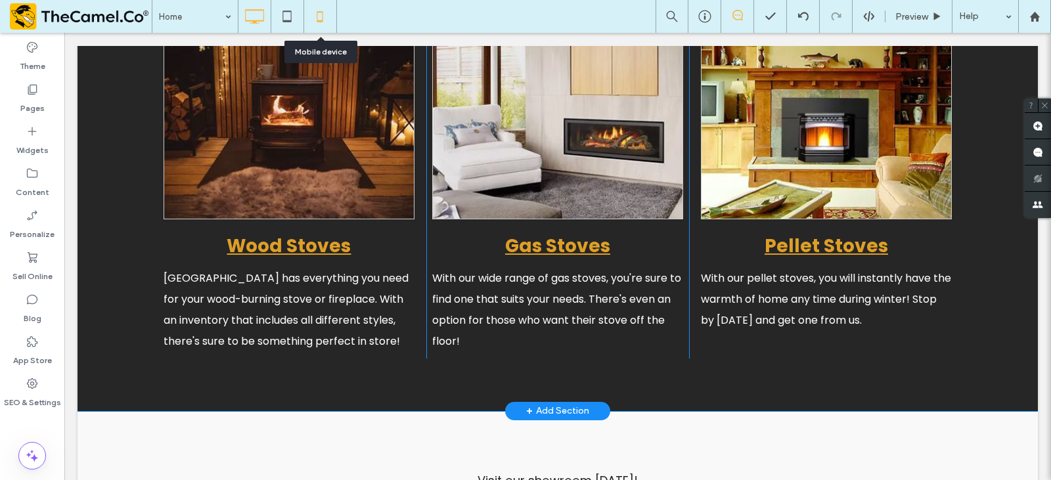
click at [319, 16] on icon at bounding box center [320, 16] width 26 height 26
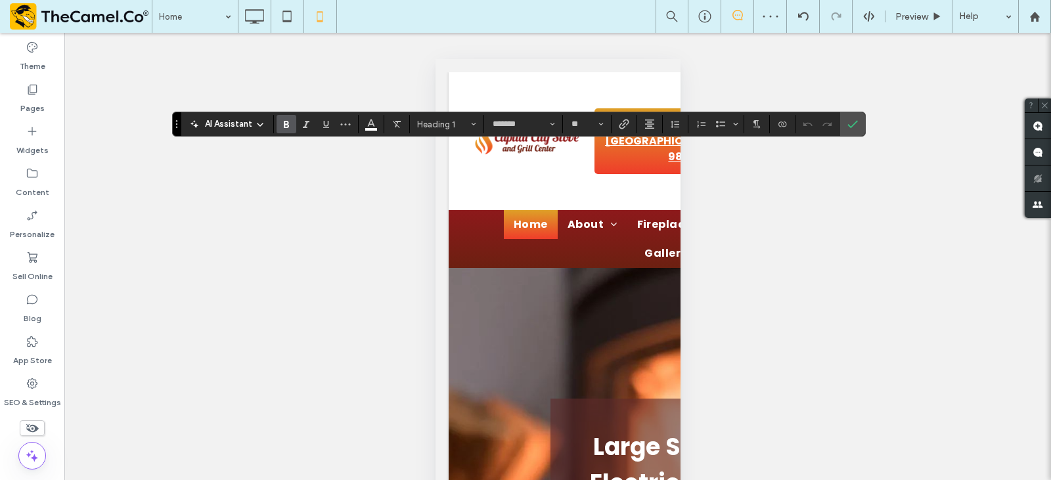
click at [866, 117] on div "AI Assistant Heading 1 ******* **" at bounding box center [518, 124] width 693 height 25
click at [857, 121] on icon "Confirm" at bounding box center [853, 124] width 11 height 11
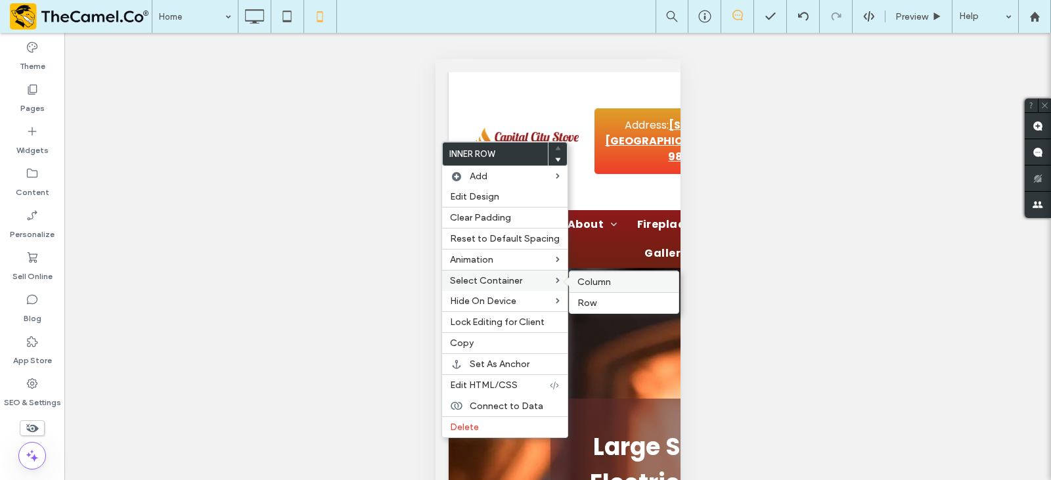
click at [591, 278] on span "Column" at bounding box center [595, 282] width 34 height 11
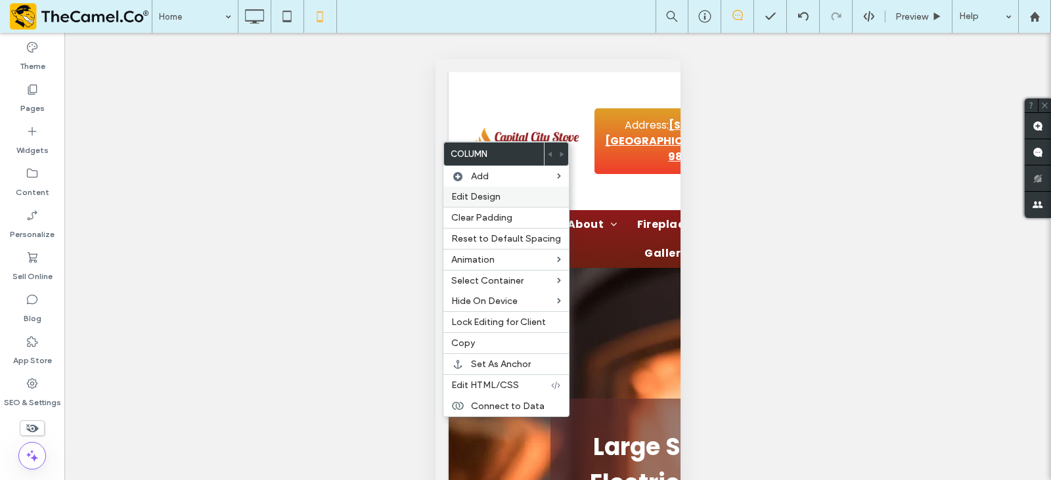
click at [519, 195] on label "Edit Design" at bounding box center [506, 196] width 110 height 11
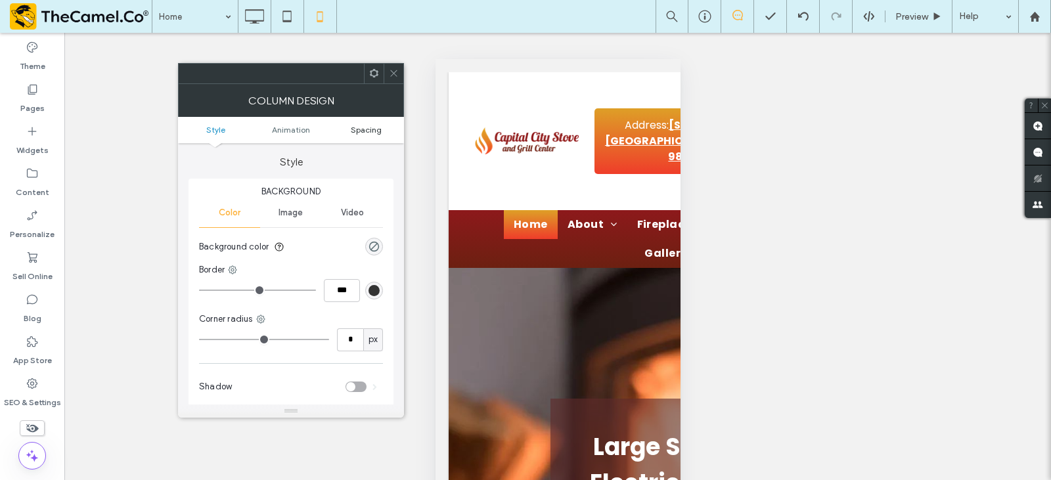
click at [374, 126] on span "Spacing" at bounding box center [366, 130] width 31 height 10
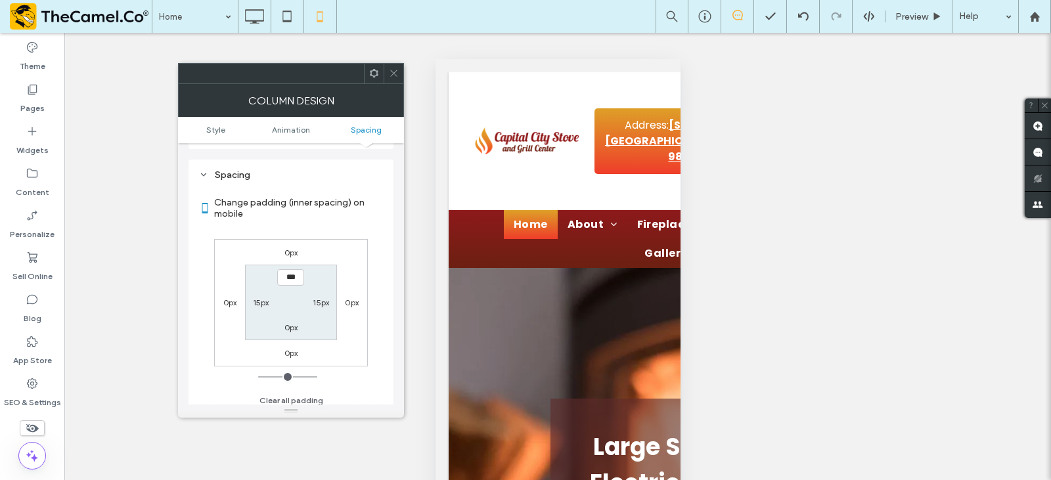
scroll to position [308, 0]
type input "****"
type input "**"
click at [274, 269] on section "**** 15px 0px 15px" at bounding box center [290, 297] width 91 height 76
type input "***"
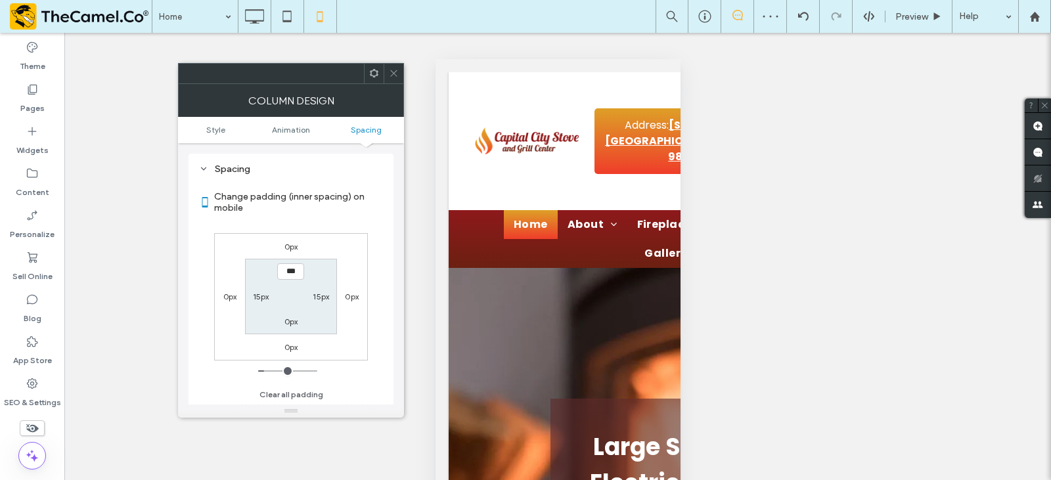
type input "*"
click at [396, 82] on span at bounding box center [394, 74] width 10 height 20
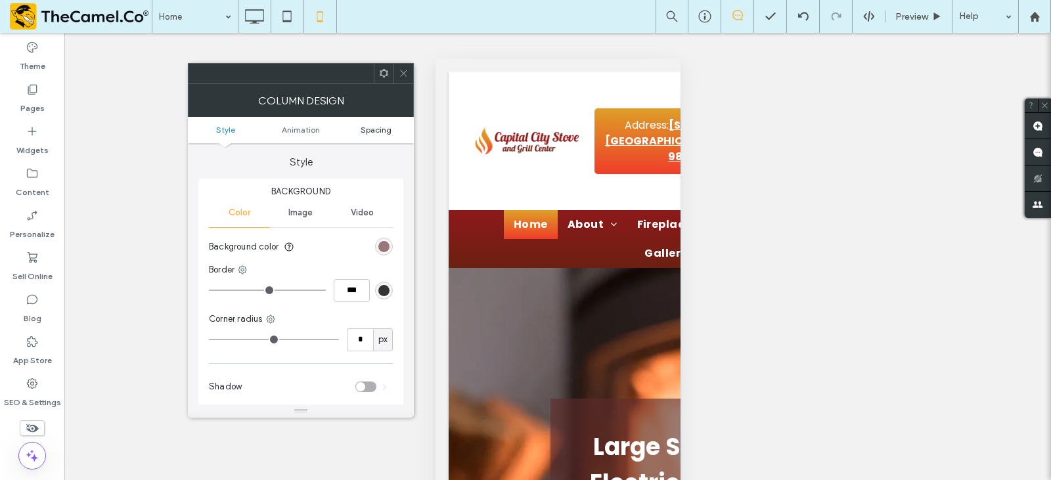
click at [377, 133] on span "Spacing" at bounding box center [376, 130] width 31 height 10
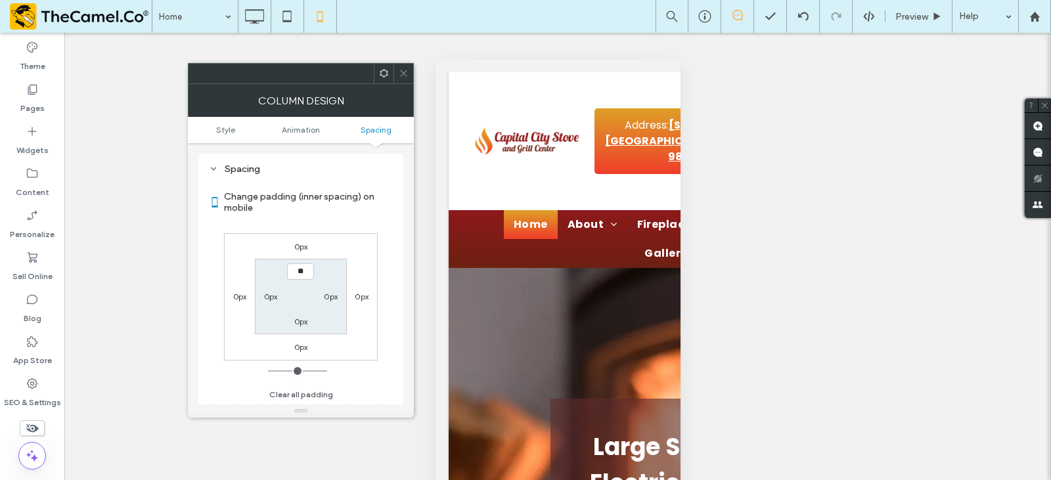
type input "****"
type input "**"
type input "****"
click at [300, 321] on label "0px" at bounding box center [301, 322] width 14 height 10
type input "*"
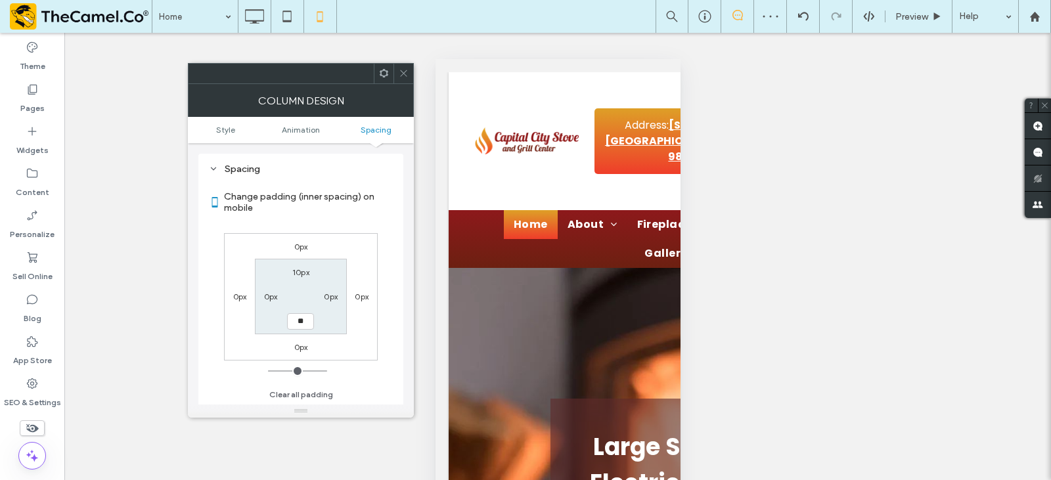
type input "**"
type input "****"
drag, startPoint x: 405, startPoint y: 72, endPoint x: 379, endPoint y: 181, distance: 112.2
click at [404, 72] on icon at bounding box center [404, 73] width 10 height 10
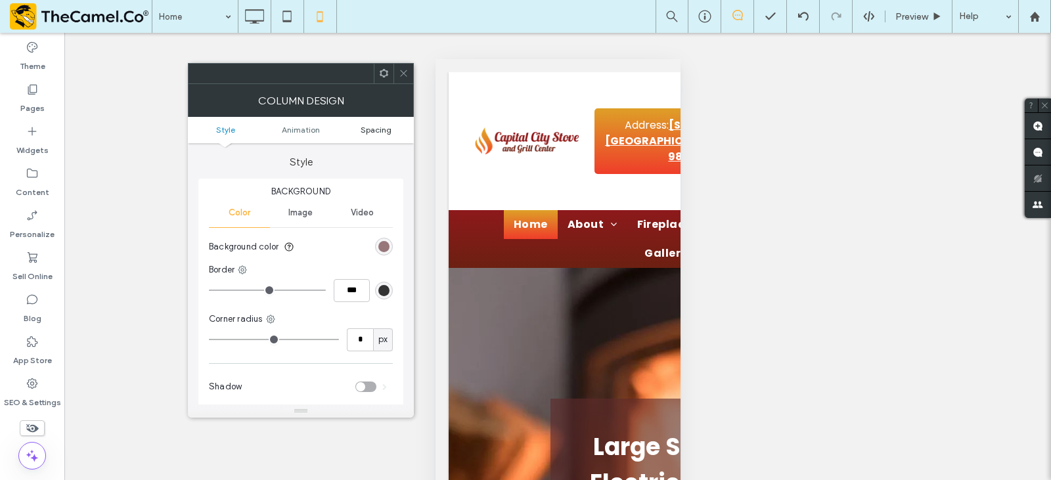
click at [380, 127] on span "Spacing" at bounding box center [376, 130] width 31 height 10
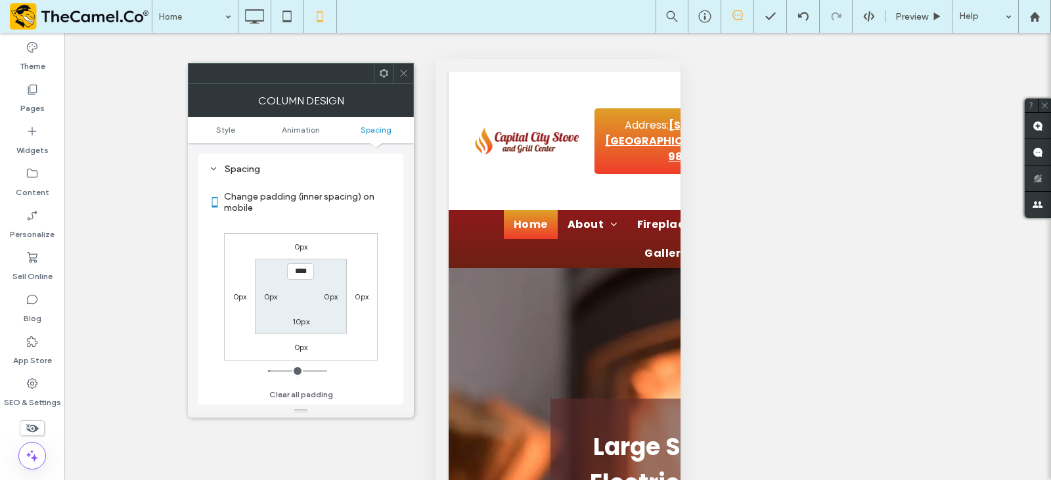
click at [270, 293] on label "0px" at bounding box center [271, 297] width 14 height 10
type input "*"
type input "***"
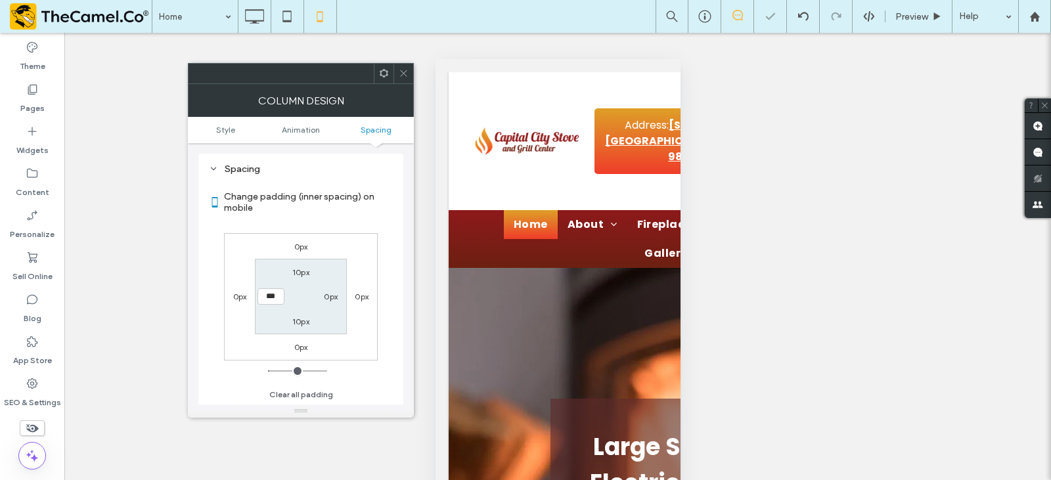
click at [332, 296] on label "0px" at bounding box center [331, 297] width 14 height 10
type input "*"
type input "***"
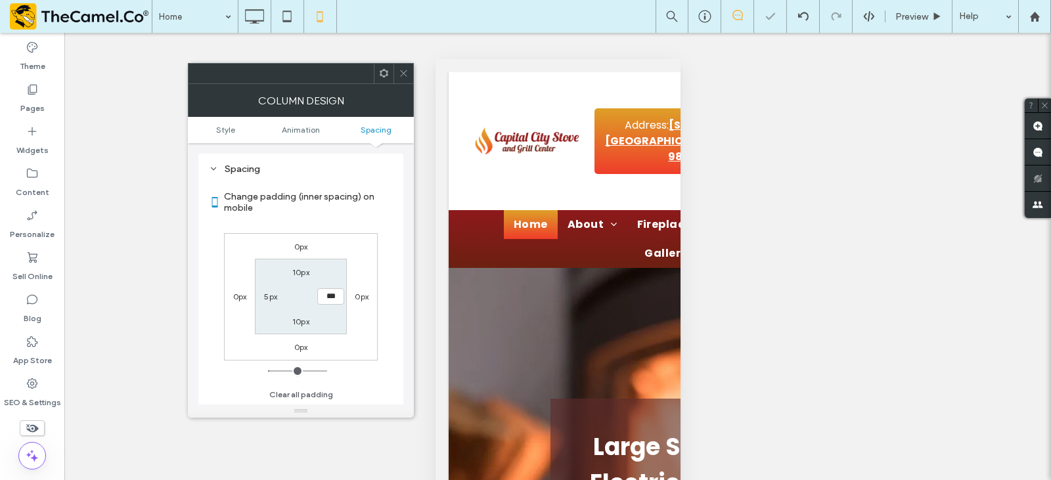
click at [404, 83] on span at bounding box center [404, 74] width 10 height 20
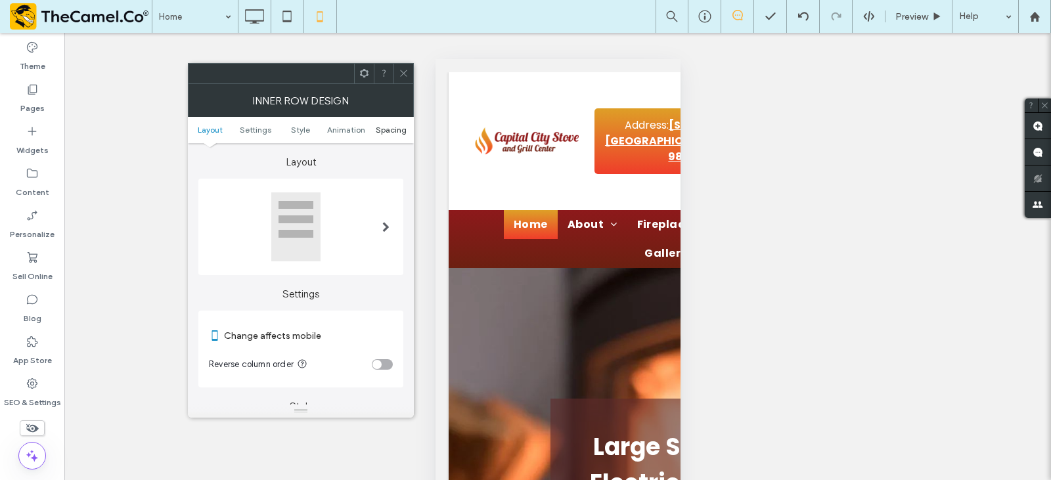
click at [381, 132] on span "Spacing" at bounding box center [391, 130] width 31 height 10
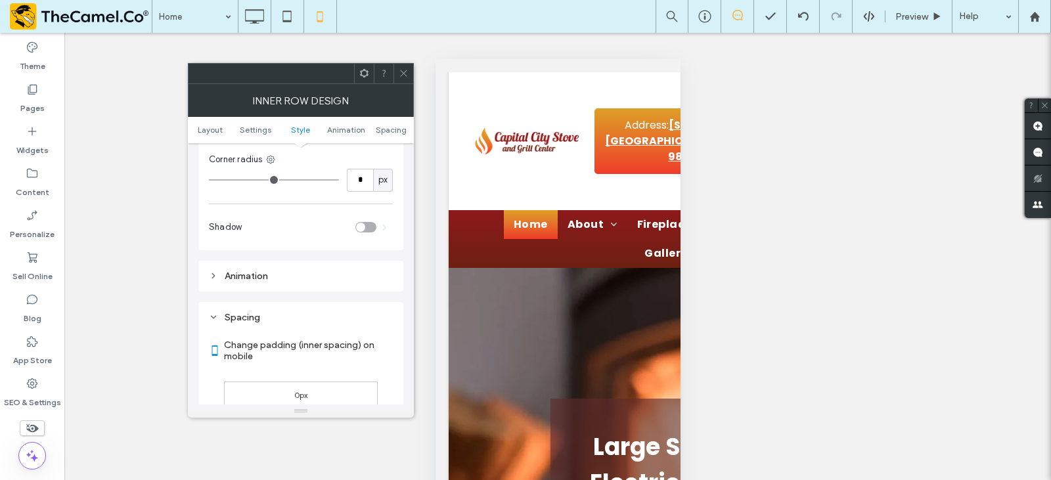
scroll to position [553, 0]
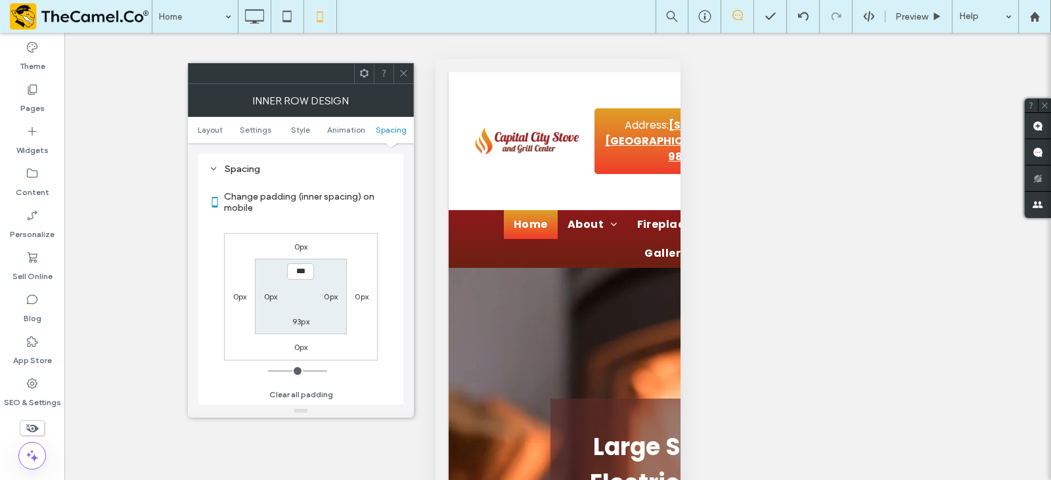
click at [298, 325] on label "93px" at bounding box center [300, 322] width 17 height 10
type input "**"
type input "****"
type input "**"
click at [402, 65] on span at bounding box center [404, 74] width 10 height 20
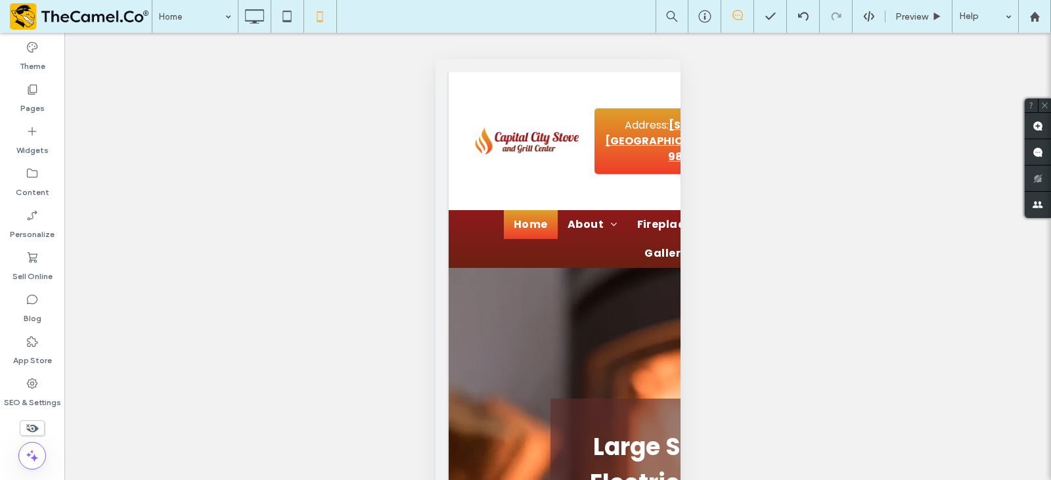
drag, startPoint x: 452, startPoint y: 342, endPoint x: 687, endPoint y: 291, distance: 240.1
click at [687, 480] on div at bounding box center [525, 480] width 1051 height 0
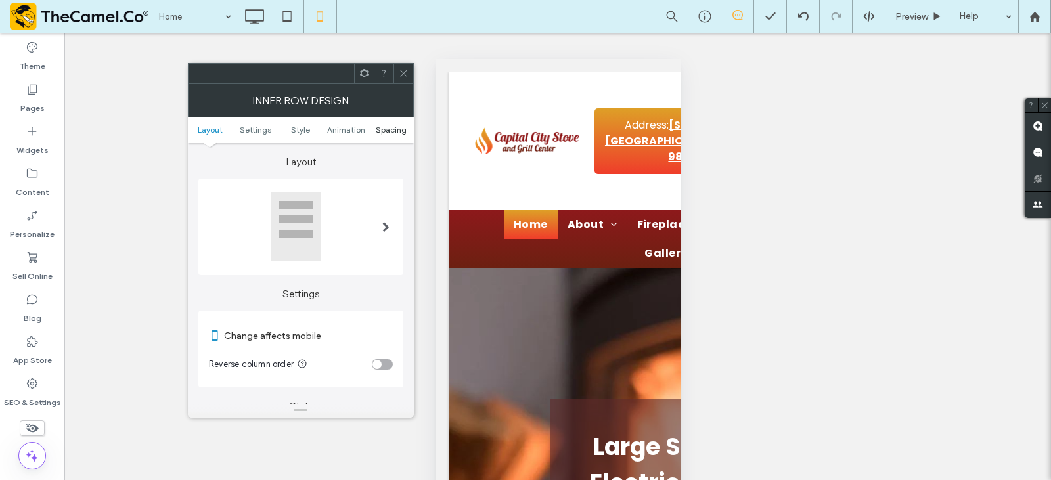
click at [386, 129] on span "Spacing" at bounding box center [391, 130] width 31 height 10
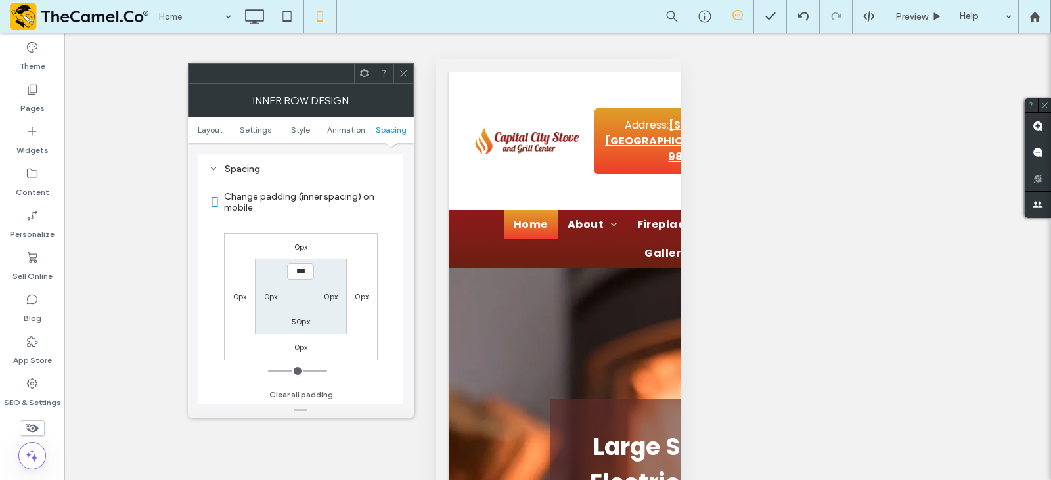
click at [303, 325] on label "50px" at bounding box center [301, 322] width 18 height 10
type input "**"
type input "****"
type input "**"
click at [404, 67] on span at bounding box center [404, 74] width 10 height 20
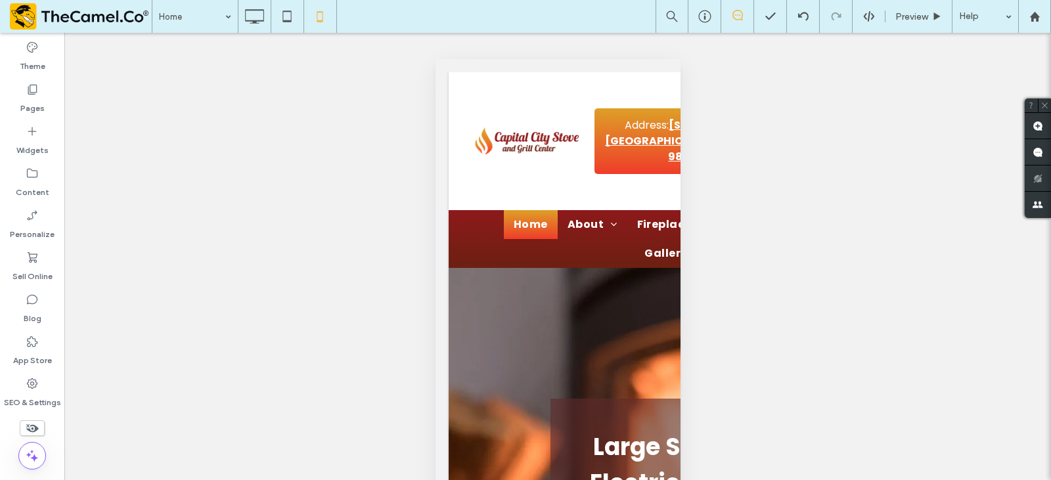
drag, startPoint x: 454, startPoint y: 328, endPoint x: 685, endPoint y: 290, distance: 233.8
click at [685, 480] on div at bounding box center [525, 480] width 1051 height 0
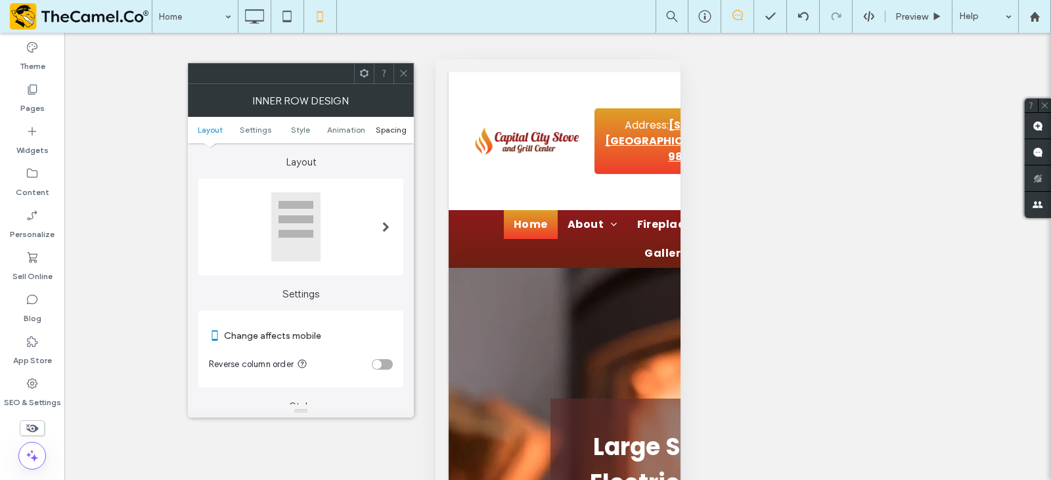
click at [392, 126] on span "Spacing" at bounding box center [391, 130] width 31 height 10
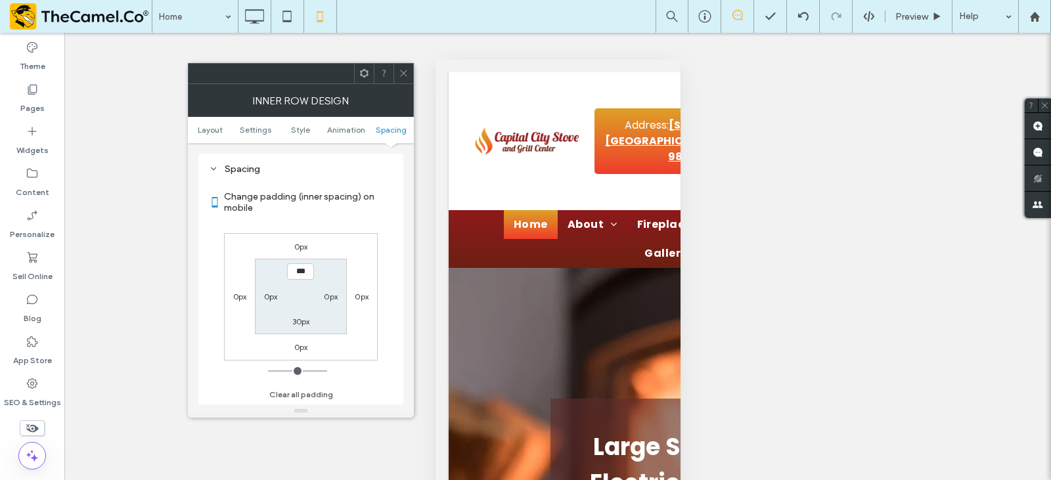
click at [306, 323] on label "30px" at bounding box center [301, 322] width 18 height 10
type input "**"
type input "****"
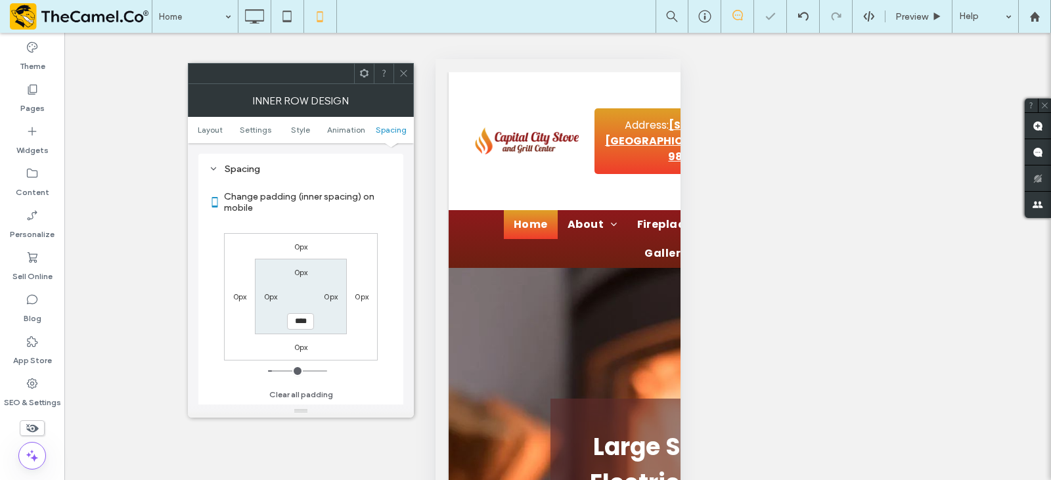
click at [407, 78] on span at bounding box center [404, 74] width 10 height 20
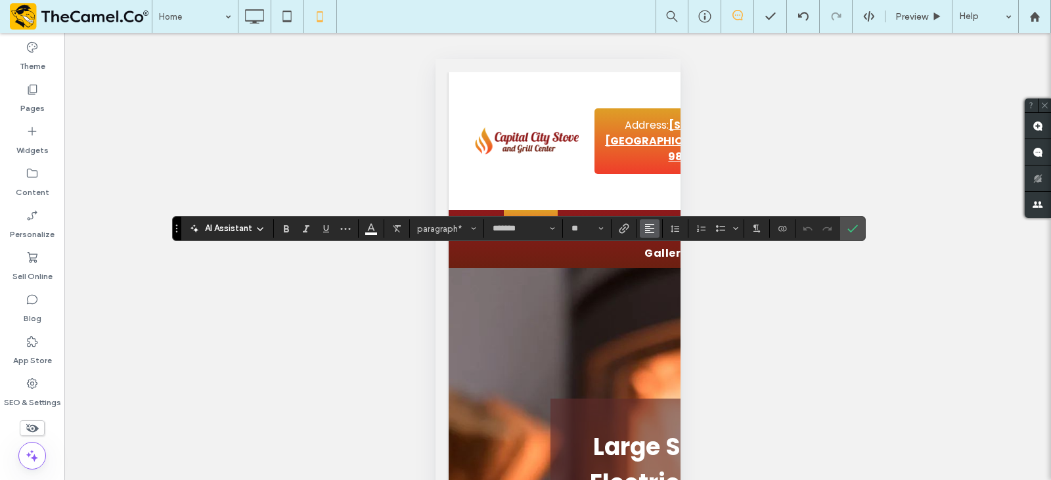
click at [646, 229] on icon "Alignment" at bounding box center [650, 228] width 11 height 11
click at [650, 269] on icon "ui.textEditor.alignment.center" at bounding box center [648, 269] width 6 height 5
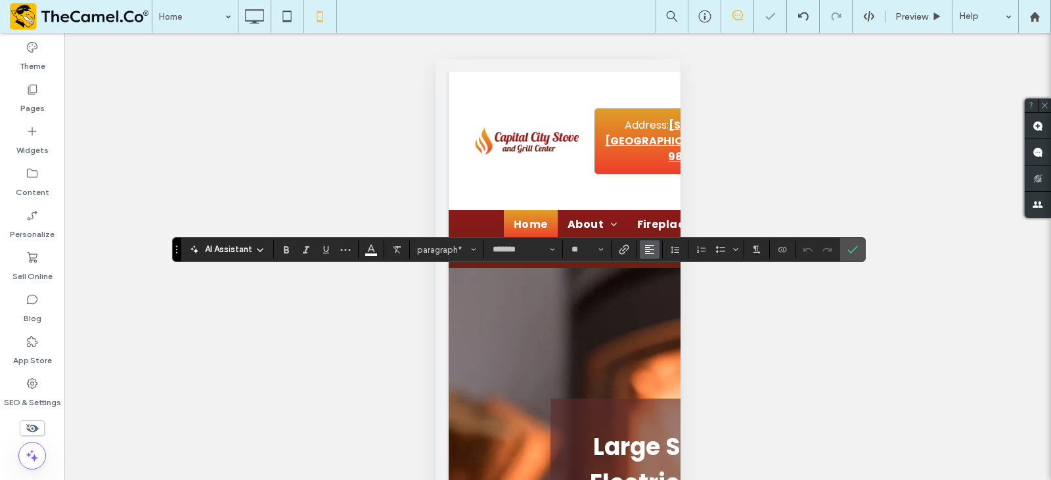
click at [652, 250] on use "Alignment" at bounding box center [649, 249] width 9 height 9
click at [663, 287] on icon "ui.textEditor.alignment.center" at bounding box center [660, 290] width 11 height 11
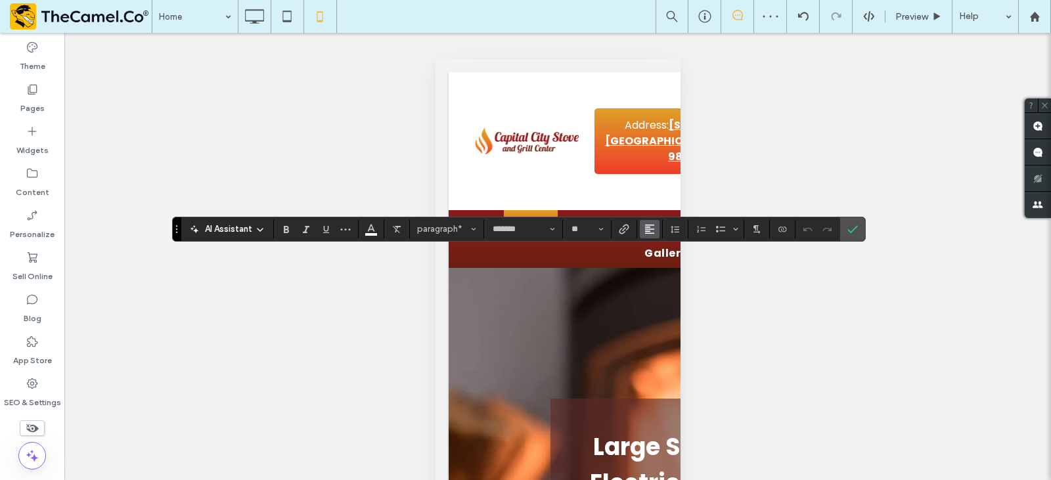
click at [649, 237] on span "Alignment" at bounding box center [650, 229] width 11 height 17
click at [657, 269] on use "ui.textEditor.alignment.center" at bounding box center [659, 269] width 9 height 9
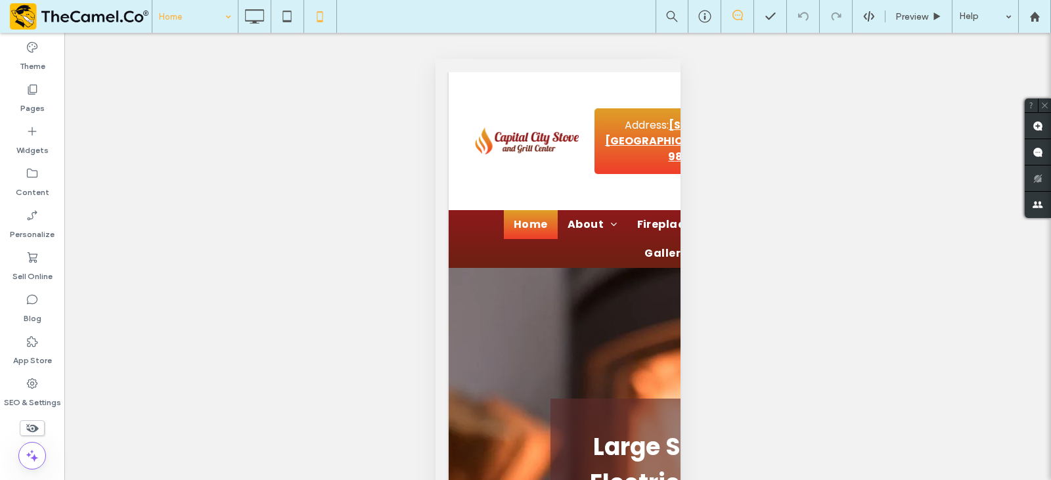
click at [196, 24] on input at bounding box center [192, 16] width 66 height 33
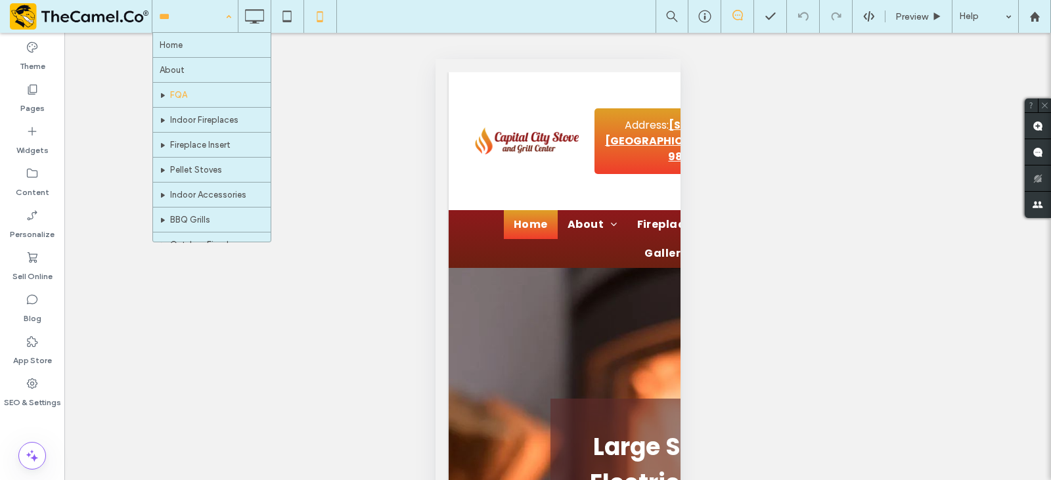
click at [210, 19] on input at bounding box center [192, 16] width 66 height 33
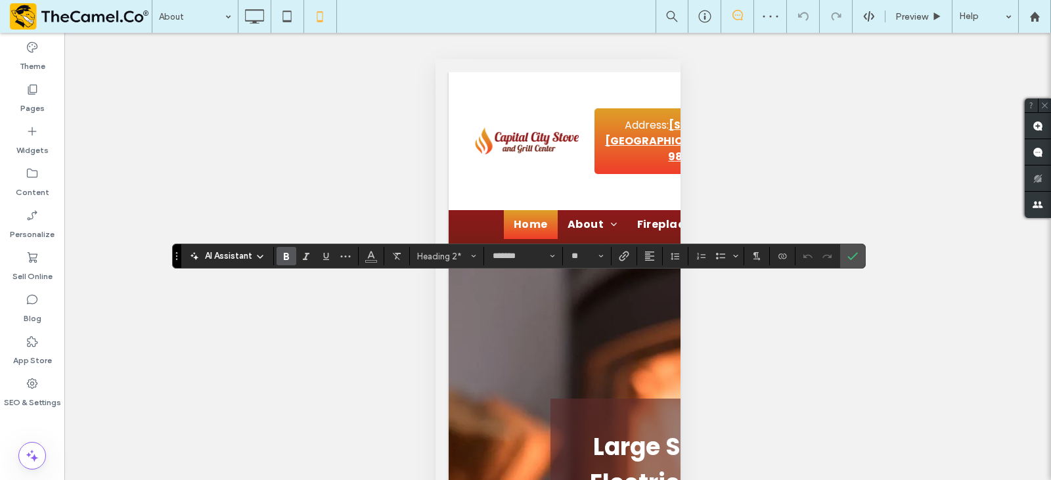
click at [660, 251] on section at bounding box center [650, 256] width 26 height 18
click at [654, 253] on use "Alignment" at bounding box center [649, 256] width 9 height 9
click at [665, 295] on div "ui.textEditor.alignment.center" at bounding box center [663, 297] width 17 height 11
click at [851, 250] on span "Confirm" at bounding box center [851, 256] width 6 height 24
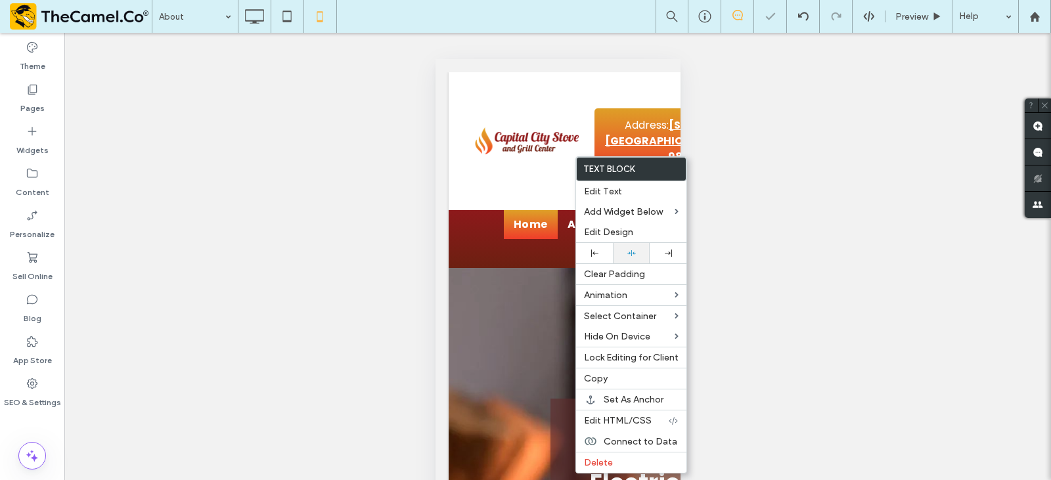
click at [626, 256] on div at bounding box center [632, 253] width 24 height 9
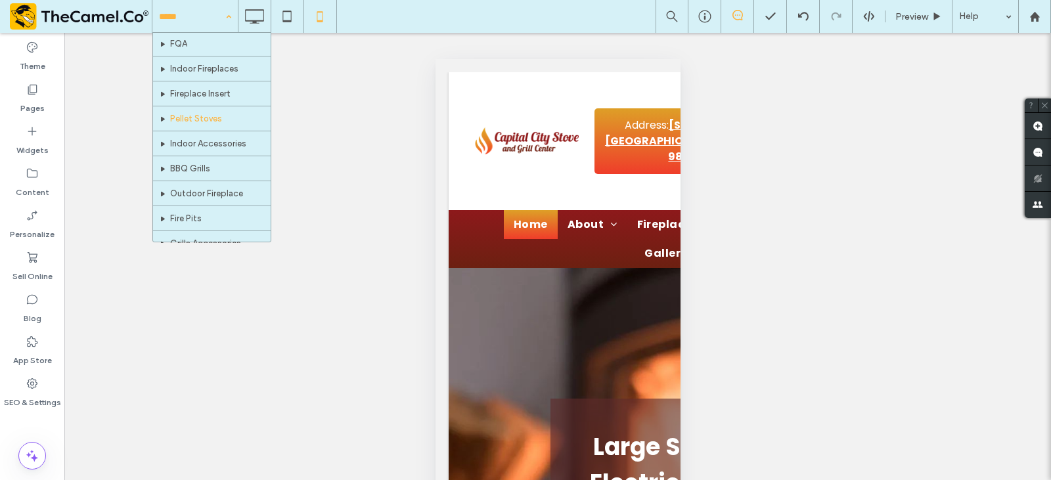
scroll to position [66, 0]
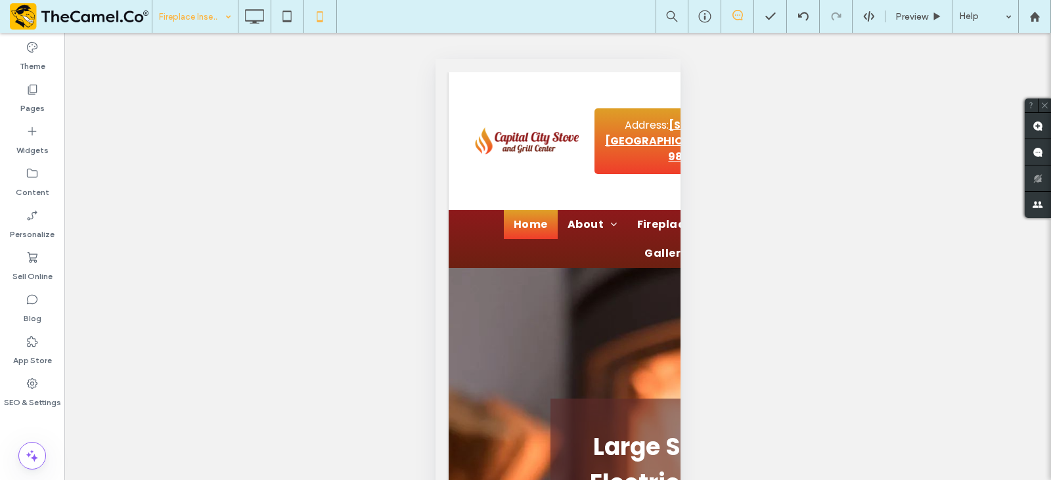
click at [227, 14] on div at bounding box center [525, 240] width 1051 height 480
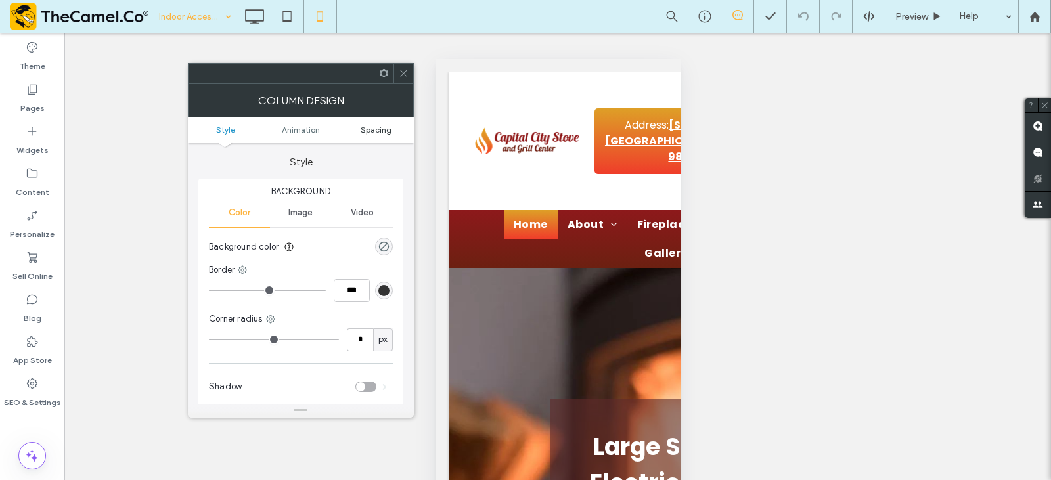
click at [379, 133] on span "Spacing" at bounding box center [376, 130] width 31 height 10
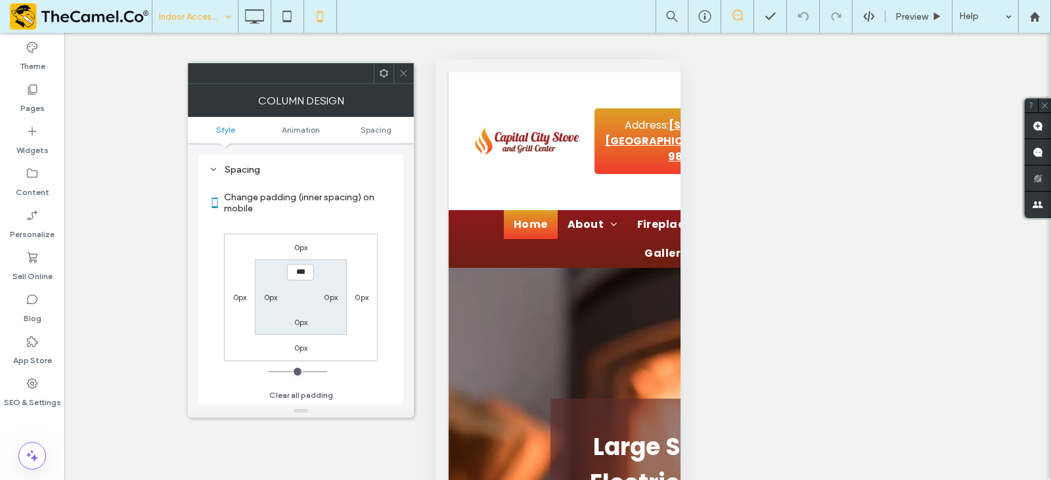
scroll to position [308, 0]
click at [407, 69] on icon at bounding box center [404, 73] width 10 height 10
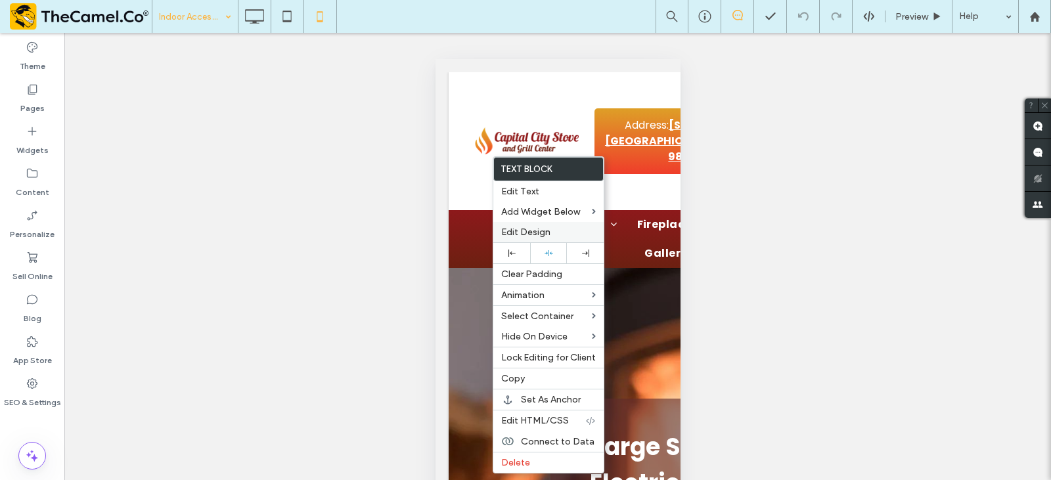
click at [537, 229] on span "Edit Design" at bounding box center [525, 232] width 49 height 11
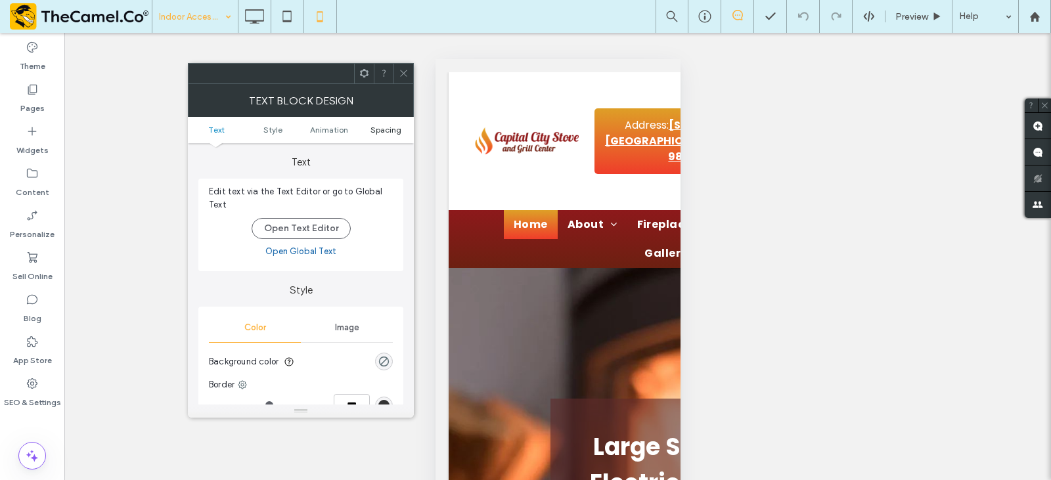
click at [379, 126] on span "Spacing" at bounding box center [386, 130] width 31 height 10
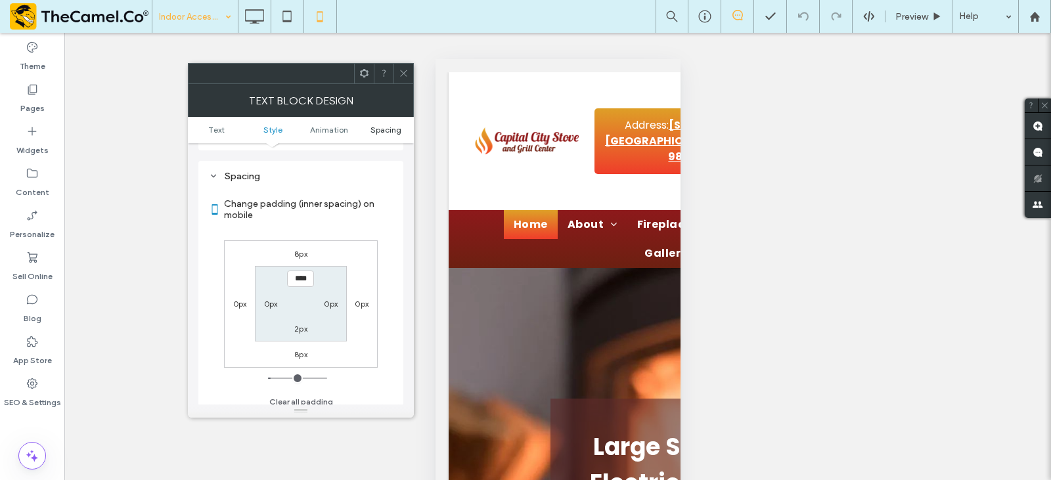
scroll to position [377, 0]
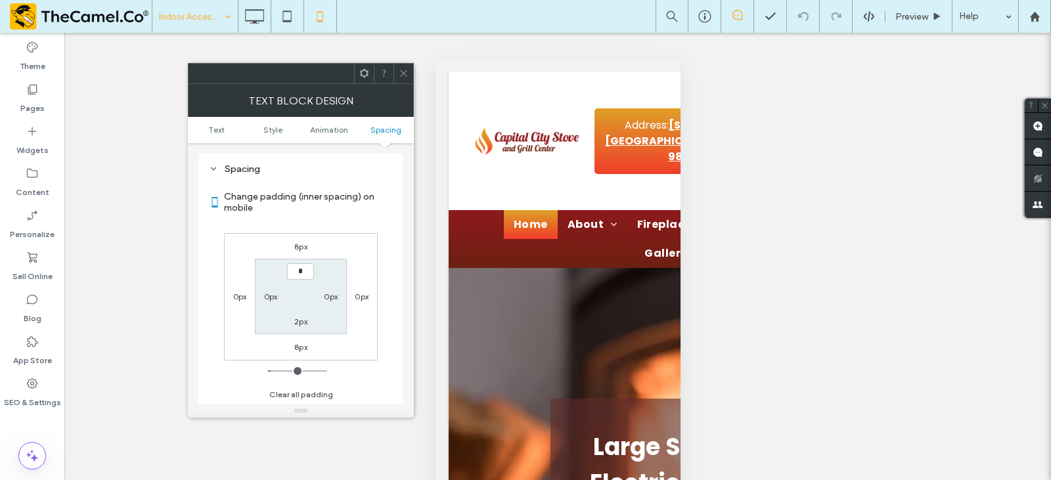
type input "***"
type input "*"
click at [402, 73] on icon at bounding box center [404, 73] width 10 height 10
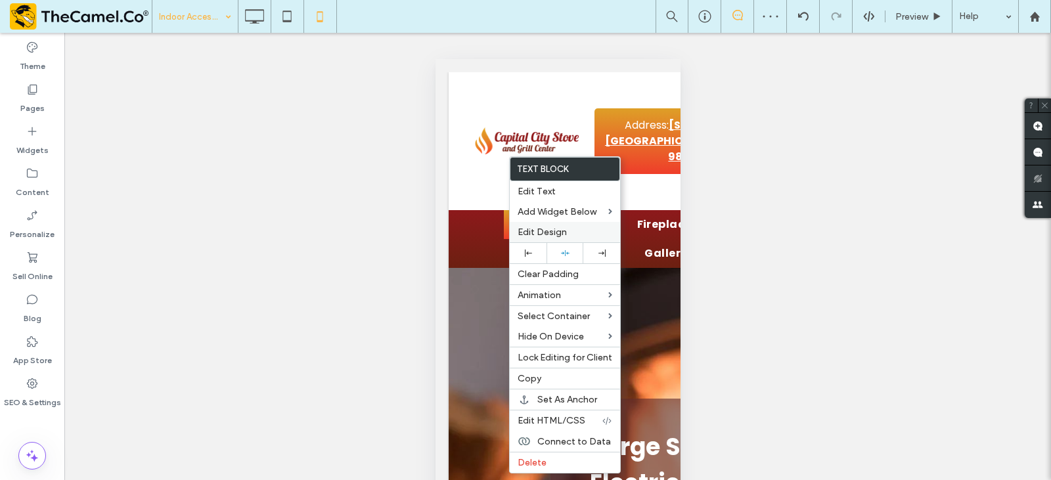
click at [543, 230] on span "Edit Design" at bounding box center [542, 232] width 49 height 11
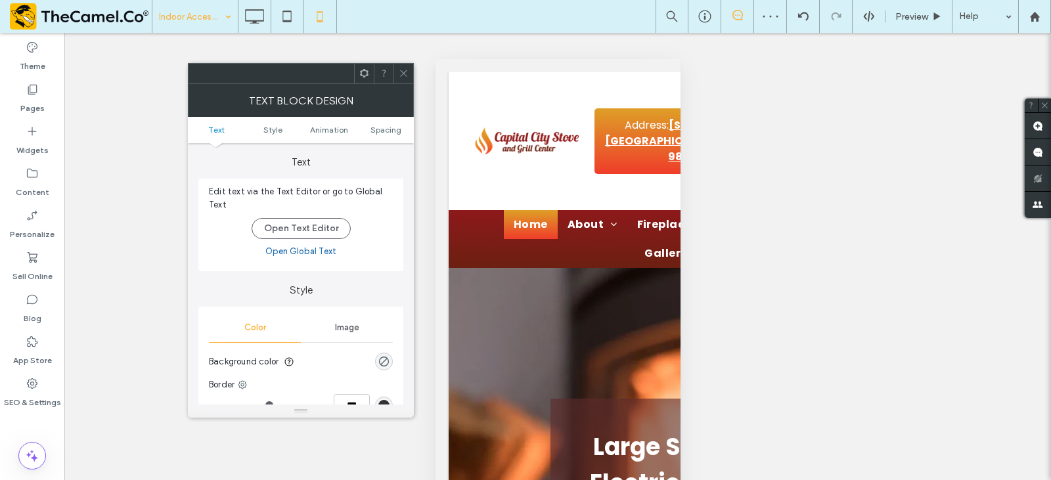
drag, startPoint x: 387, startPoint y: 131, endPoint x: 396, endPoint y: 95, distance: 37.8
click at [386, 131] on span "Spacing" at bounding box center [386, 130] width 31 height 10
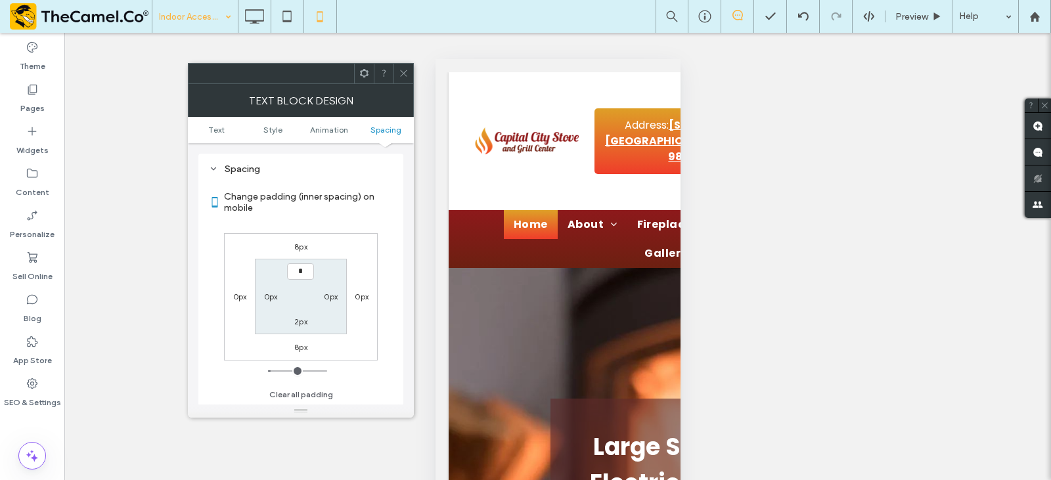
type input "***"
type input "*"
drag, startPoint x: 393, startPoint y: 75, endPoint x: 394, endPoint y: 106, distance: 30.9
click at [393, 75] on div at bounding box center [384, 74] width 20 height 20
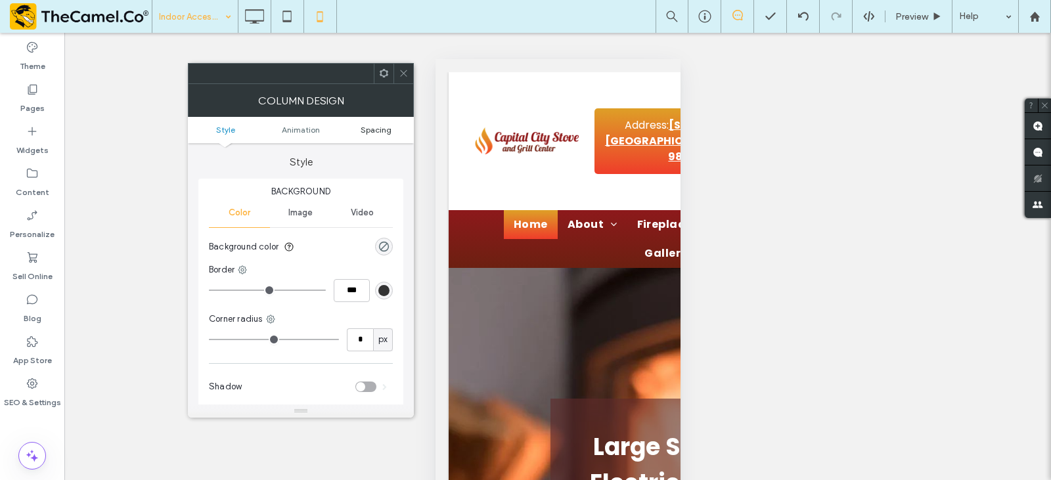
click at [382, 129] on span "Spacing" at bounding box center [376, 130] width 31 height 10
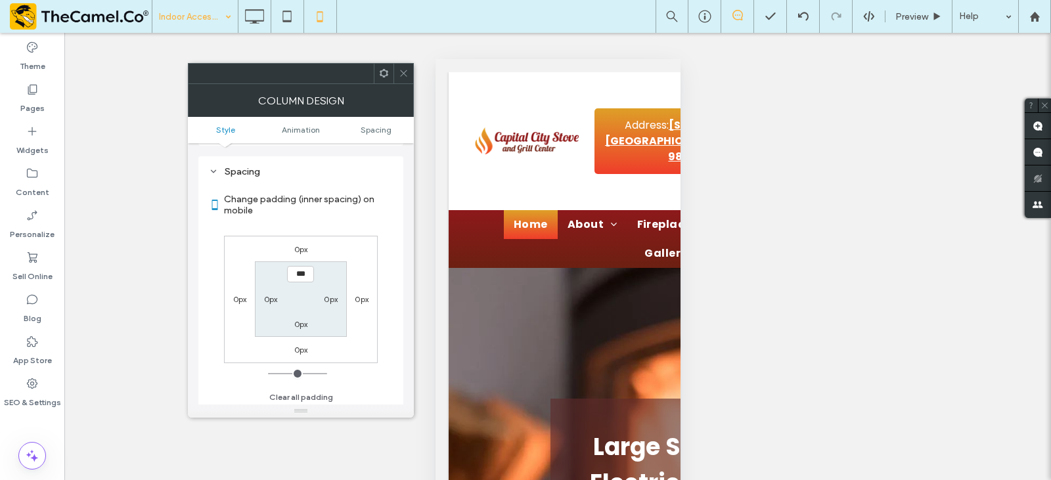
scroll to position [308, 0]
click at [406, 66] on span at bounding box center [404, 74] width 10 height 20
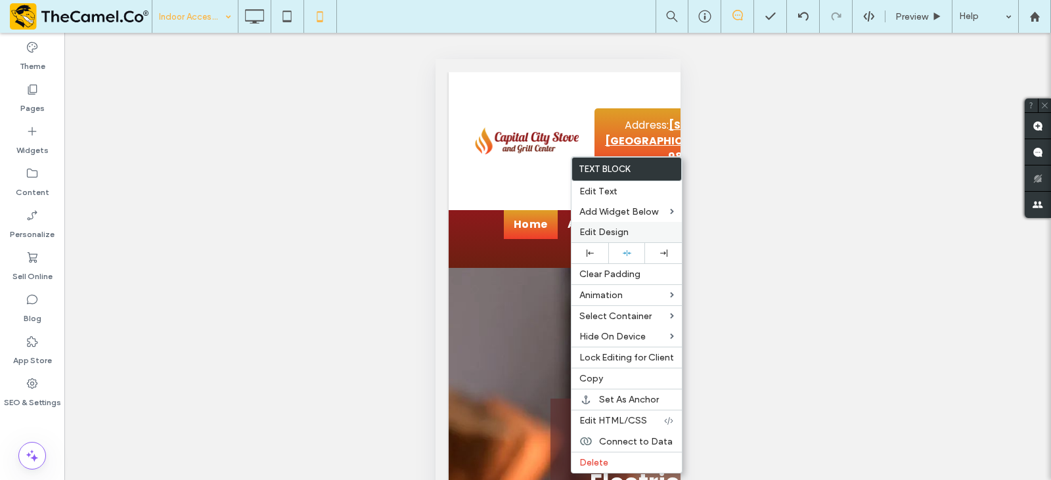
click at [599, 229] on span "Edit Design" at bounding box center [604, 232] width 49 height 11
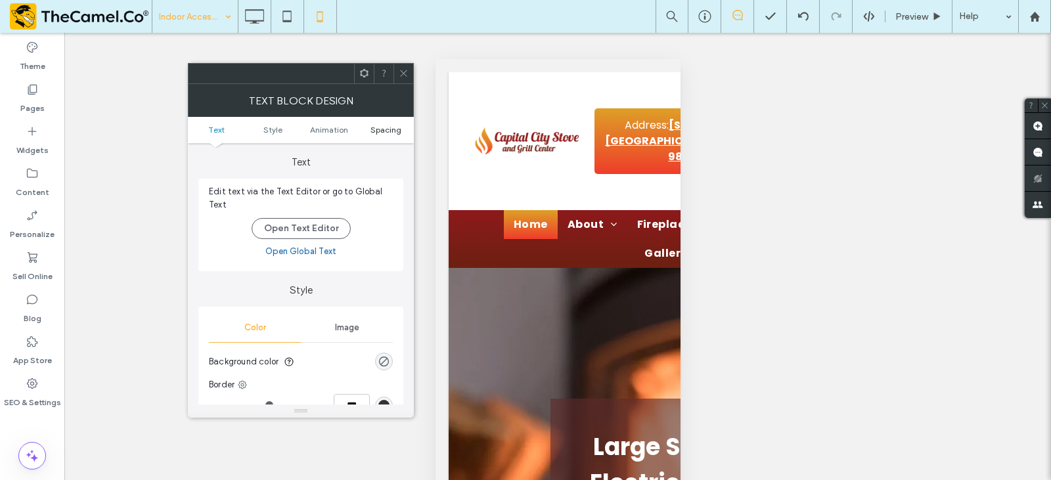
click at [379, 131] on span "Spacing" at bounding box center [386, 130] width 31 height 10
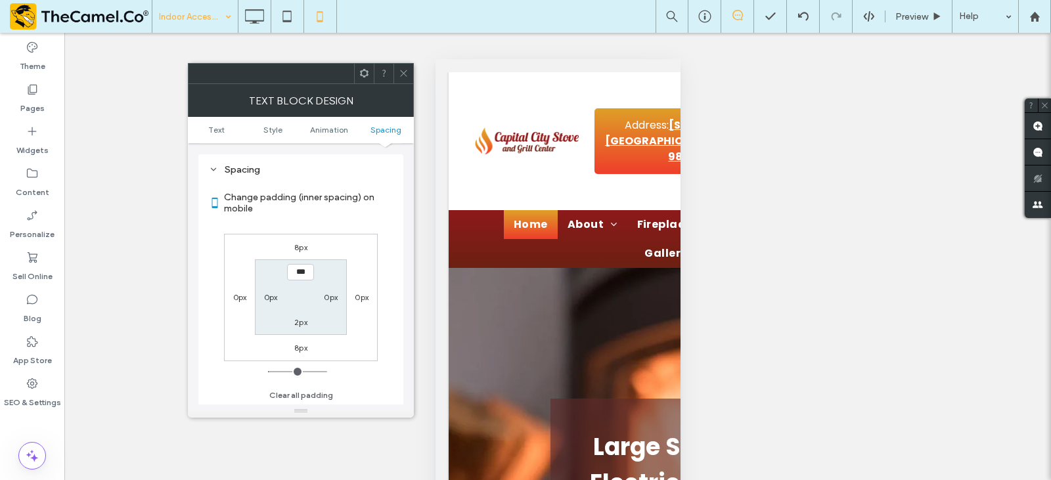
scroll to position [377, 0]
click at [296, 251] on label "8px" at bounding box center [300, 247] width 13 height 10
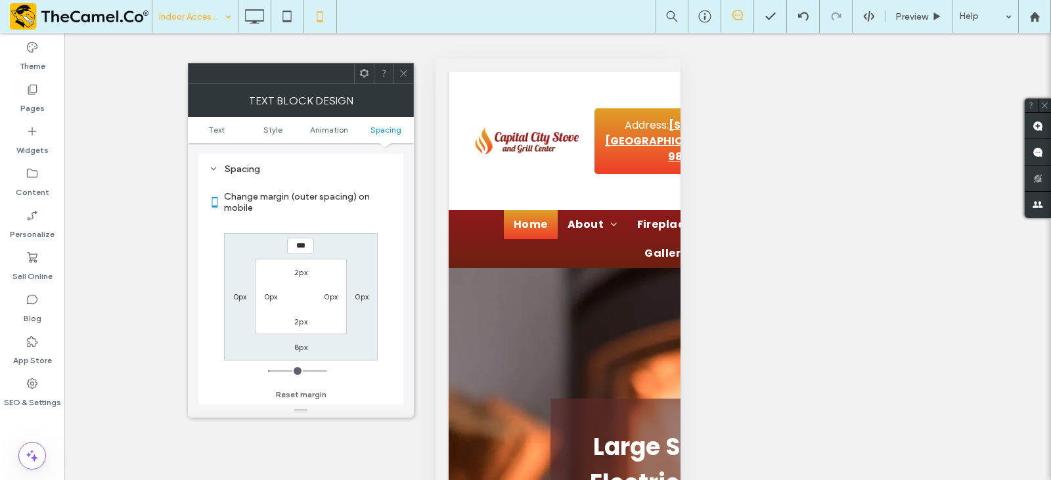
type input "*"
type input "***"
drag, startPoint x: 407, startPoint y: 70, endPoint x: 430, endPoint y: 120, distance: 54.1
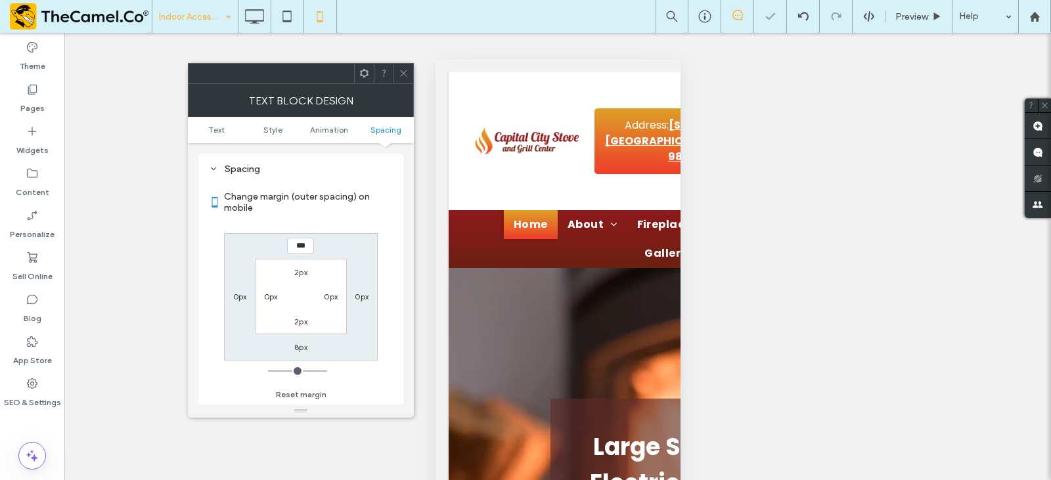
click at [407, 72] on icon at bounding box center [404, 73] width 10 height 10
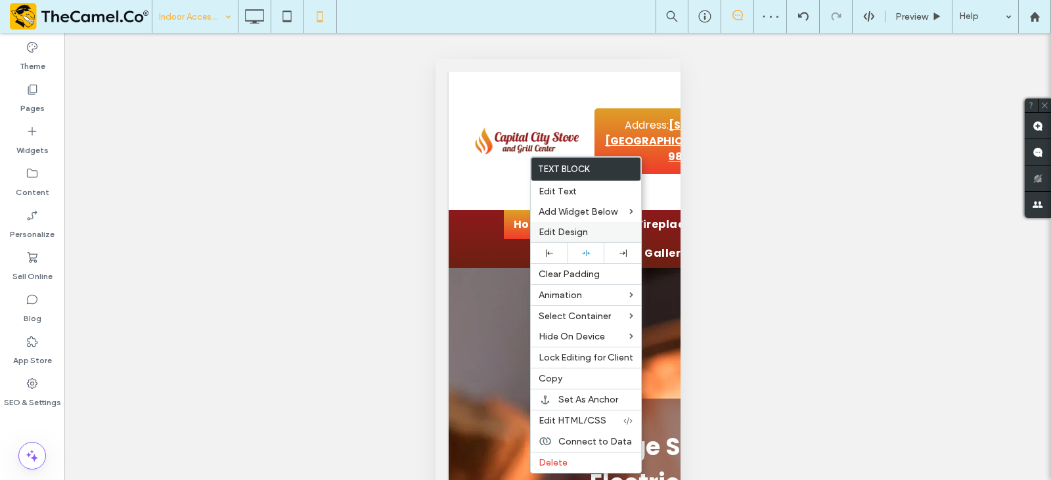
click at [555, 233] on span "Edit Design" at bounding box center [563, 232] width 49 height 11
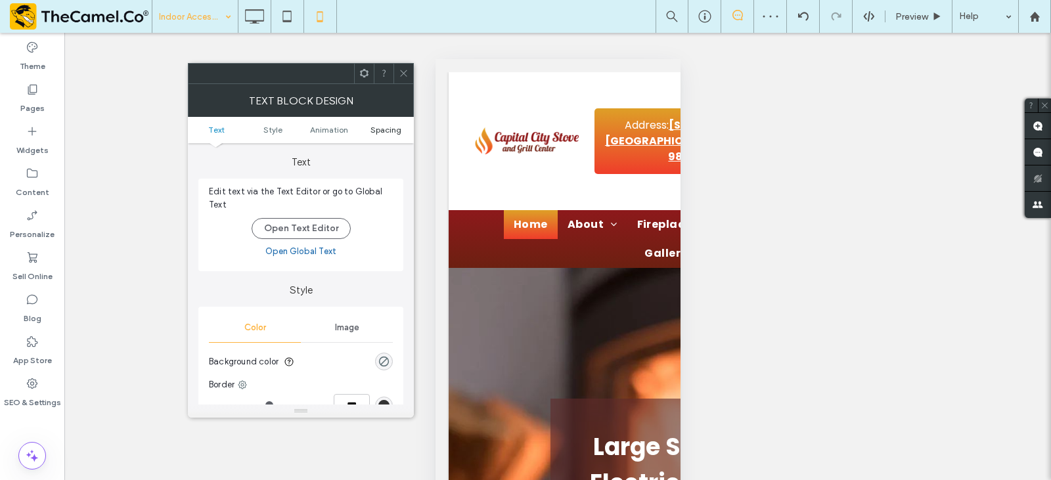
click at [381, 126] on span "Spacing" at bounding box center [386, 130] width 31 height 10
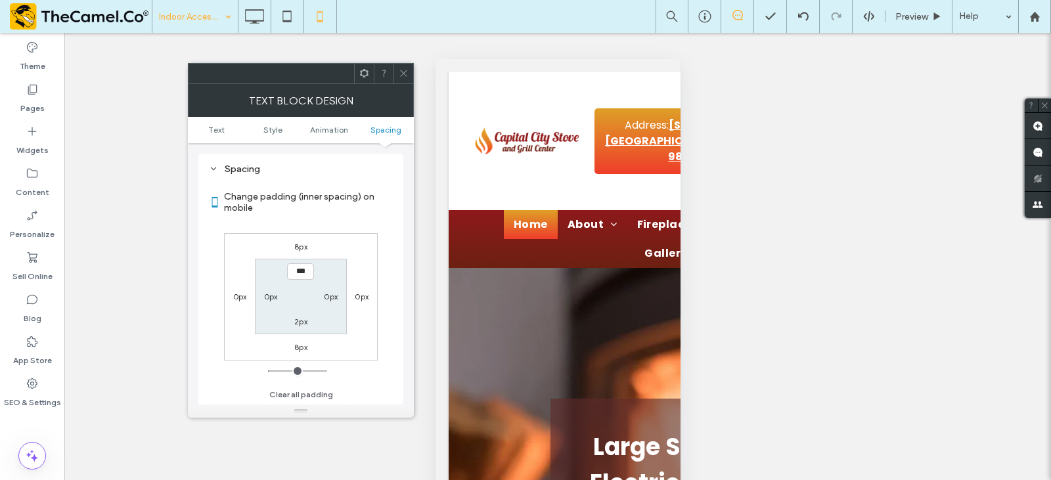
click at [298, 342] on label "8px" at bounding box center [300, 347] width 13 height 10
type input "*"
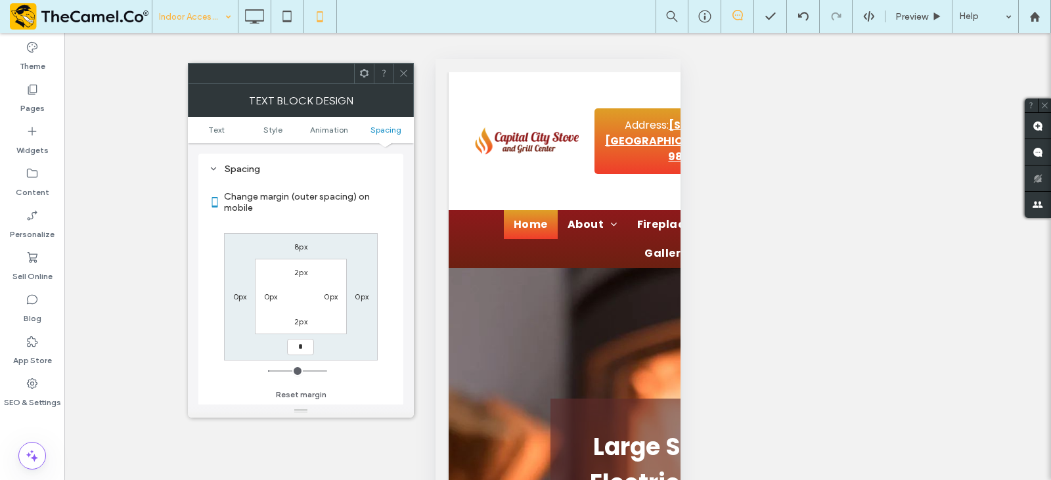
type input "*"
type input "***"
click at [402, 75] on use at bounding box center [403, 73] width 7 height 7
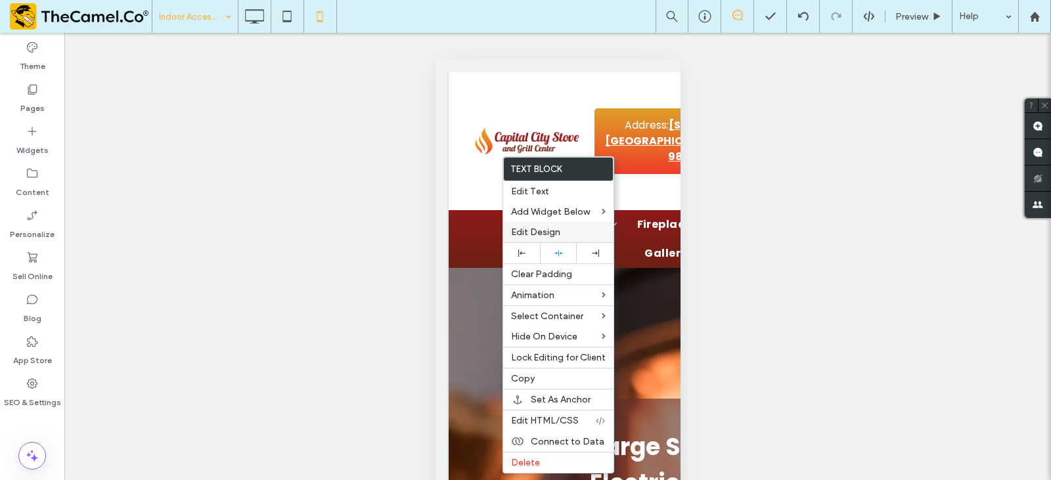
click at [534, 233] on span "Edit Design" at bounding box center [535, 232] width 49 height 11
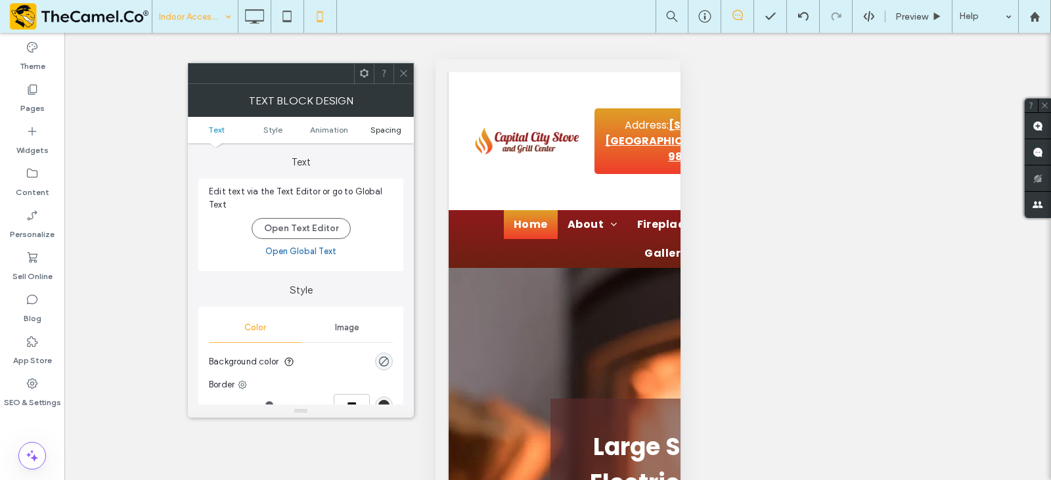
click at [371, 131] on span "Spacing" at bounding box center [386, 130] width 31 height 10
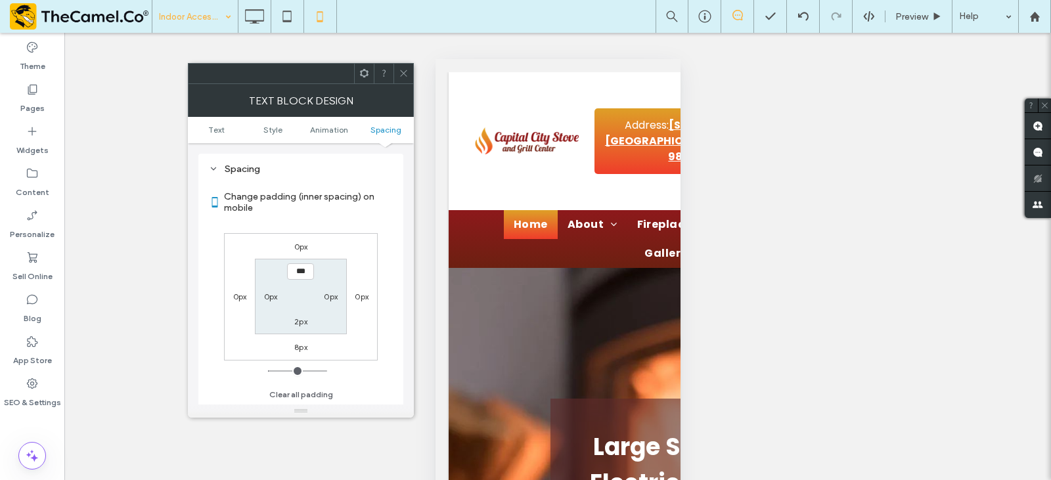
click at [297, 251] on div "0px" at bounding box center [301, 246] width 14 height 13
click at [297, 248] on label "0px" at bounding box center [301, 247] width 14 height 10
type input "*"
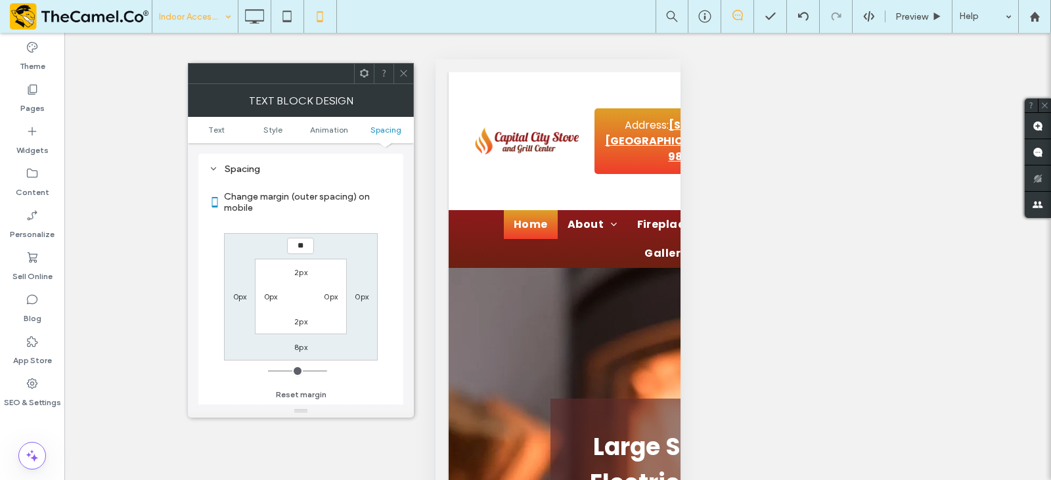
type input "**"
type input "*"
type input "****"
click at [405, 74] on icon at bounding box center [404, 73] width 10 height 10
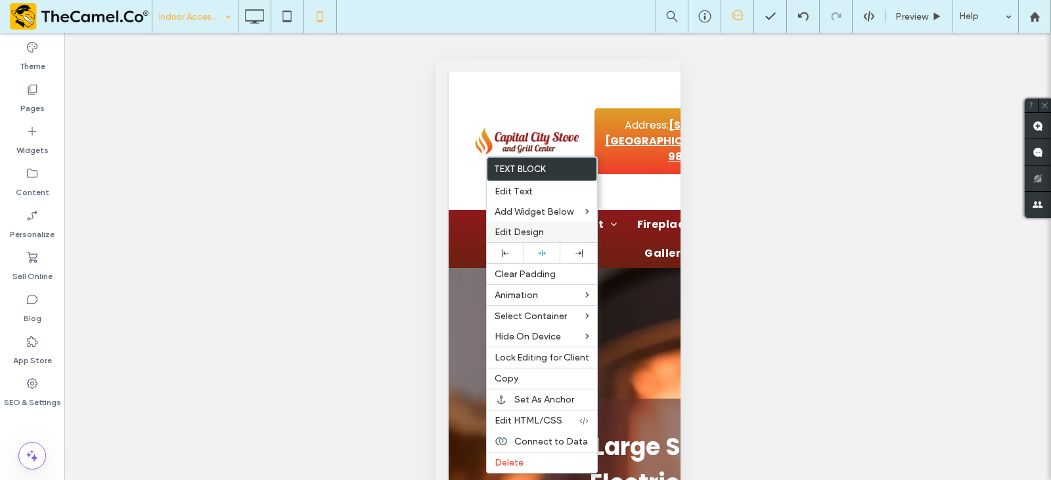
drag, startPoint x: 522, startPoint y: 228, endPoint x: 504, endPoint y: 231, distance: 18.0
click at [522, 227] on span "Edit Design" at bounding box center [519, 232] width 49 height 11
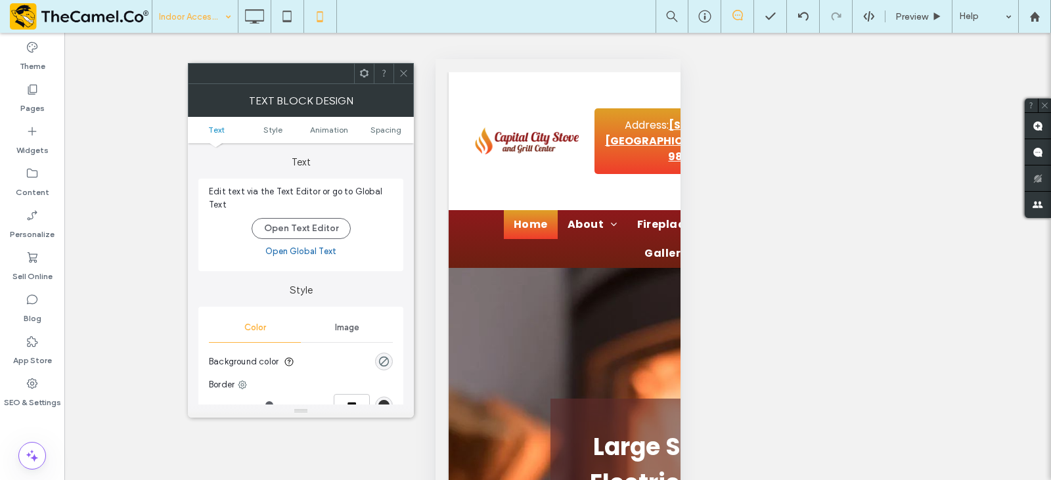
click at [384, 135] on ul "Text Style Animation Spacing" at bounding box center [301, 130] width 226 height 26
click at [384, 128] on span "Spacing" at bounding box center [386, 130] width 31 height 10
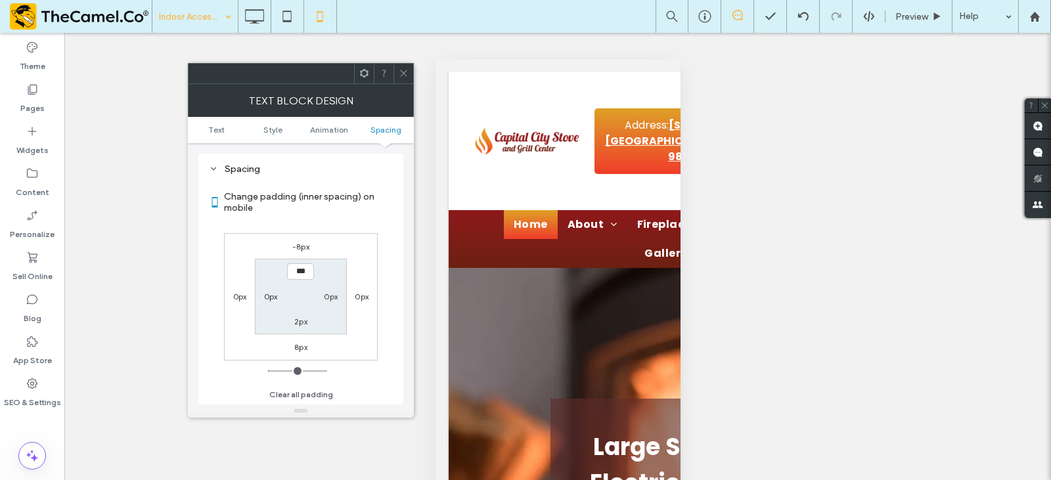
click at [300, 248] on label "-8px" at bounding box center [300, 247] width 17 height 10
type input "*"
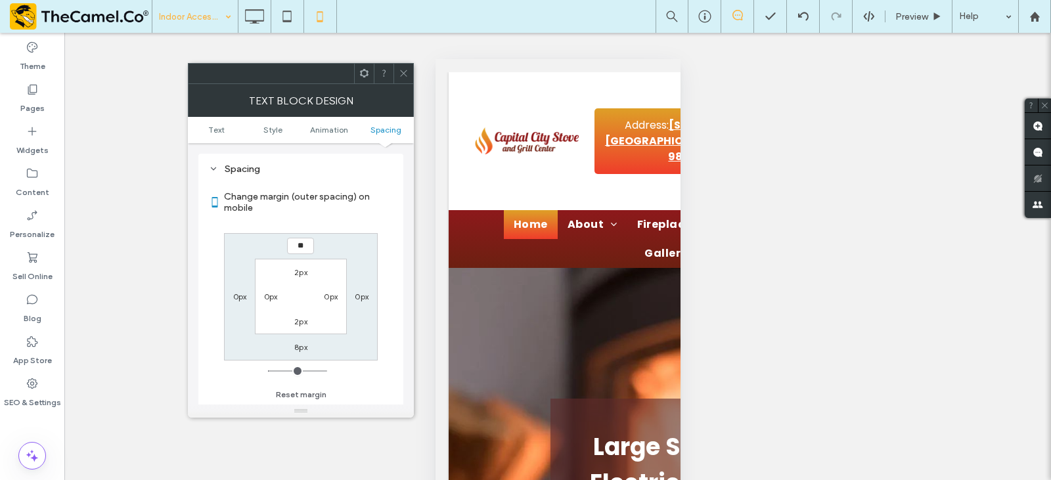
type input "**"
type input "*"
type input "****"
click at [405, 66] on span at bounding box center [404, 74] width 10 height 20
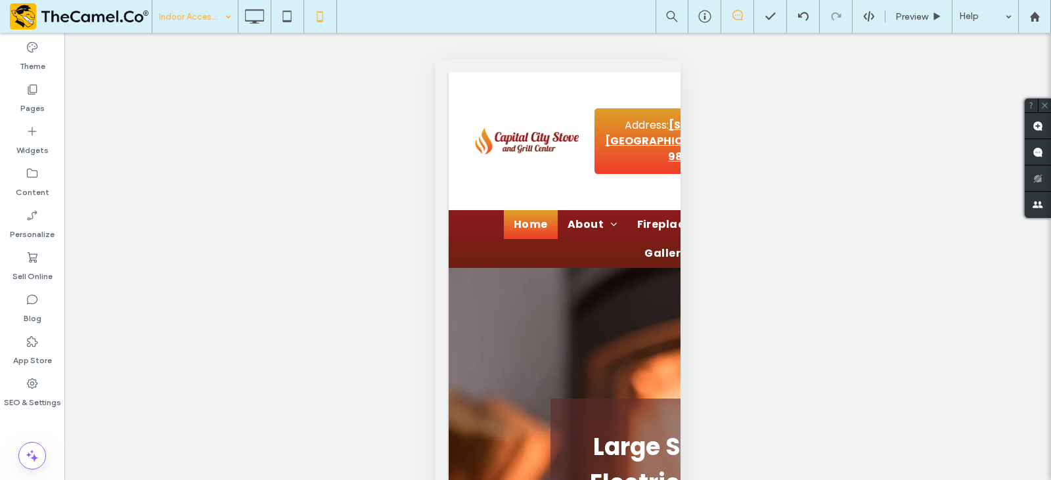
drag, startPoint x: 442, startPoint y: 160, endPoint x: 595, endPoint y: 184, distance: 154.3
click at [595, 480] on div at bounding box center [525, 480] width 1051 height 0
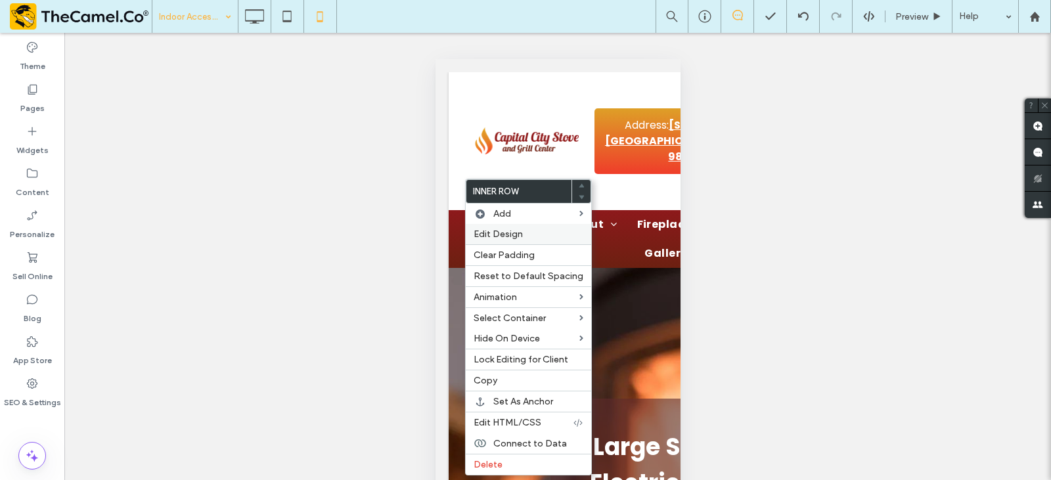
click at [494, 229] on span "Edit Design" at bounding box center [498, 234] width 49 height 11
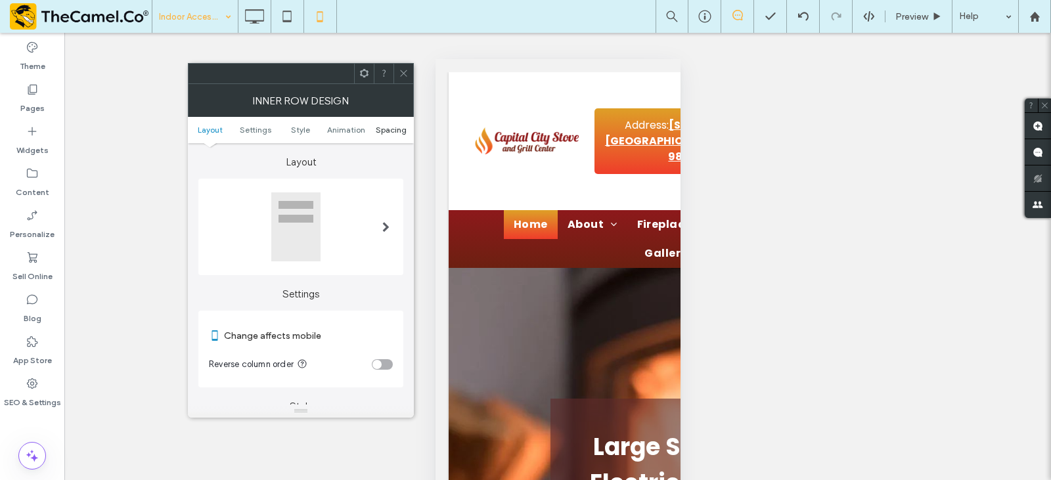
click at [381, 133] on span "Spacing" at bounding box center [391, 130] width 31 height 10
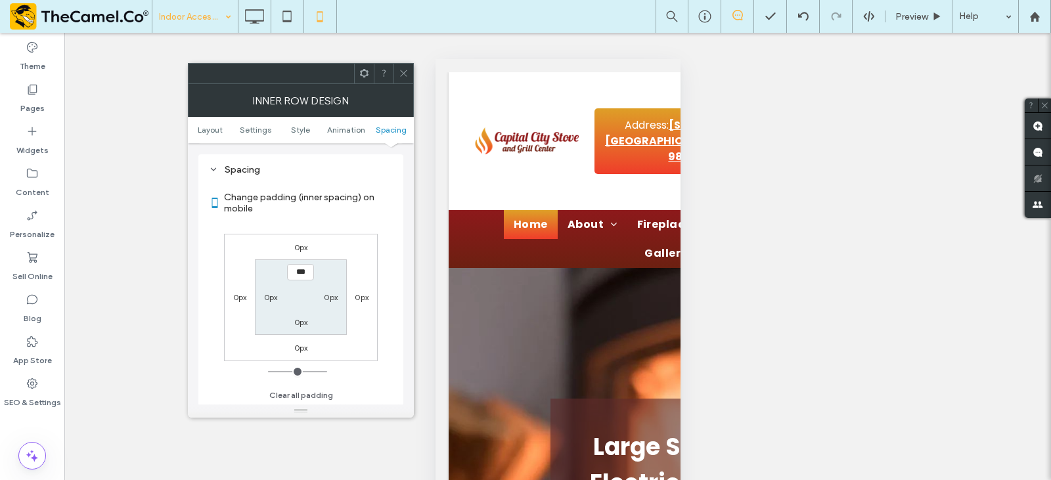
scroll to position [553, 0]
click at [304, 247] on label "0px" at bounding box center [301, 247] width 14 height 10
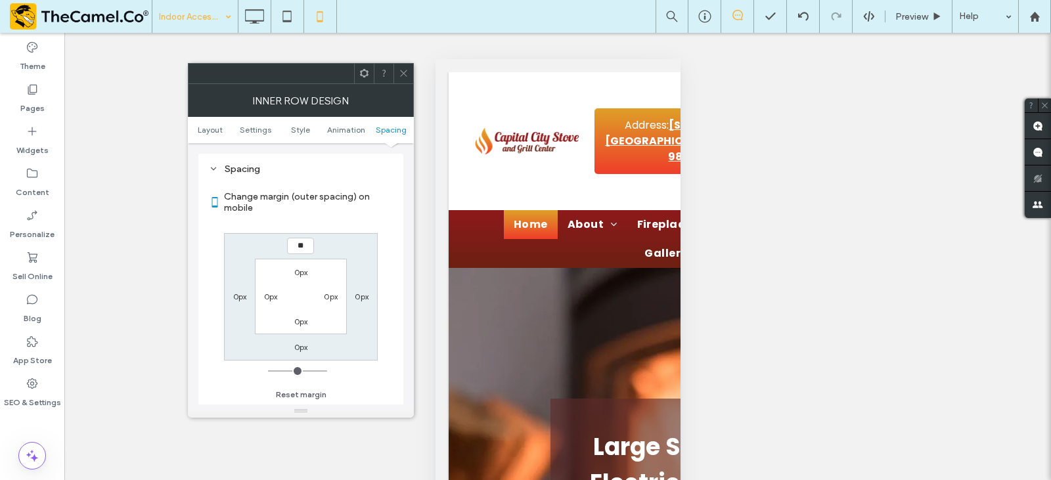
type input "**"
type input "*"
type input "****"
click at [402, 68] on span at bounding box center [404, 74] width 10 height 20
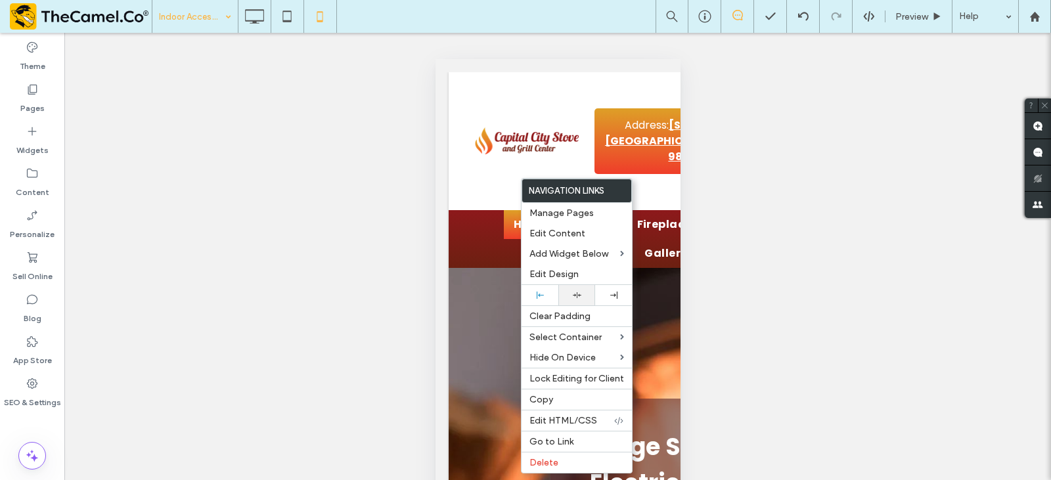
drag, startPoint x: 577, startPoint y: 296, endPoint x: 569, endPoint y: 287, distance: 12.1
click at [576, 296] on icon at bounding box center [577, 295] width 9 height 9
click at [549, 270] on span "Edit Design" at bounding box center [554, 274] width 49 height 11
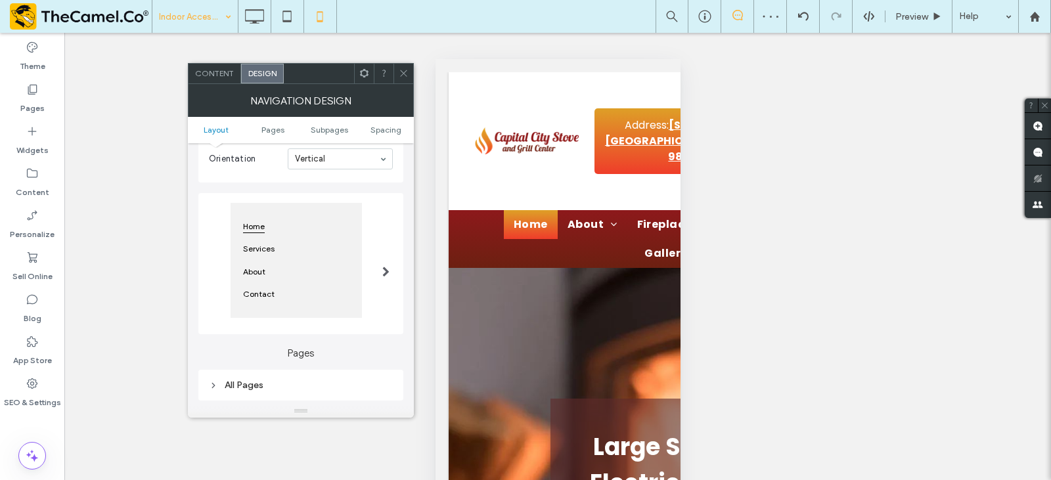
scroll to position [197, 0]
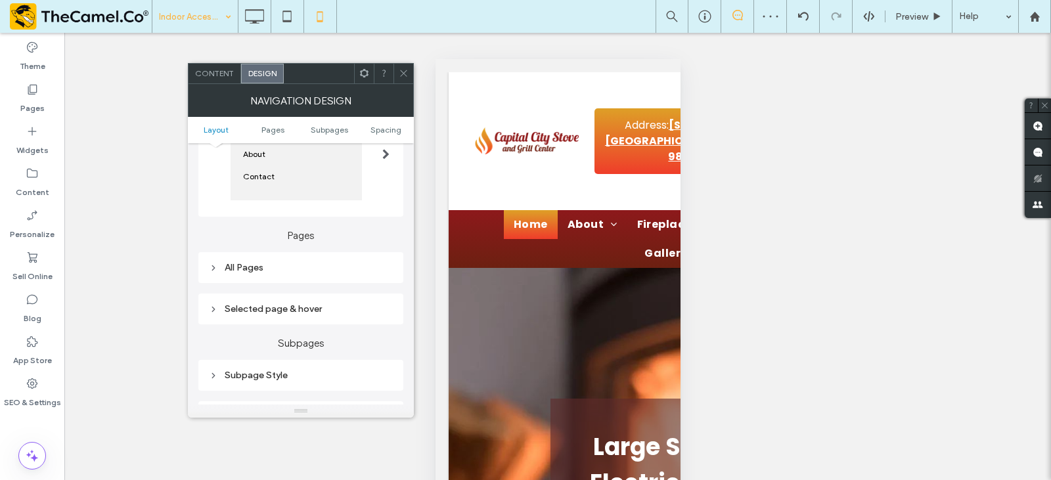
click at [320, 263] on div "All Pages" at bounding box center [301, 267] width 184 height 11
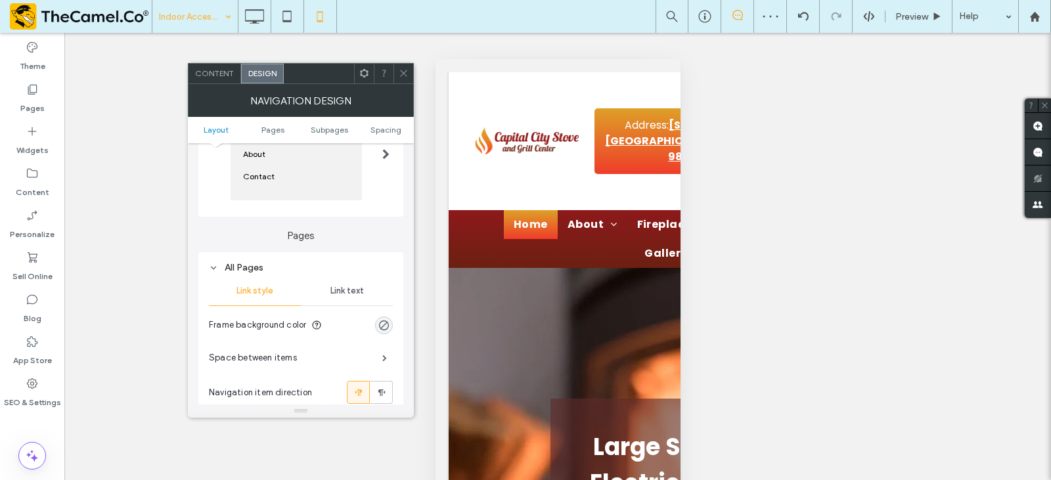
scroll to position [263, 0]
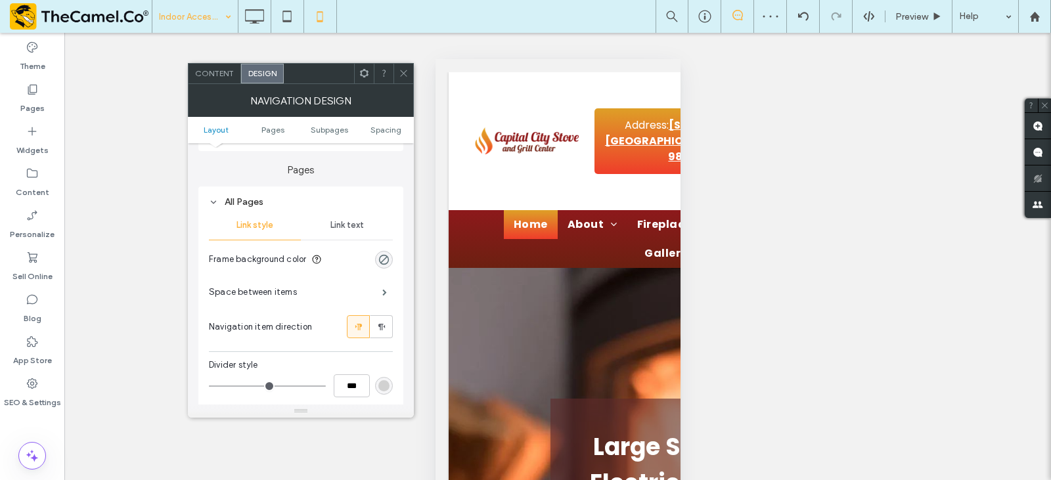
click at [348, 229] on span "Link text" at bounding box center [348, 225] width 34 height 11
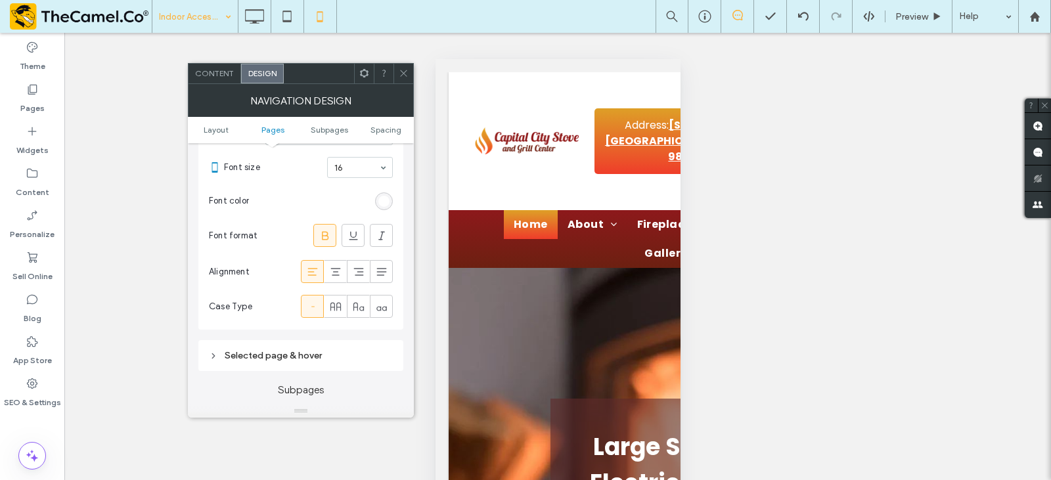
scroll to position [460, 0]
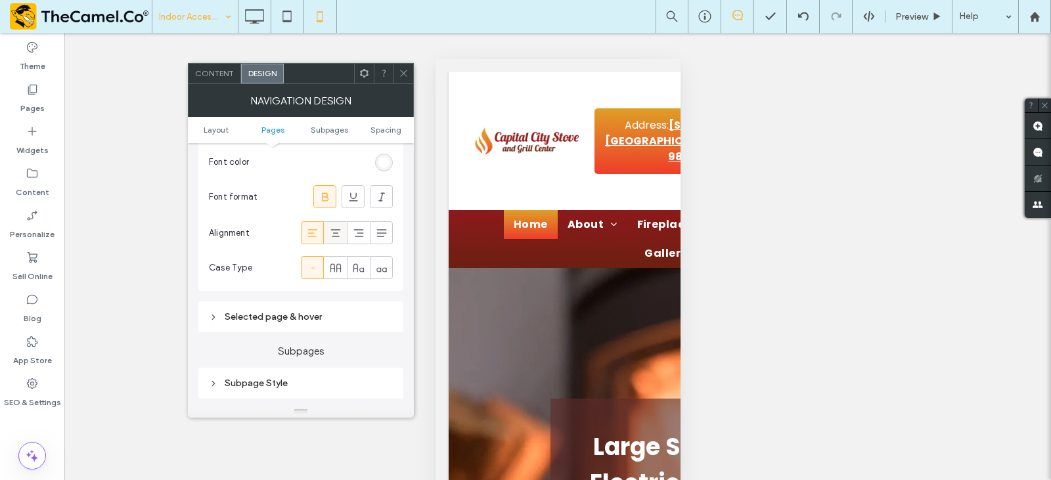
click at [337, 227] on icon at bounding box center [335, 233] width 13 height 13
click at [409, 80] on div at bounding box center [404, 74] width 20 height 20
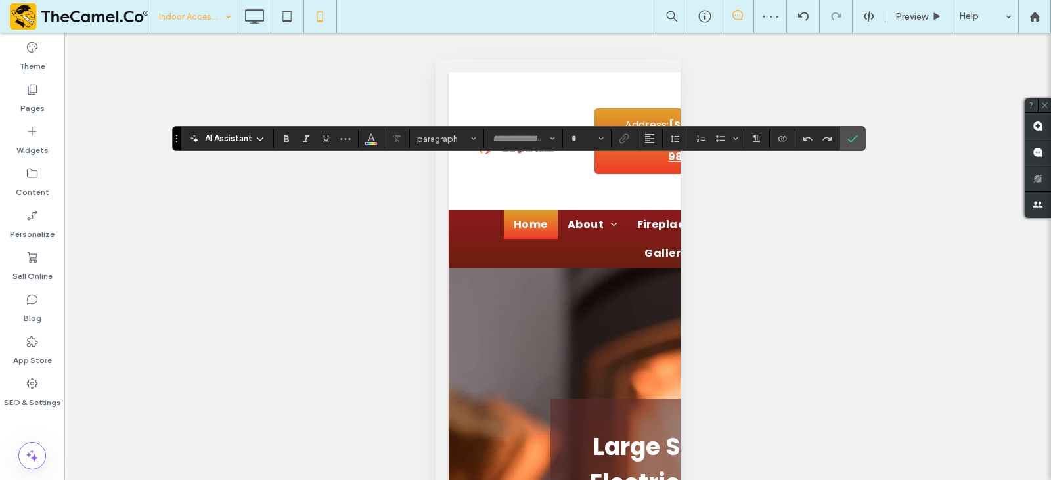
type input "*******"
type input "**"
click at [646, 134] on icon "Alignment" at bounding box center [650, 138] width 11 height 11
drag, startPoint x: 662, startPoint y: 174, endPoint x: 718, endPoint y: 166, distance: 56.5
click at [662, 175] on icon "ui.textEditor.alignment.center" at bounding box center [660, 179] width 11 height 11
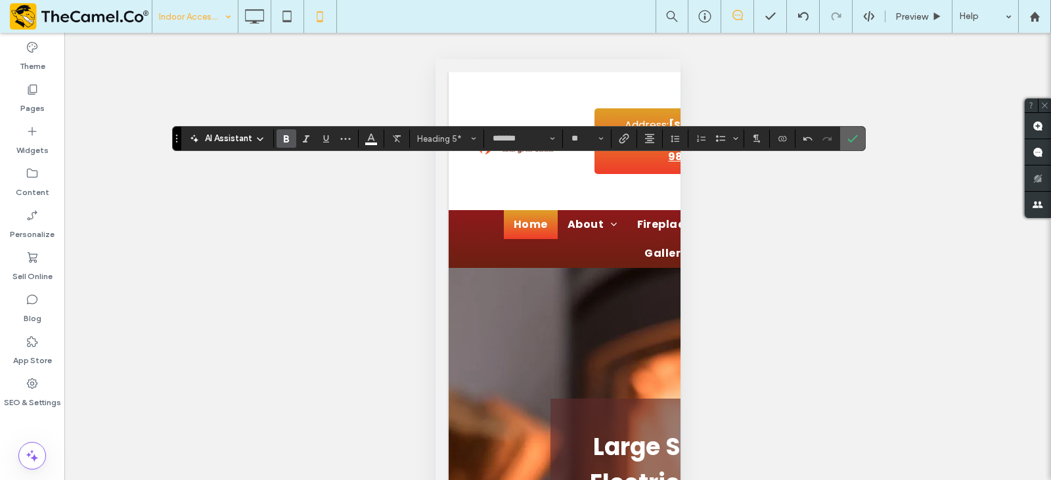
click at [856, 129] on span "Confirm" at bounding box center [853, 138] width 11 height 22
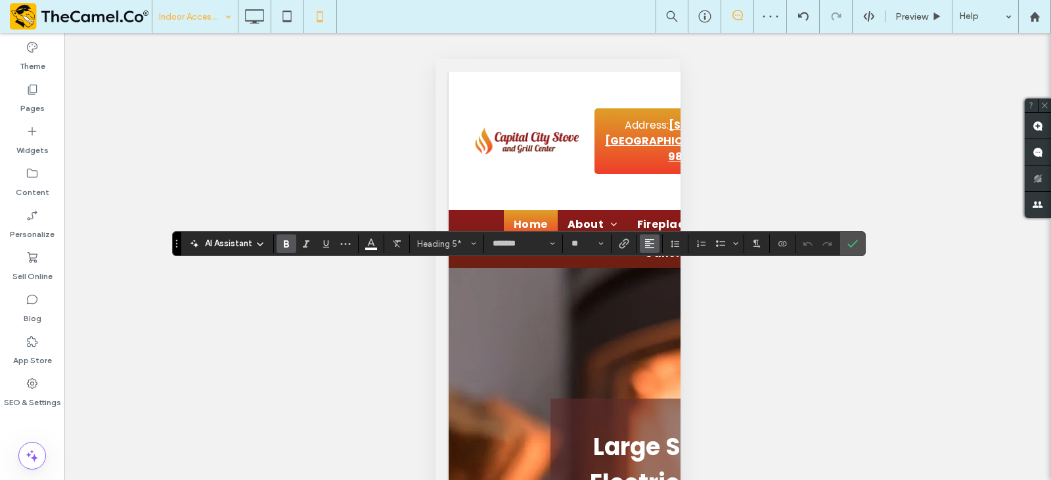
click at [649, 238] on span "Alignment" at bounding box center [650, 243] width 11 height 17
click at [662, 287] on use "ui.textEditor.alignment.center" at bounding box center [659, 284] width 9 height 9
drag, startPoint x: 853, startPoint y: 245, endPoint x: 758, endPoint y: 262, distance: 96.7
click at [852, 246] on use "Confirm" at bounding box center [853, 245] width 11 height 8
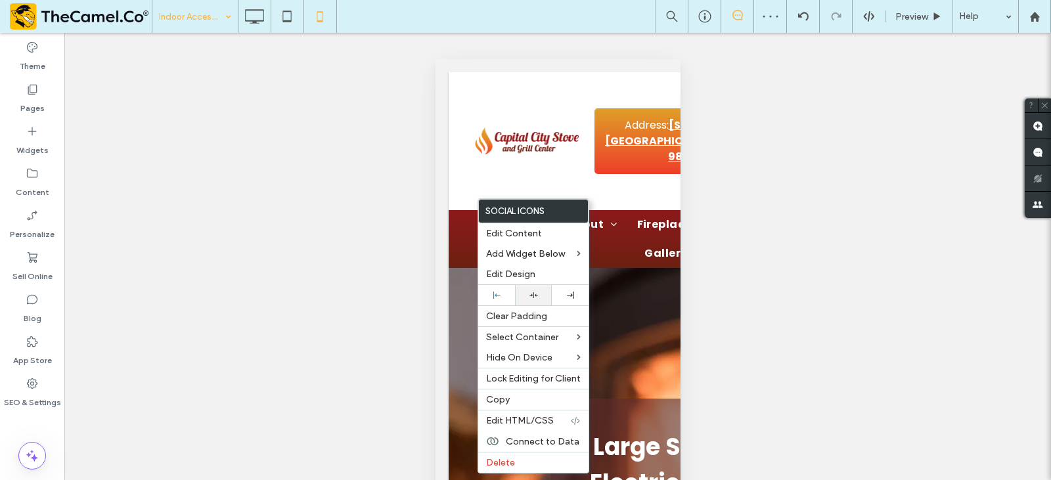
click at [527, 295] on div at bounding box center [534, 295] width 24 height 9
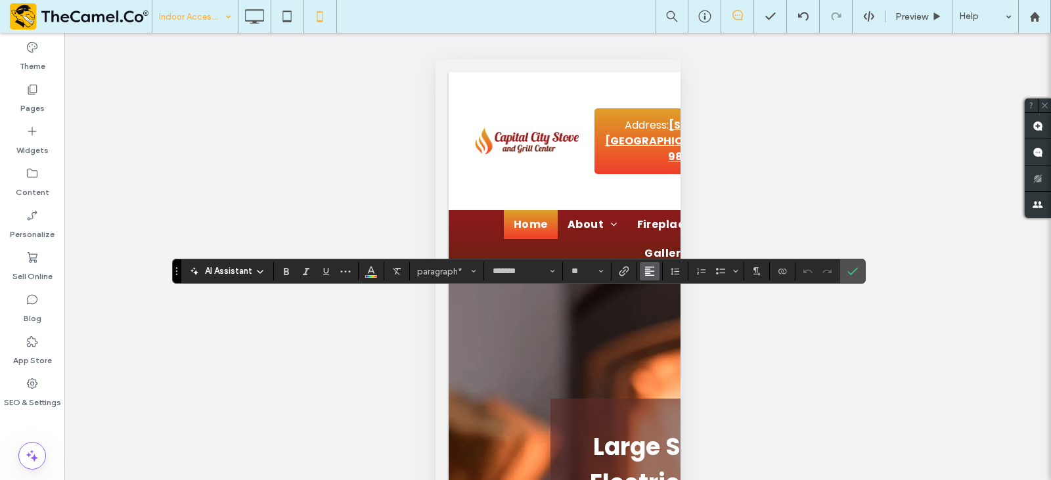
click at [647, 268] on icon "Alignment" at bounding box center [650, 271] width 11 height 11
click at [663, 307] on icon "ui.textEditor.alignment.center" at bounding box center [660, 312] width 11 height 11
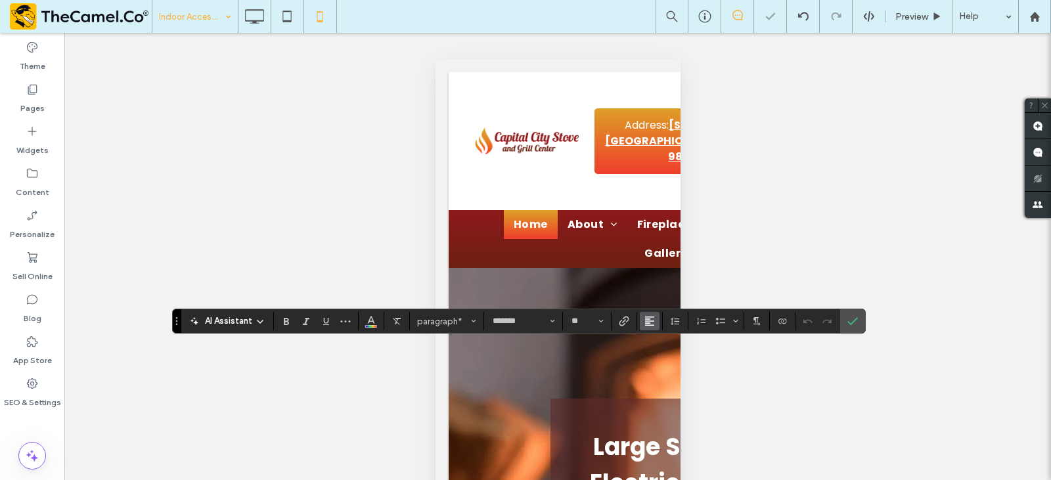
click at [652, 323] on icon "Alignment" at bounding box center [650, 321] width 11 height 11
click at [658, 258] on label "ui.textEditor.alignment.center" at bounding box center [663, 261] width 46 height 19
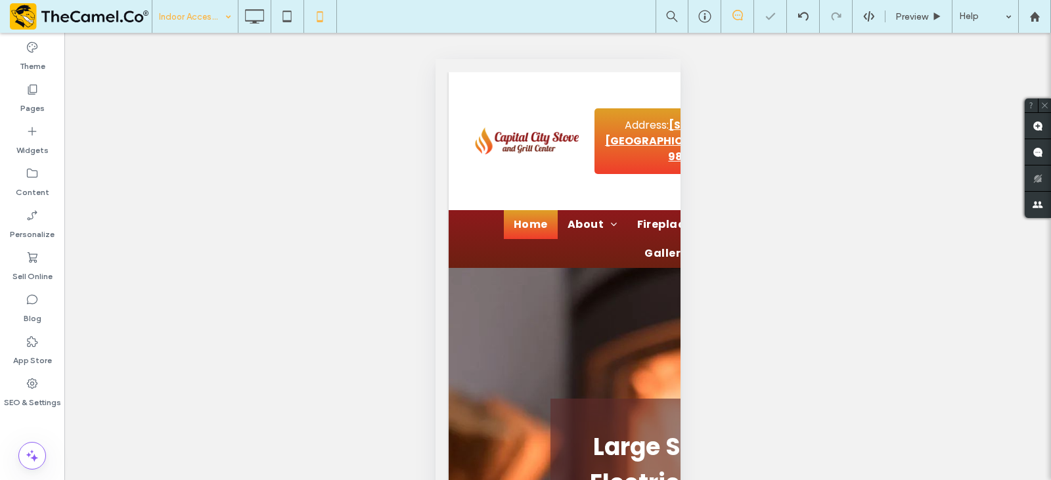
type input "*******"
type input "**"
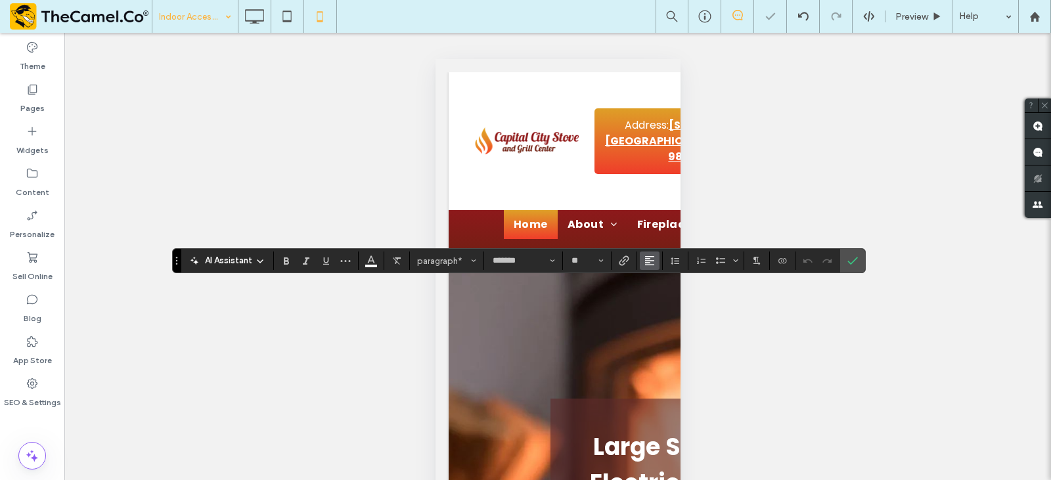
click at [647, 259] on icon "Alignment" at bounding box center [650, 261] width 11 height 11
click at [653, 302] on label "ui.textEditor.alignment.center" at bounding box center [663, 301] width 46 height 19
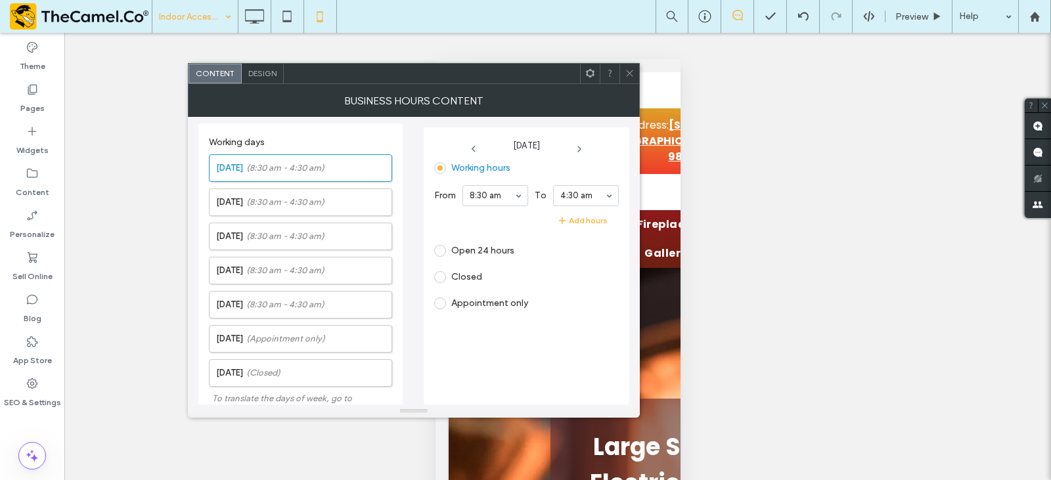
click at [263, 74] on span "Design" at bounding box center [262, 73] width 28 height 10
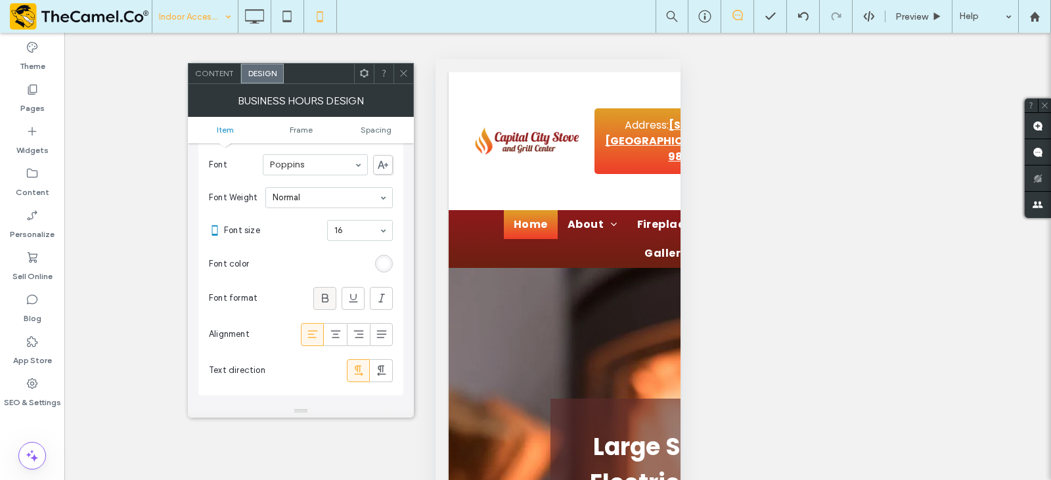
scroll to position [66, 0]
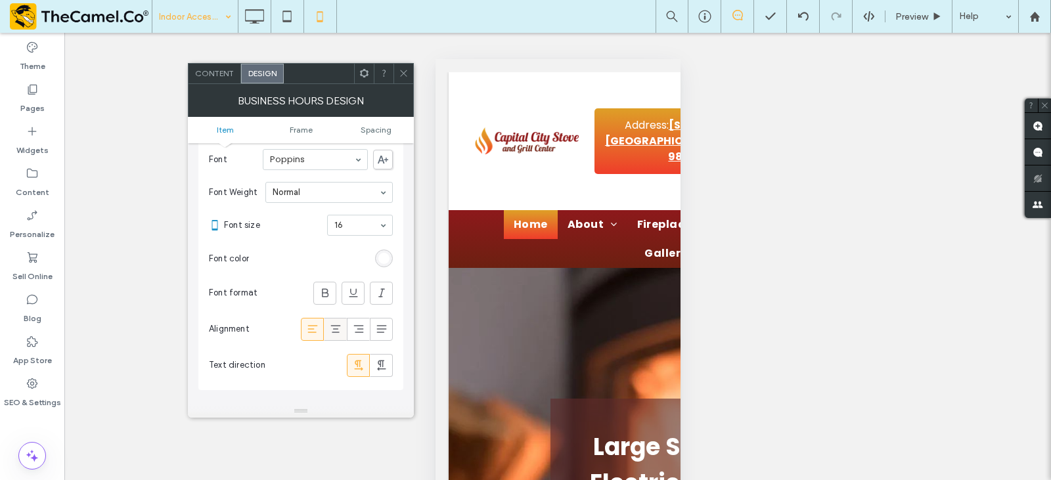
click at [327, 325] on div at bounding box center [336, 330] width 22 height 22
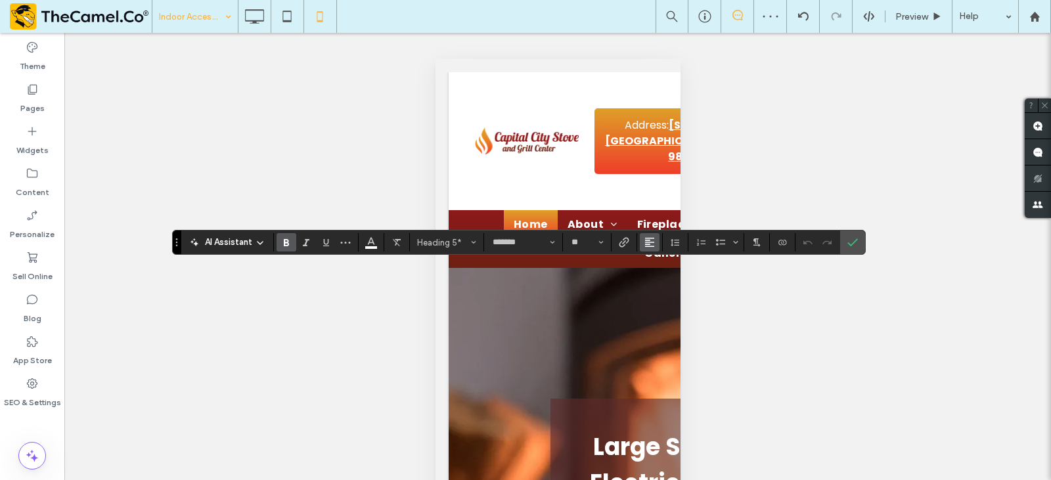
click at [649, 250] on span "Alignment" at bounding box center [650, 242] width 11 height 17
click at [665, 282] on div "ui.textEditor.alignment.center" at bounding box center [663, 283] width 17 height 11
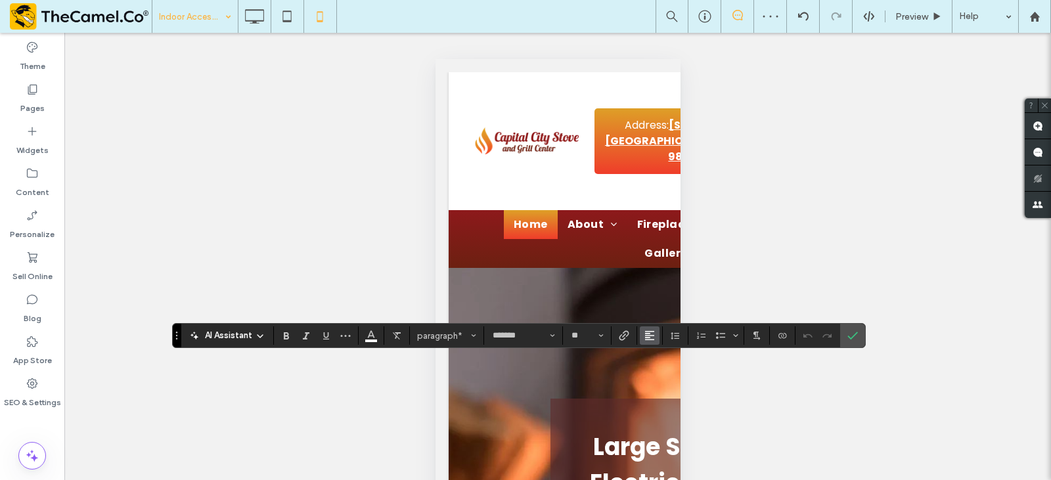
click at [645, 332] on use "Alignment" at bounding box center [649, 335] width 9 height 9
click at [662, 271] on icon "ui.textEditor.alignment.center" at bounding box center [660, 276] width 11 height 11
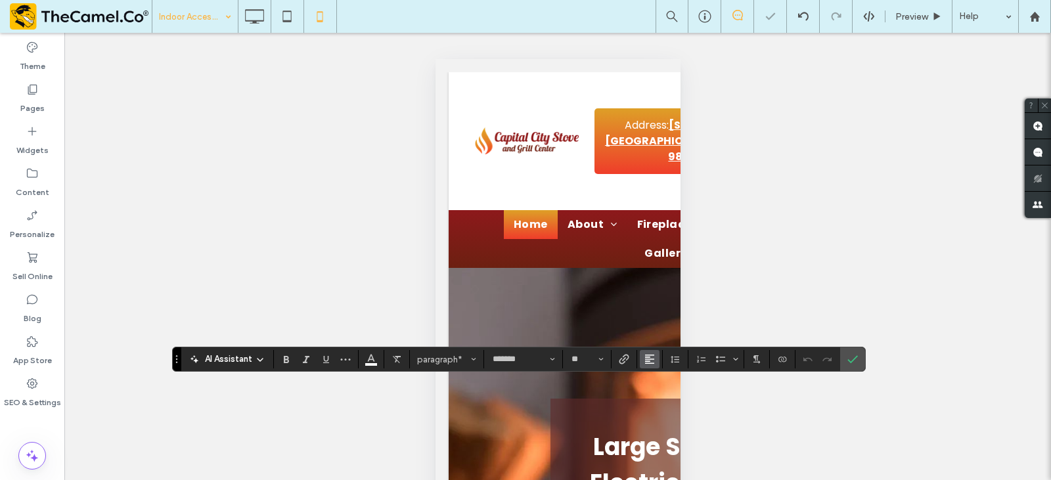
click at [651, 353] on span "Alignment" at bounding box center [650, 359] width 11 height 17
click at [668, 295] on div "ui.textEditor.alignment.center" at bounding box center [663, 300] width 17 height 11
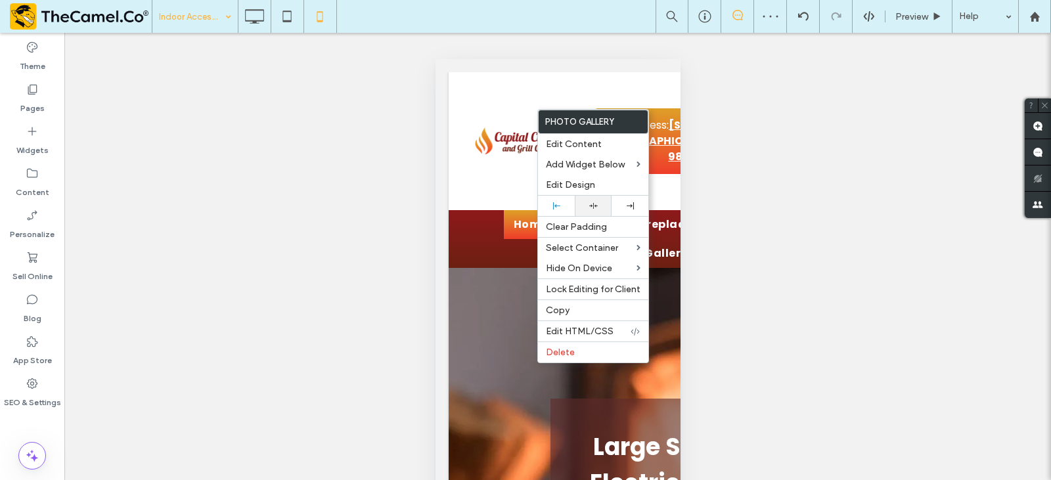
click at [601, 198] on div at bounding box center [593, 206] width 37 height 20
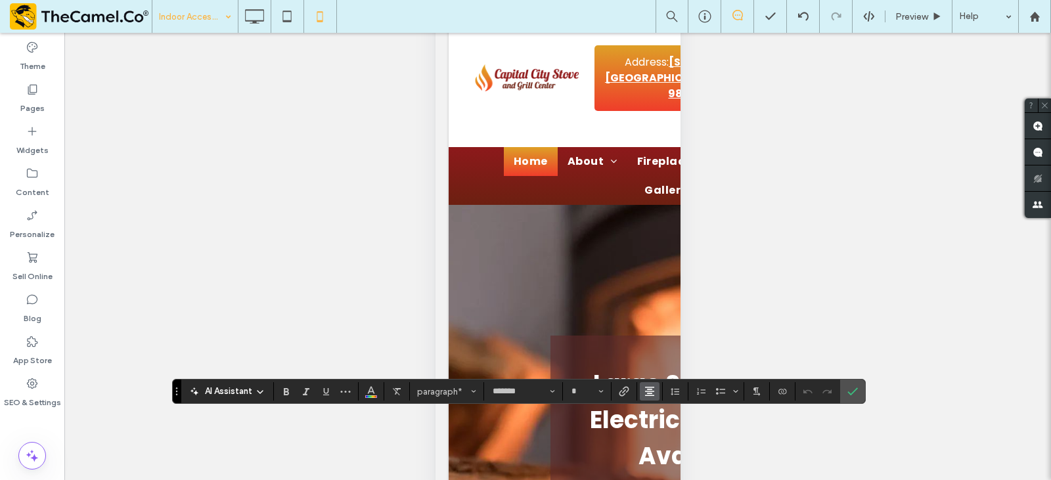
click at [645, 392] on icon "Alignment" at bounding box center [650, 391] width 11 height 11
click at [656, 327] on icon "ui.textEditor.alignment.center" at bounding box center [660, 332] width 11 height 11
click at [859, 397] on label "Confirm" at bounding box center [853, 392] width 20 height 24
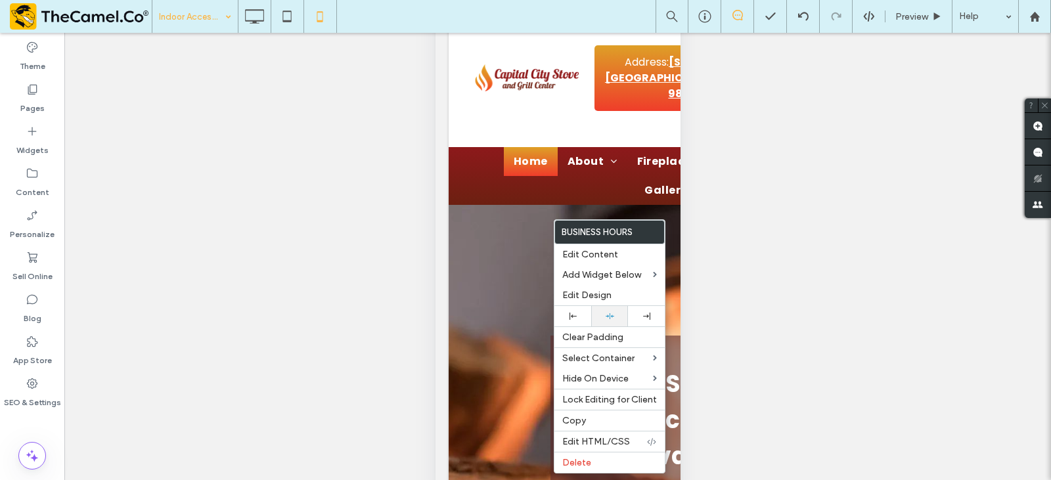
click at [611, 312] on icon at bounding box center [610, 316] width 9 height 9
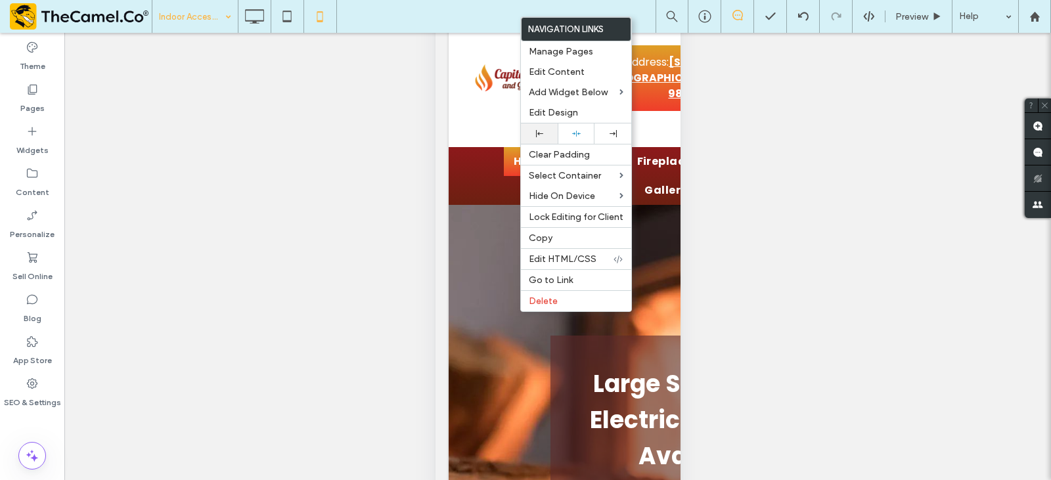
click at [536, 136] on icon at bounding box center [539, 133] width 7 height 7
click at [568, 141] on div at bounding box center [576, 134] width 37 height 20
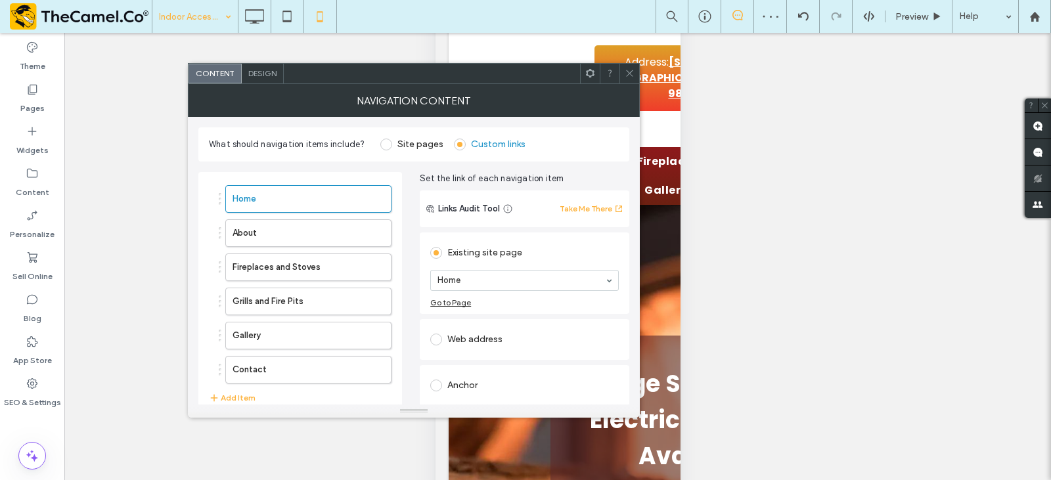
click at [247, 75] on div "Design" at bounding box center [263, 74] width 42 height 20
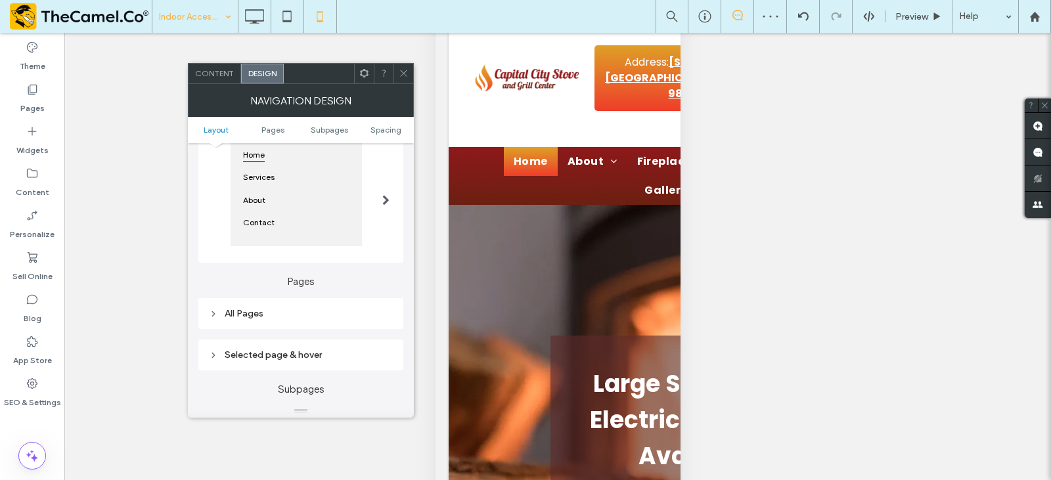
scroll to position [197, 0]
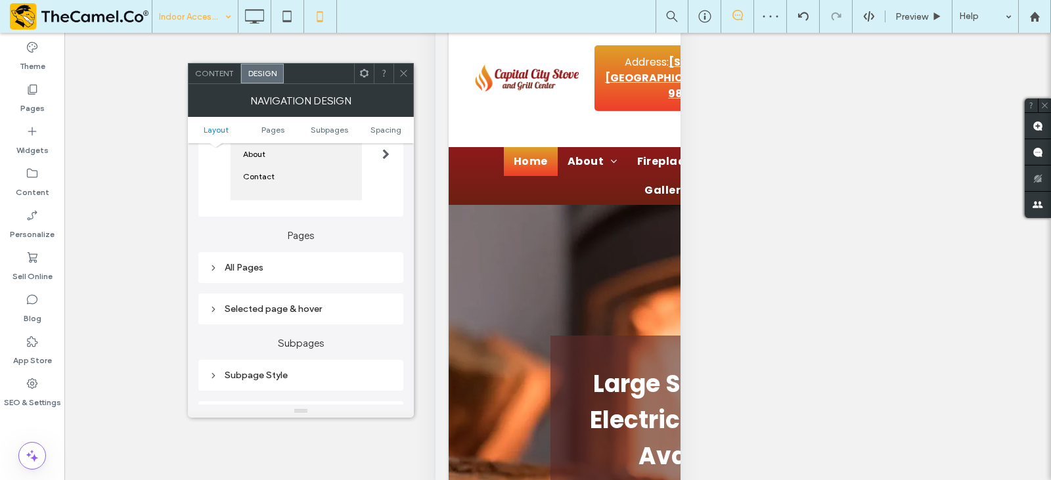
click at [381, 190] on div at bounding box center [386, 146] width 27 height 149
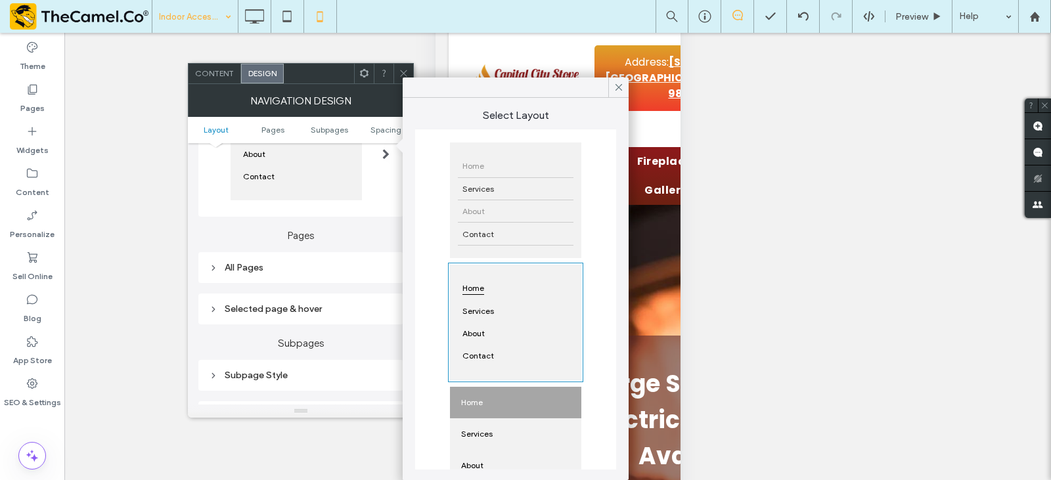
click at [474, 200] on span "About" at bounding box center [474, 211] width 32 height 22
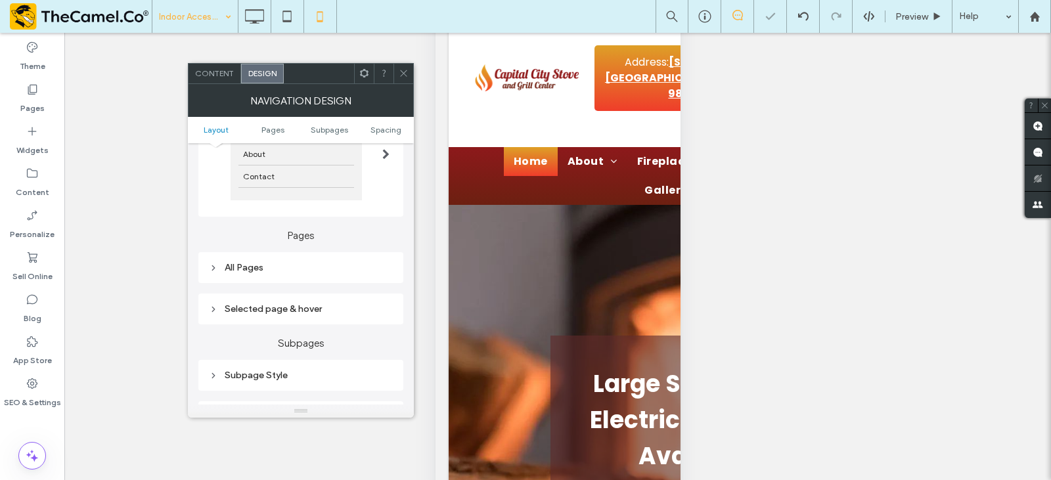
click at [403, 69] on icon at bounding box center [404, 73] width 10 height 10
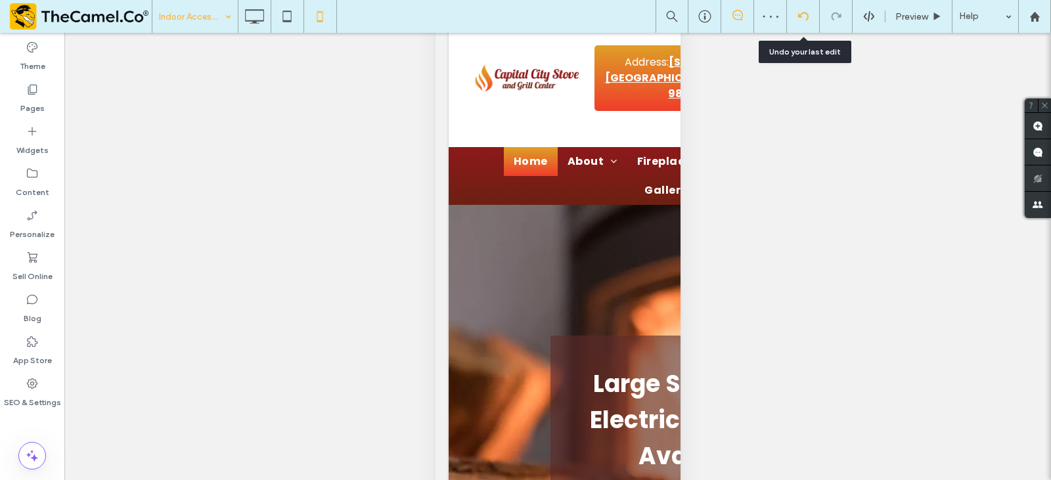
click at [802, 15] on icon at bounding box center [803, 16] width 11 height 11
click at [803, 22] on div at bounding box center [803, 16] width 33 height 33
click at [800, 18] on icon at bounding box center [803, 16] width 11 height 11
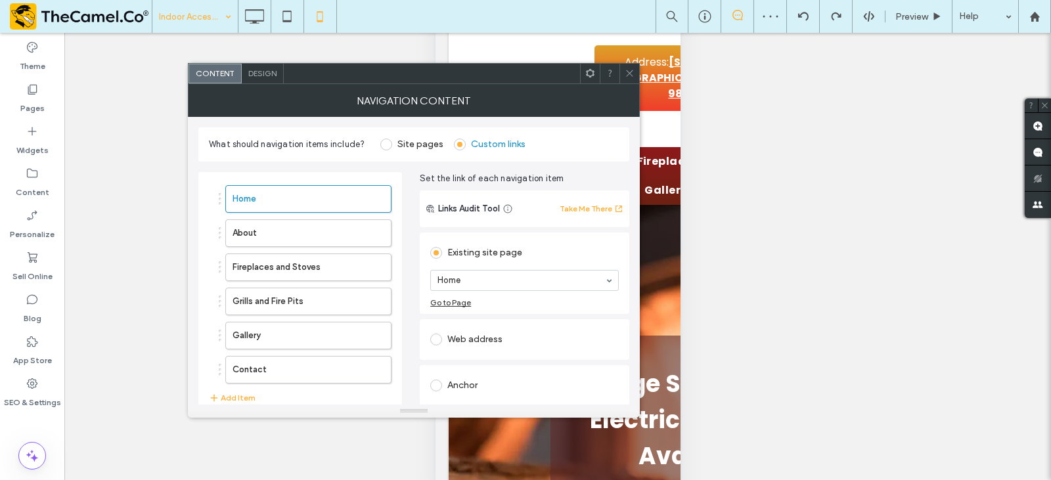
click at [255, 73] on span "Design" at bounding box center [262, 73] width 28 height 10
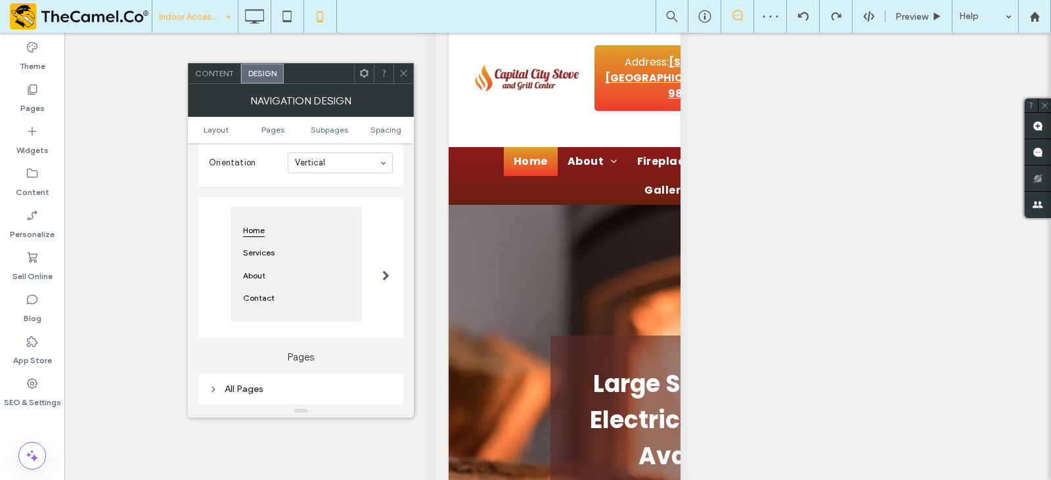
scroll to position [263, 0]
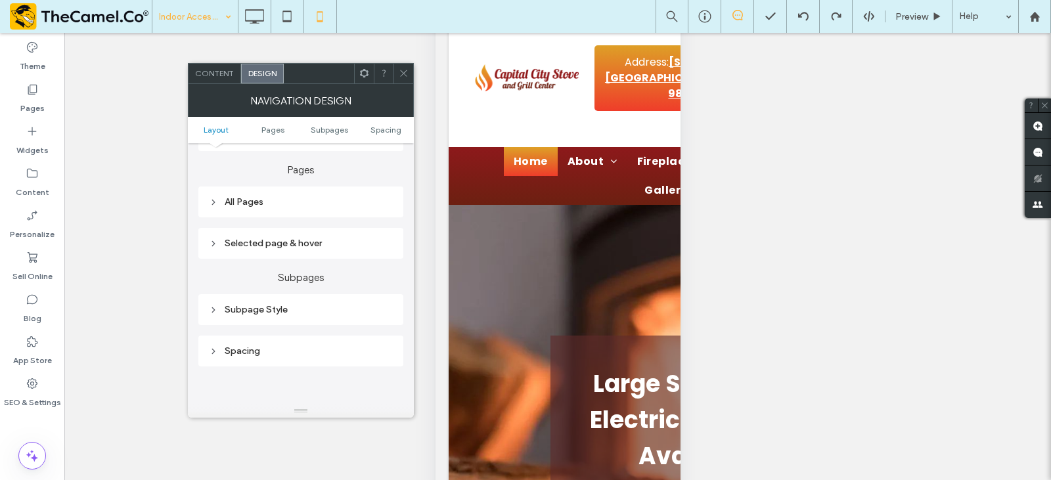
click at [294, 196] on div "All Pages" at bounding box center [301, 202] width 184 height 18
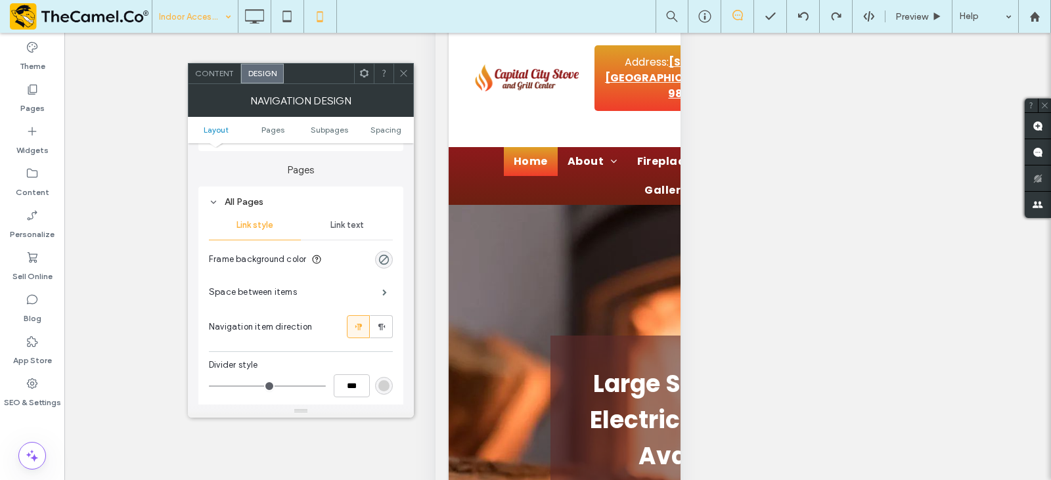
drag, startPoint x: 353, startPoint y: 237, endPoint x: 350, endPoint y: 230, distance: 7.3
click at [352, 237] on div "Link text" at bounding box center [347, 225] width 92 height 29
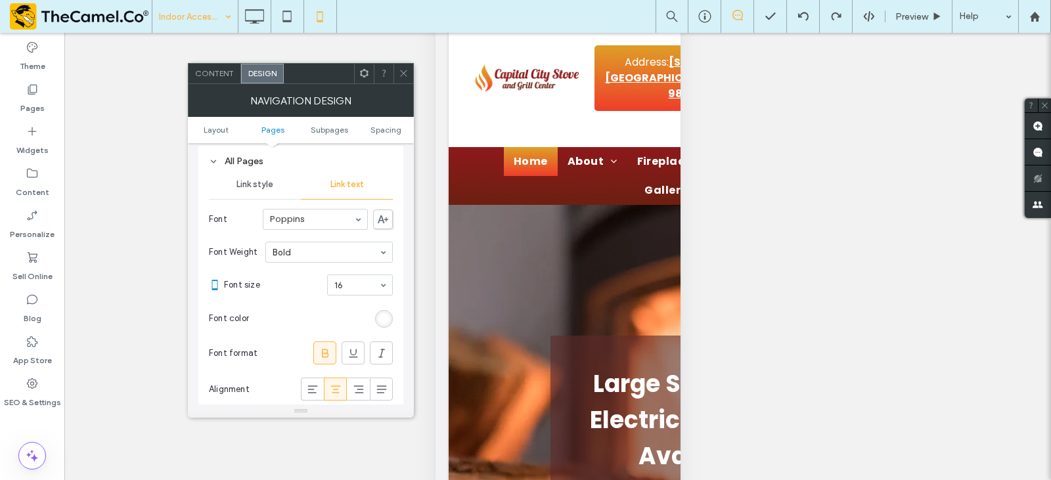
scroll to position [394, 0]
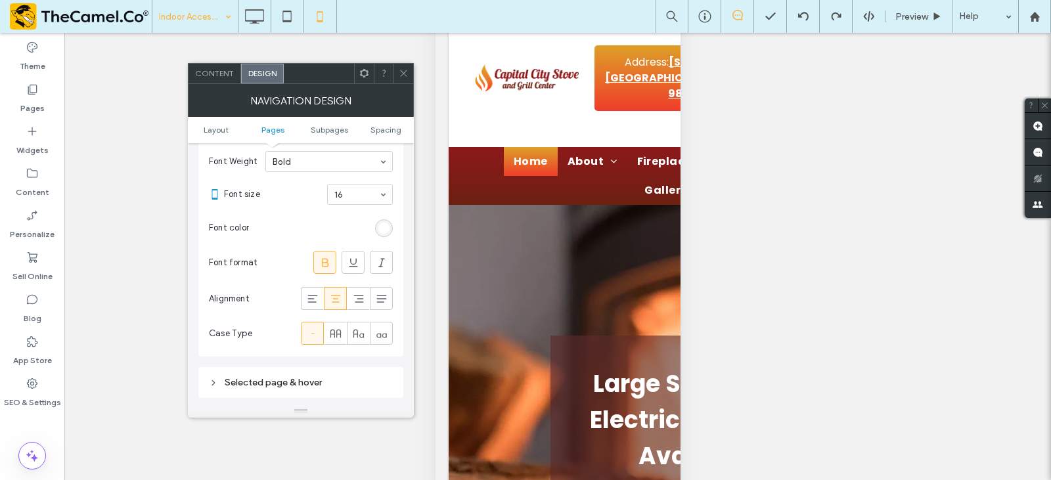
click at [313, 312] on div "Alignment" at bounding box center [301, 299] width 184 height 36
click at [314, 299] on icon at bounding box center [312, 298] width 13 height 13
drag, startPoint x: 401, startPoint y: 74, endPoint x: 407, endPoint y: 112, distance: 38.6
click at [401, 75] on icon at bounding box center [404, 73] width 10 height 10
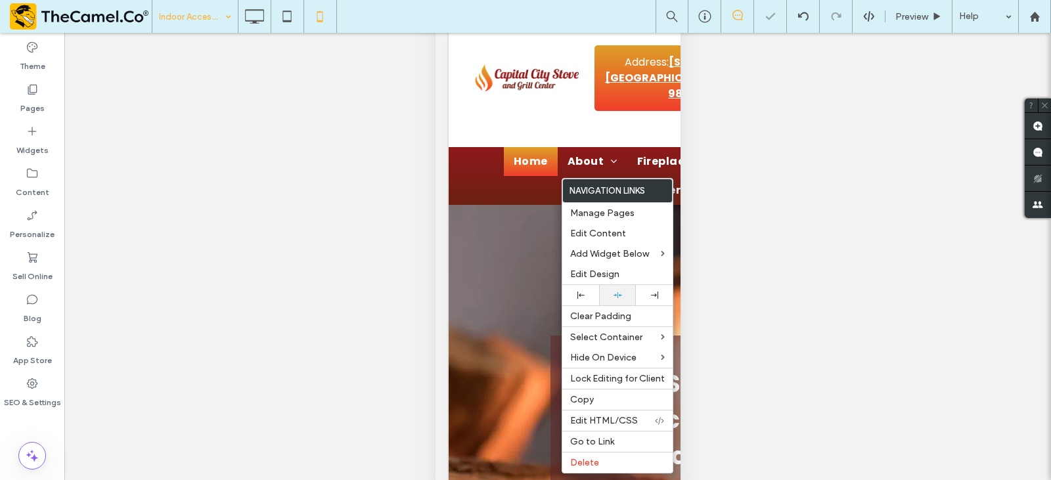
click at [611, 293] on div at bounding box center [618, 295] width 24 height 9
